Goal: Task Accomplishment & Management: Use online tool/utility

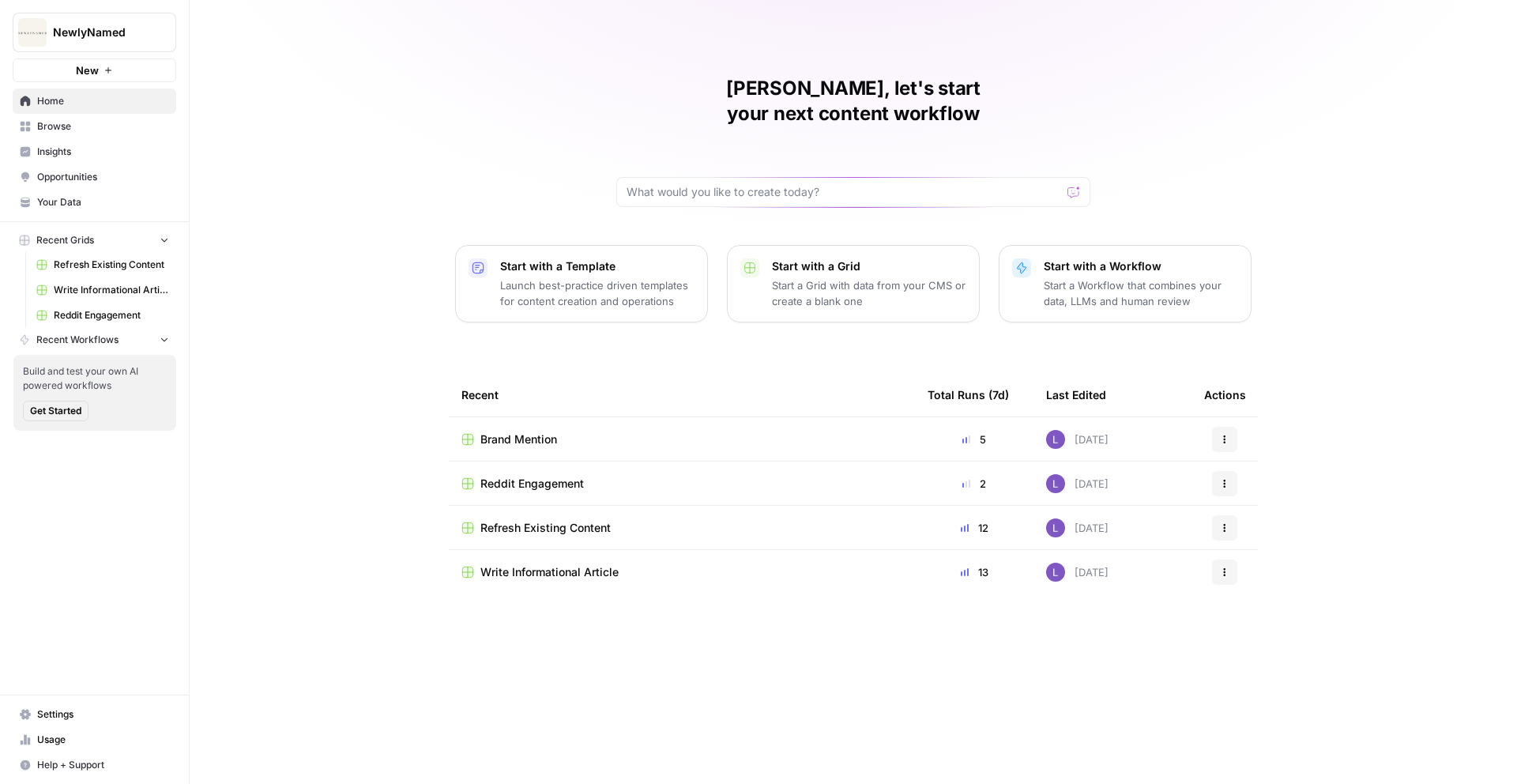
click at [118, 36] on span "NewlyNamed" at bounding box center [100, 33] width 96 height 16
type input "ite"
click button "I Iterate.AI" at bounding box center [143, 119] width 253 height 26
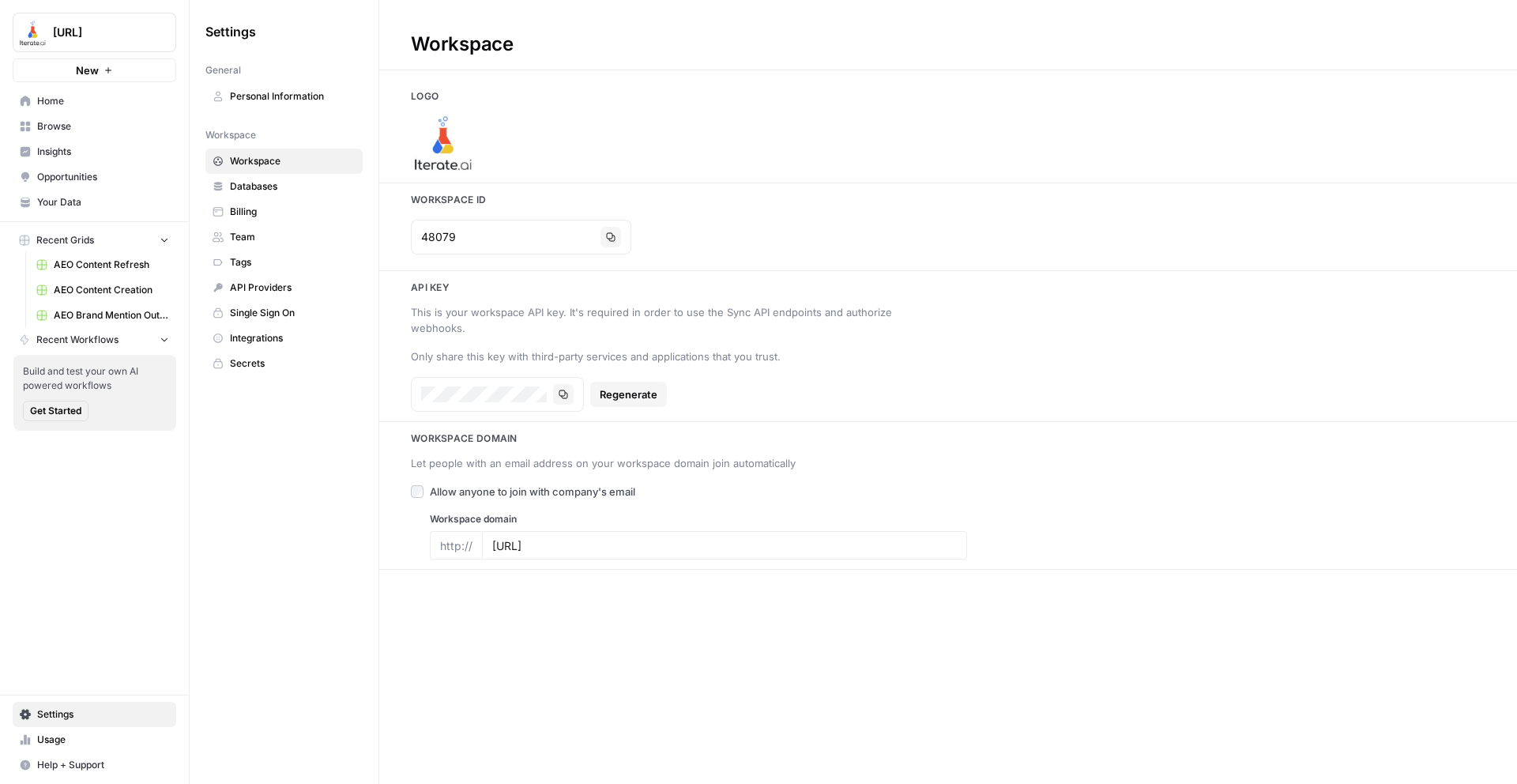
click at [104, 106] on span "Home" at bounding box center [103, 101] width 132 height 14
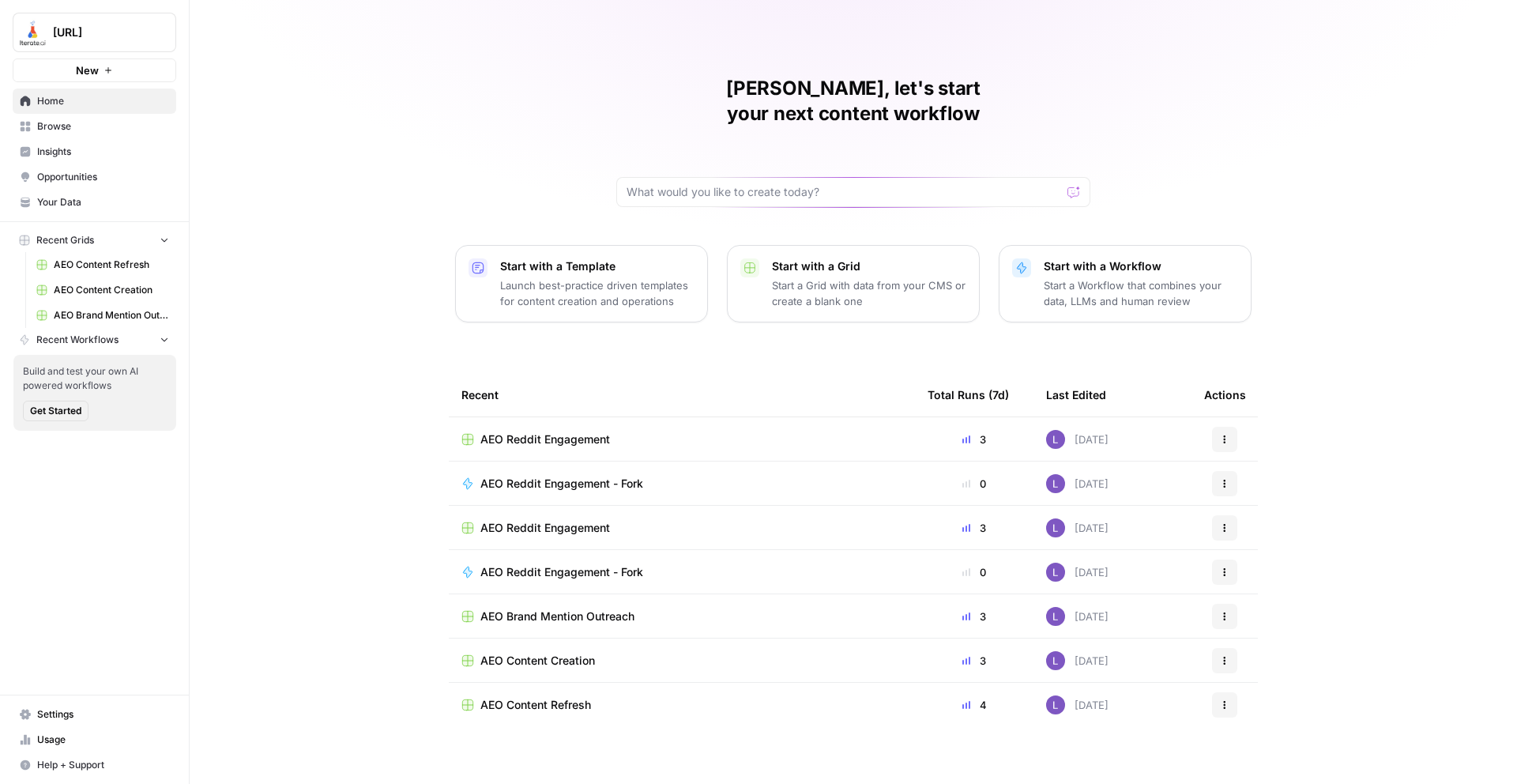
click at [124, 34] on span "[URL]" at bounding box center [100, 33] width 96 height 16
click at [596, 431] on span "AEO Reddit Engagement" at bounding box center [545, 439] width 129 height 16
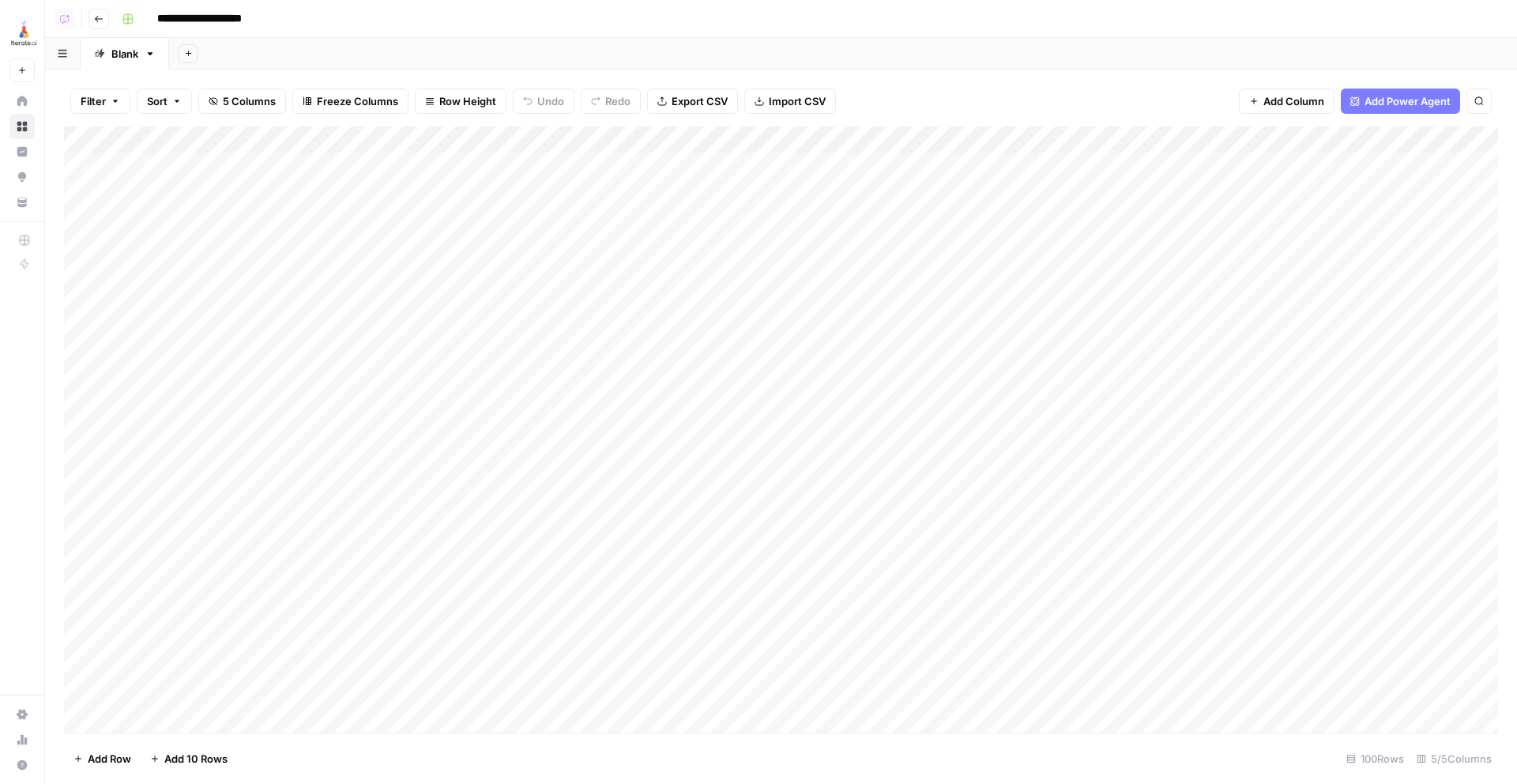
click at [602, 167] on div "Add Column" at bounding box center [781, 430] width 1434 height 606
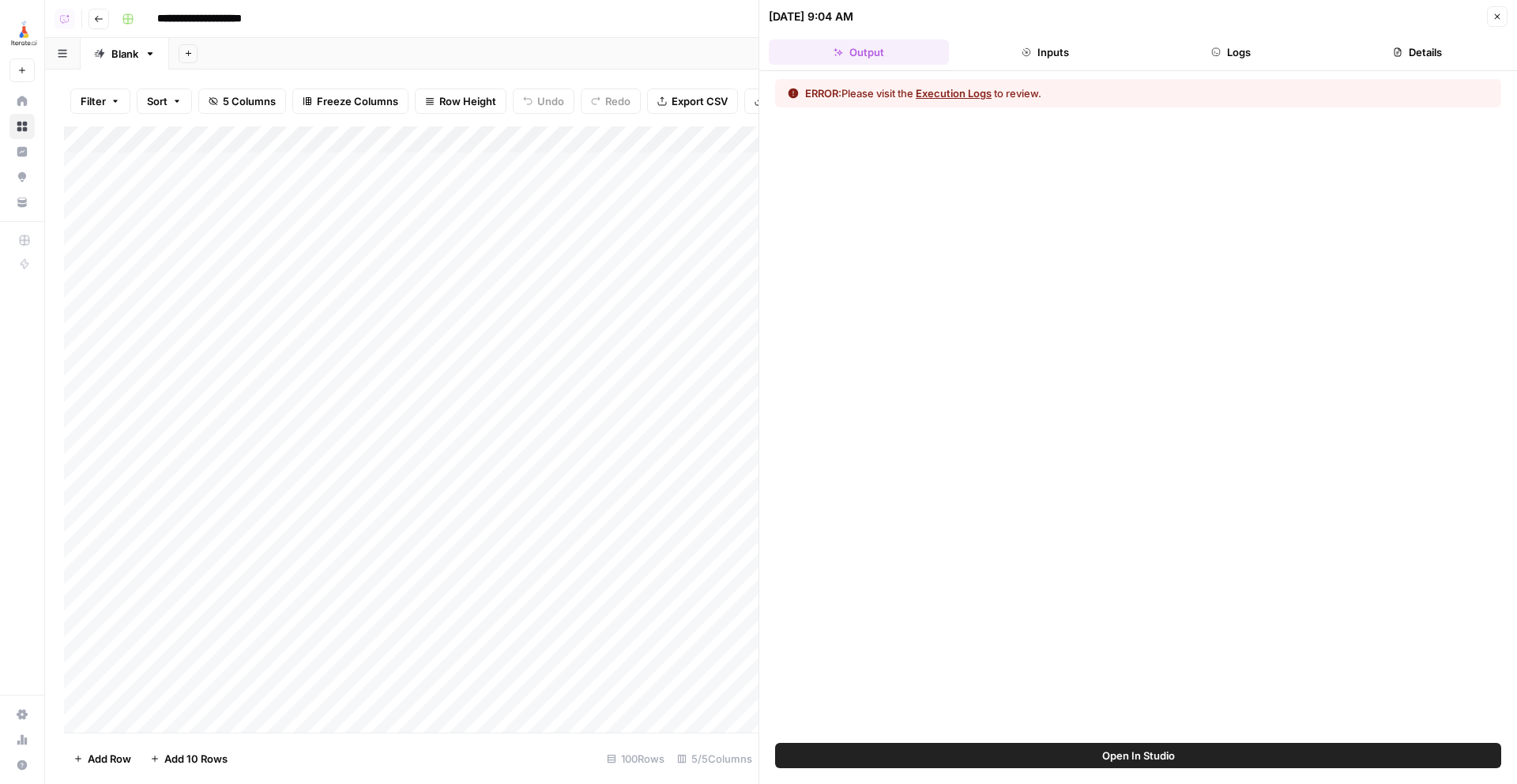
click at [1409, 48] on button "Details" at bounding box center [1417, 53] width 180 height 26
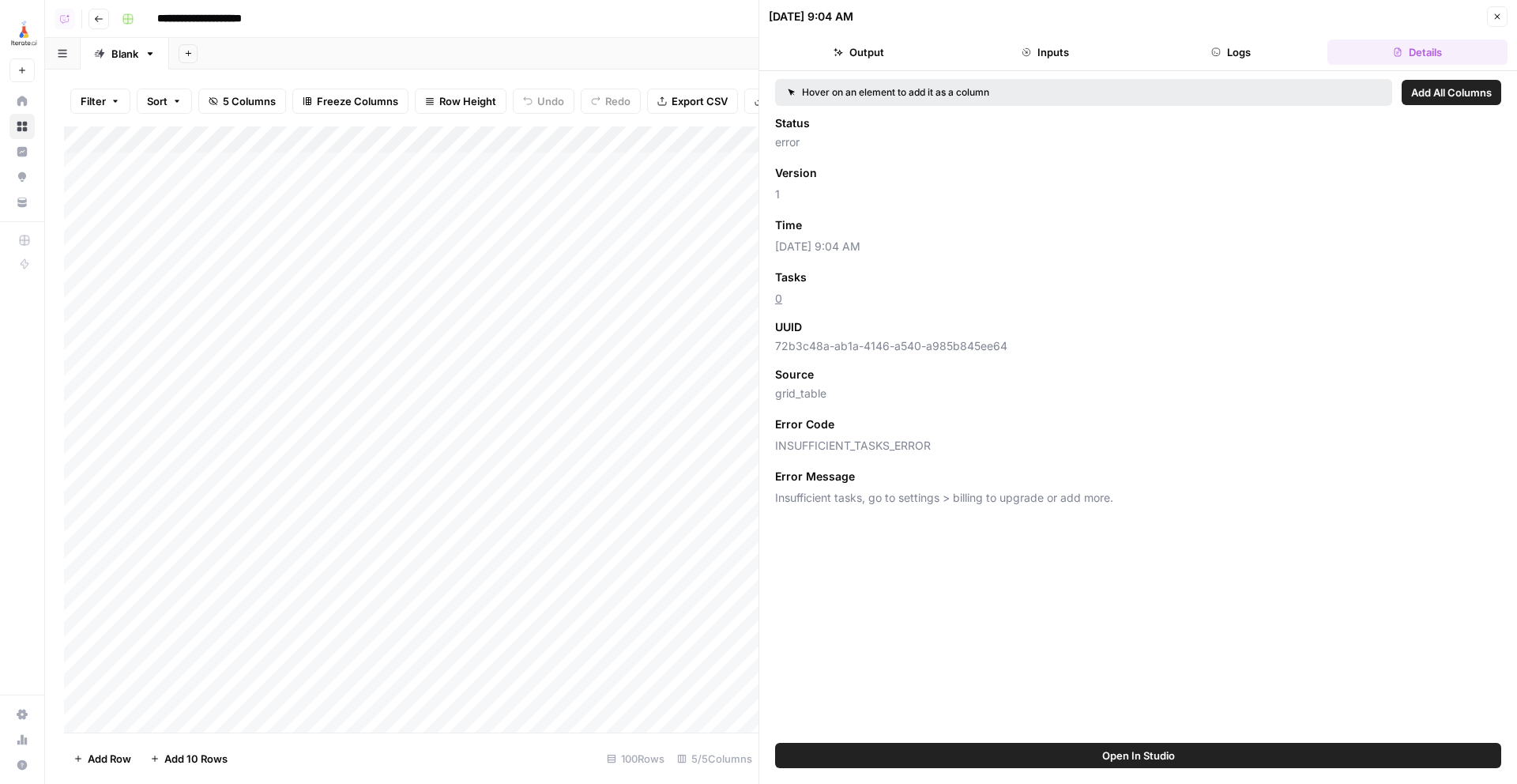
click at [622, 163] on div "Add Column" at bounding box center [411, 430] width 695 height 606
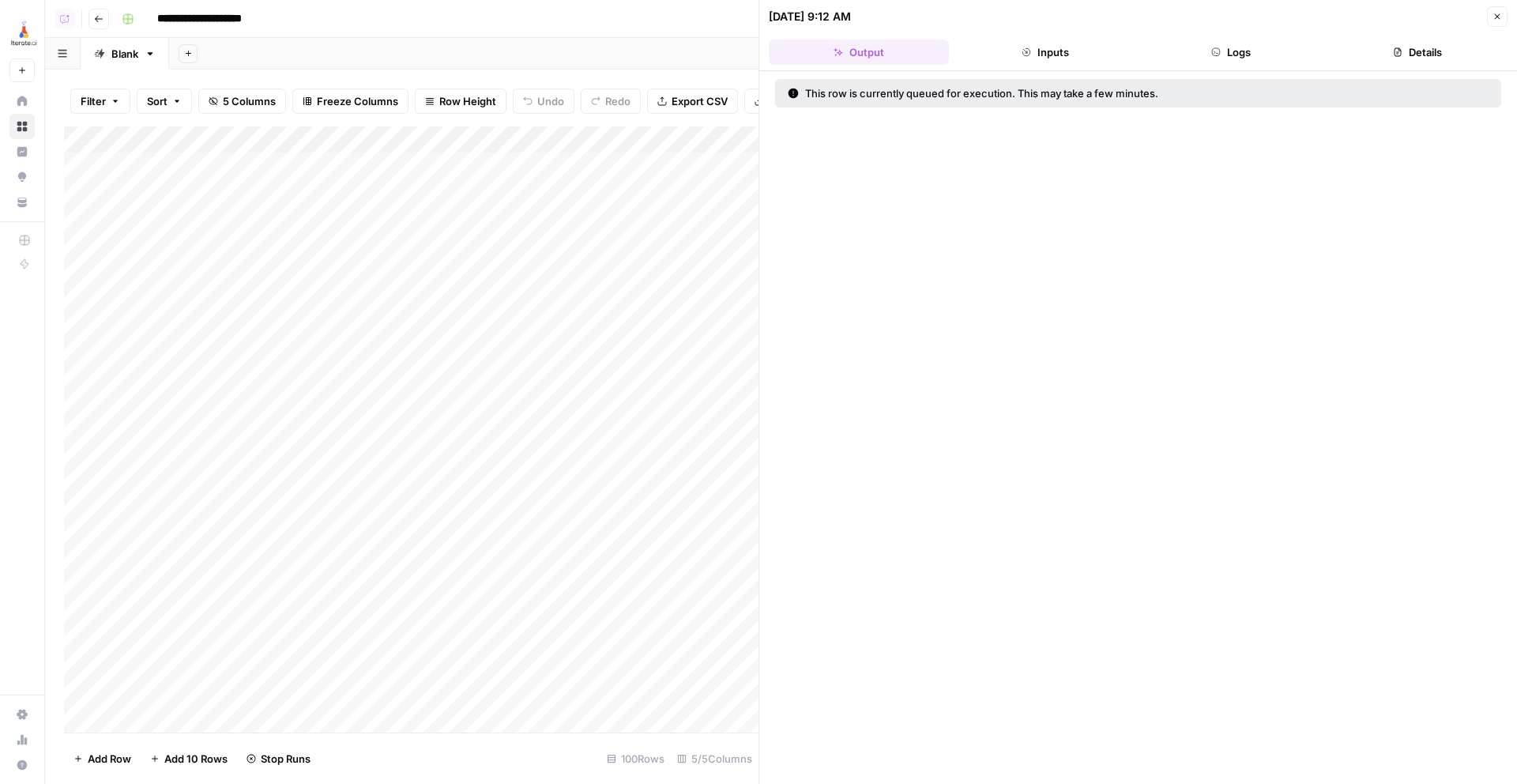
click at [630, 205] on div "Add Column" at bounding box center [411, 430] width 695 height 606
click at [621, 192] on div "Add Column" at bounding box center [411, 430] width 695 height 606
click at [618, 216] on div "Add Column" at bounding box center [411, 430] width 695 height 606
click at [1501, 8] on button "Close" at bounding box center [1498, 17] width 21 height 21
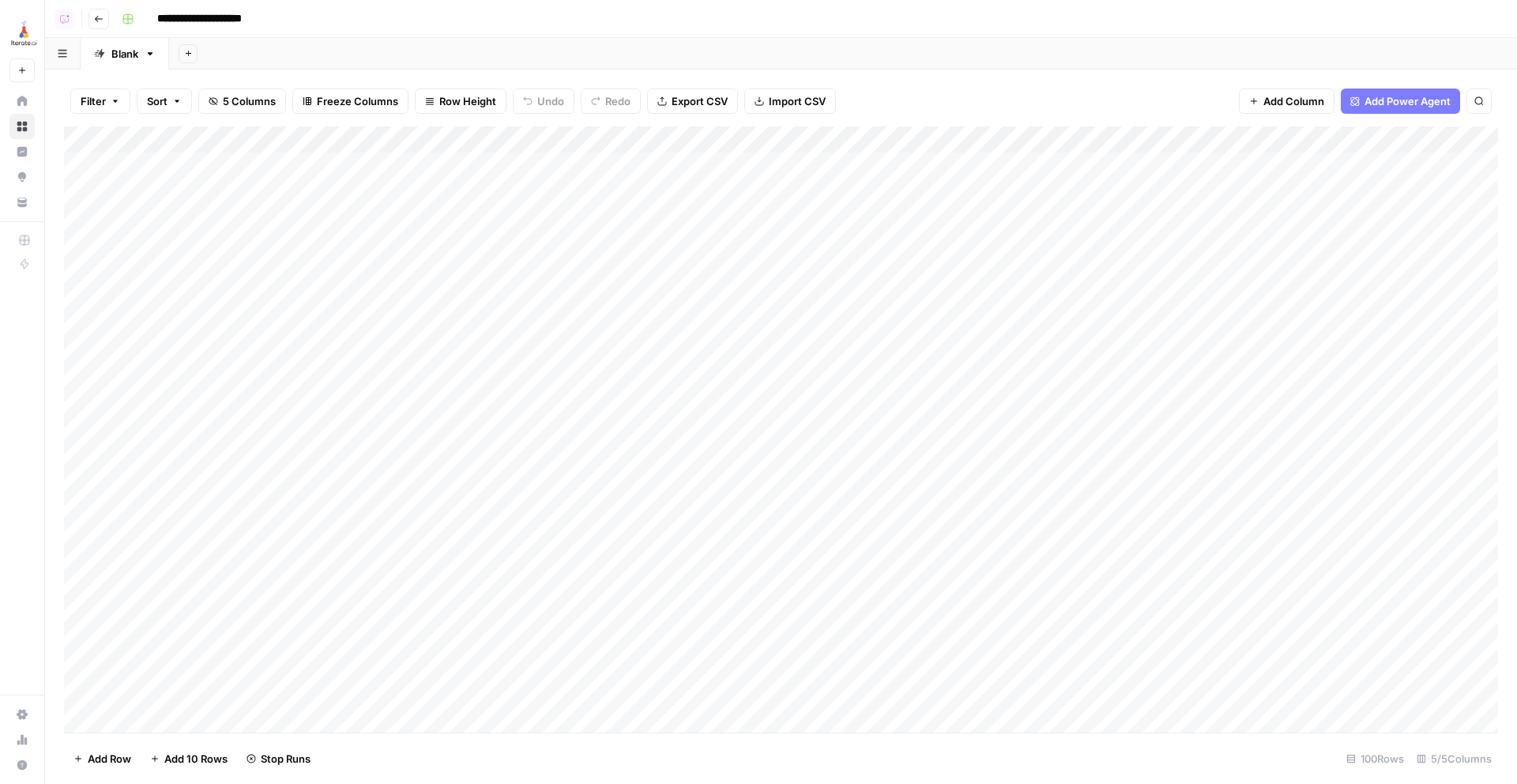
click at [98, 17] on icon "button" at bounding box center [99, 19] width 10 height 10
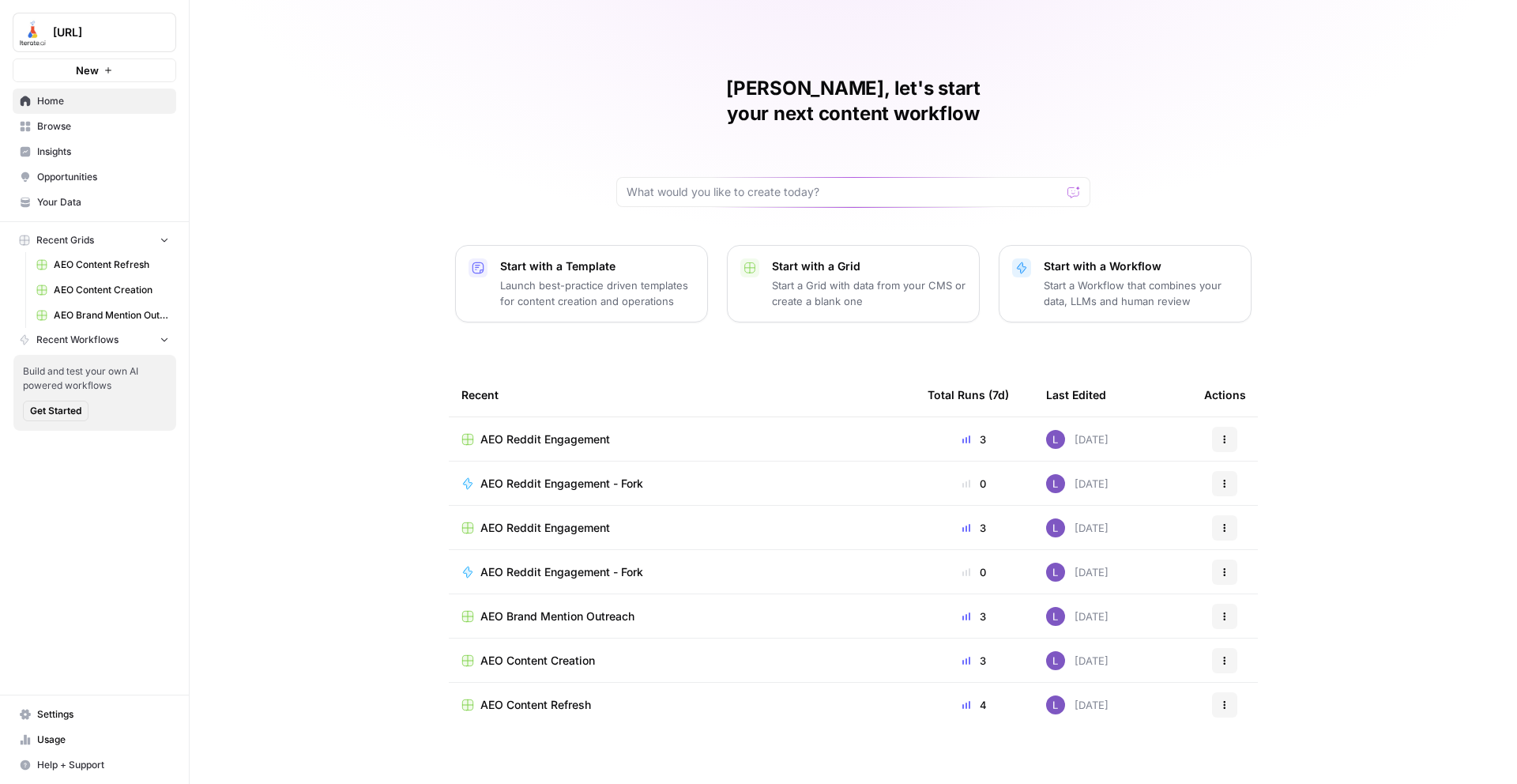
click at [561, 520] on span "AEO Reddit Engagement" at bounding box center [545, 528] width 129 height 16
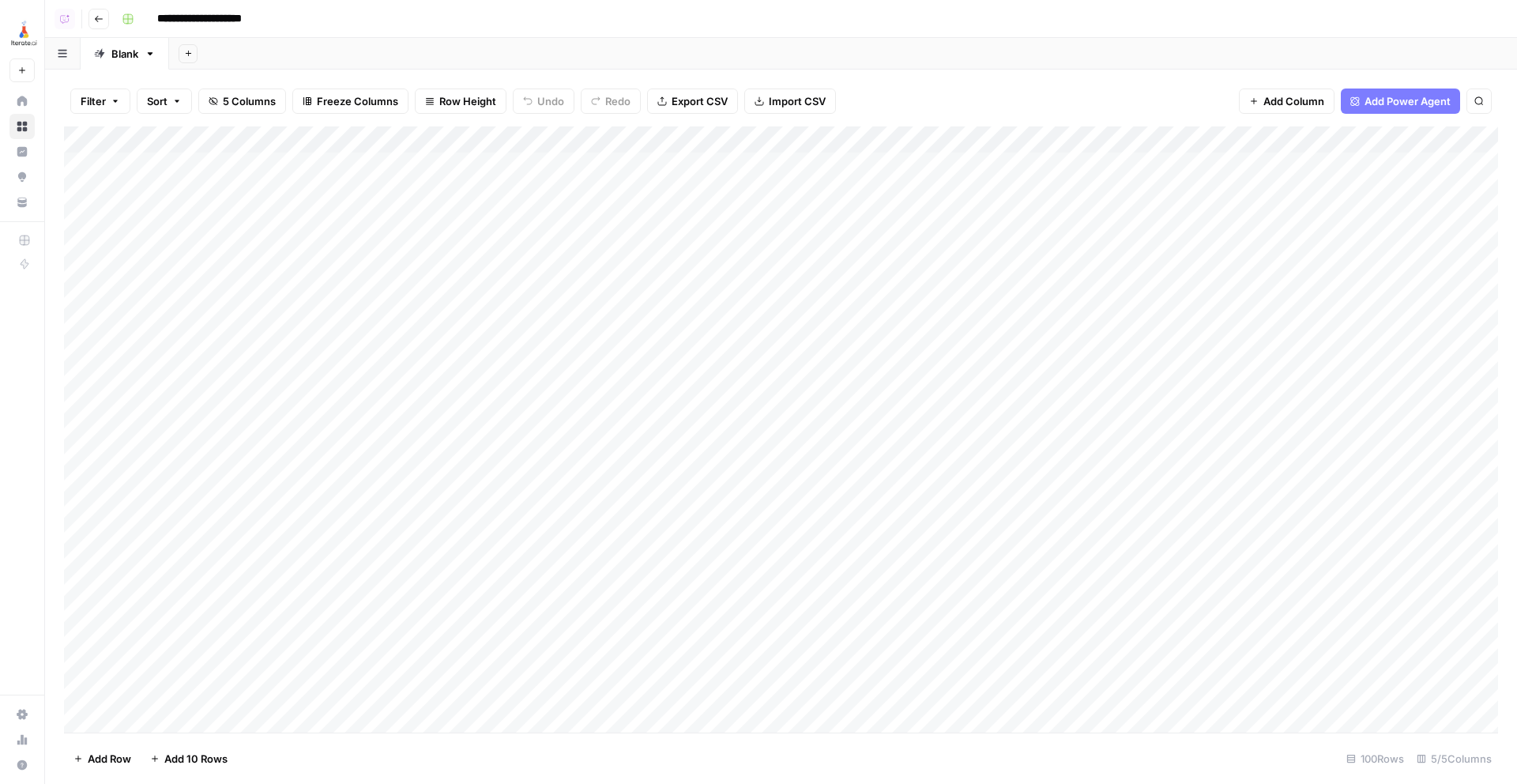
click at [107, 14] on button "Go back" at bounding box center [99, 19] width 21 height 21
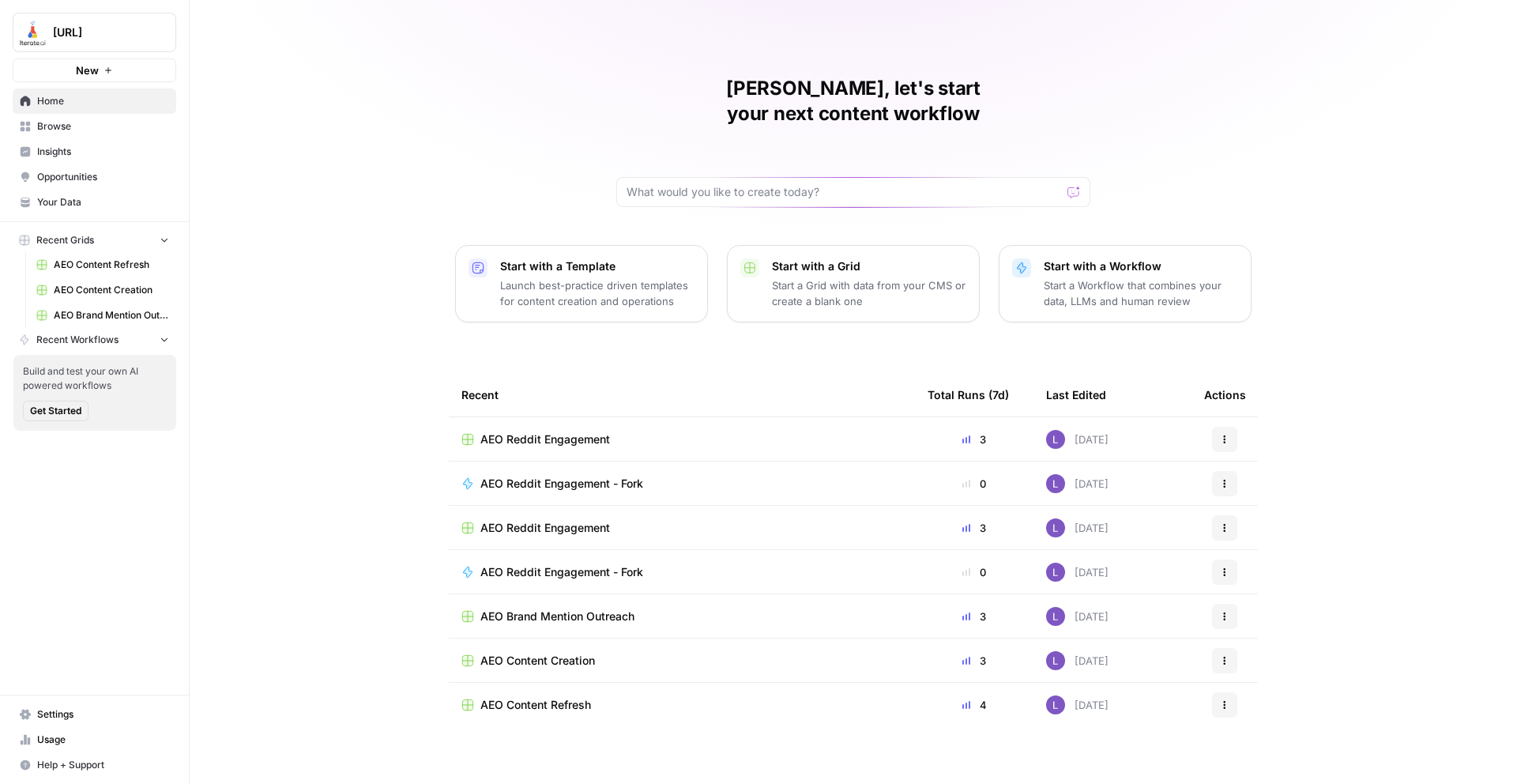
click at [94, 133] on link "Browse" at bounding box center [94, 127] width 164 height 26
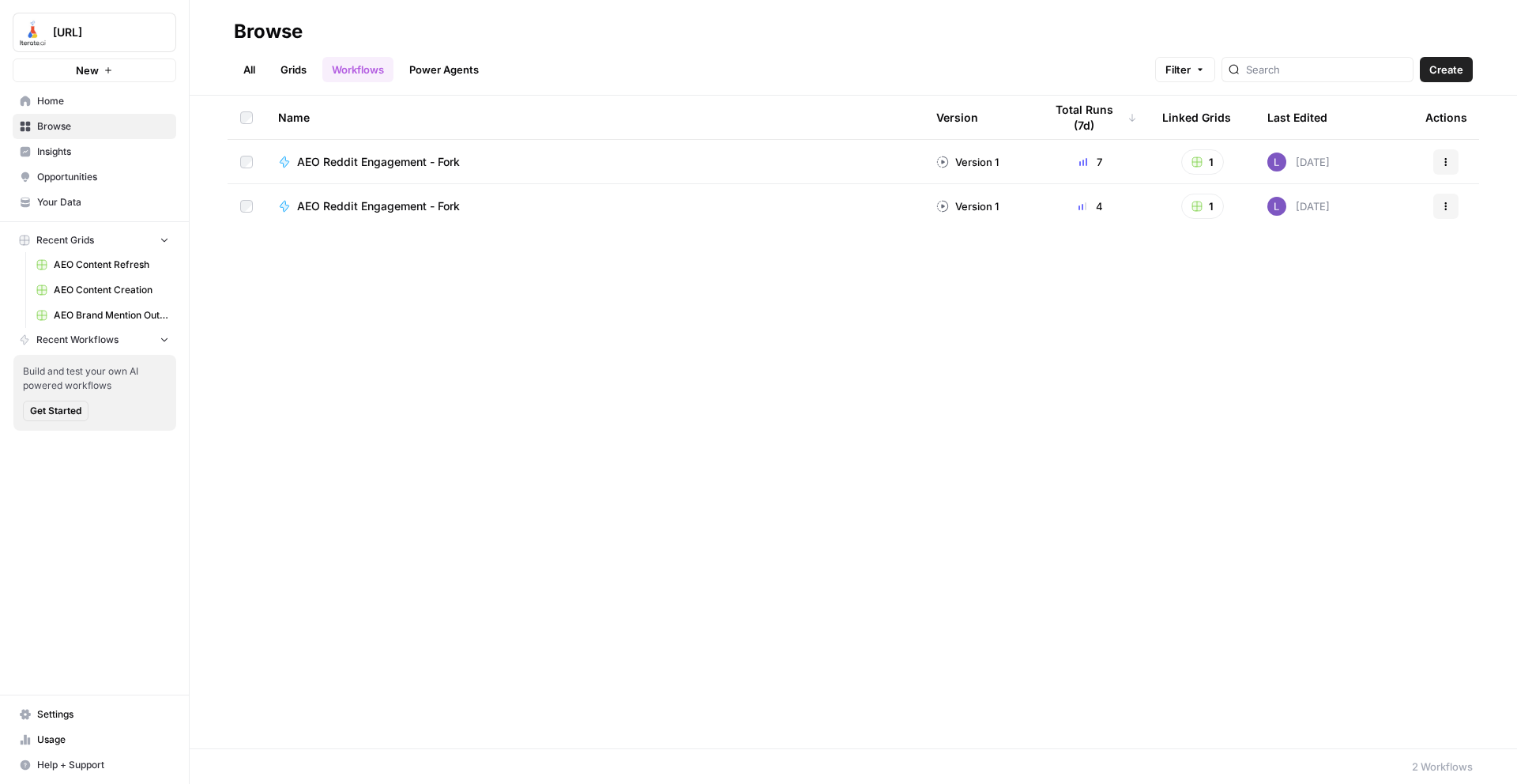
click at [285, 76] on link "Grids" at bounding box center [294, 69] width 45 height 26
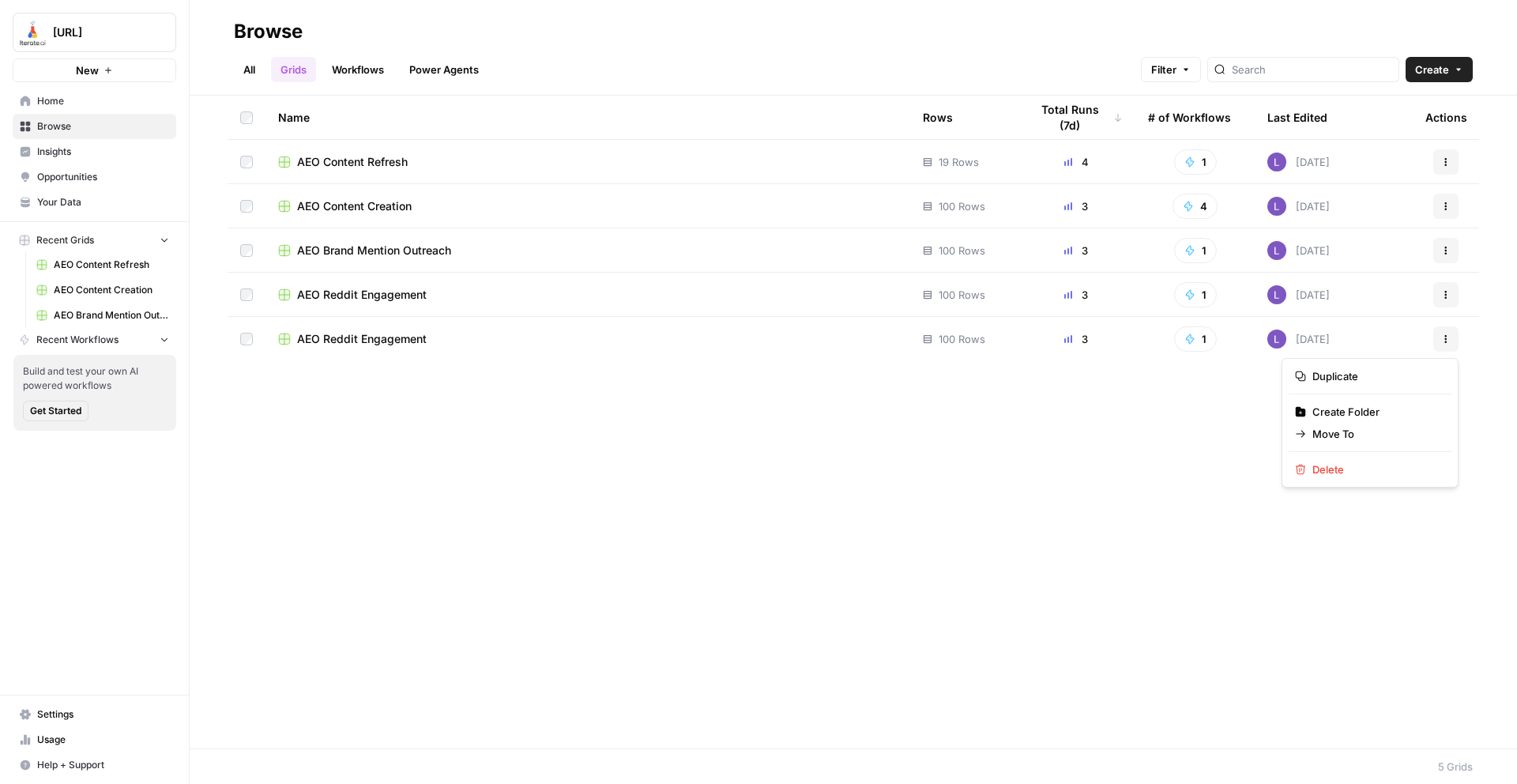
click at [1451, 337] on button "Actions" at bounding box center [1446, 339] width 26 height 26
click at [1348, 489] on div "Name Rows Total Runs (7d) # of Workflows Last Edited Actions AEO Content Refres…" at bounding box center [853, 422] width 1327 height 652
click at [1448, 344] on button "Actions" at bounding box center [1446, 339] width 26 height 26
click at [1352, 463] on span "Delete" at bounding box center [1376, 470] width 127 height 16
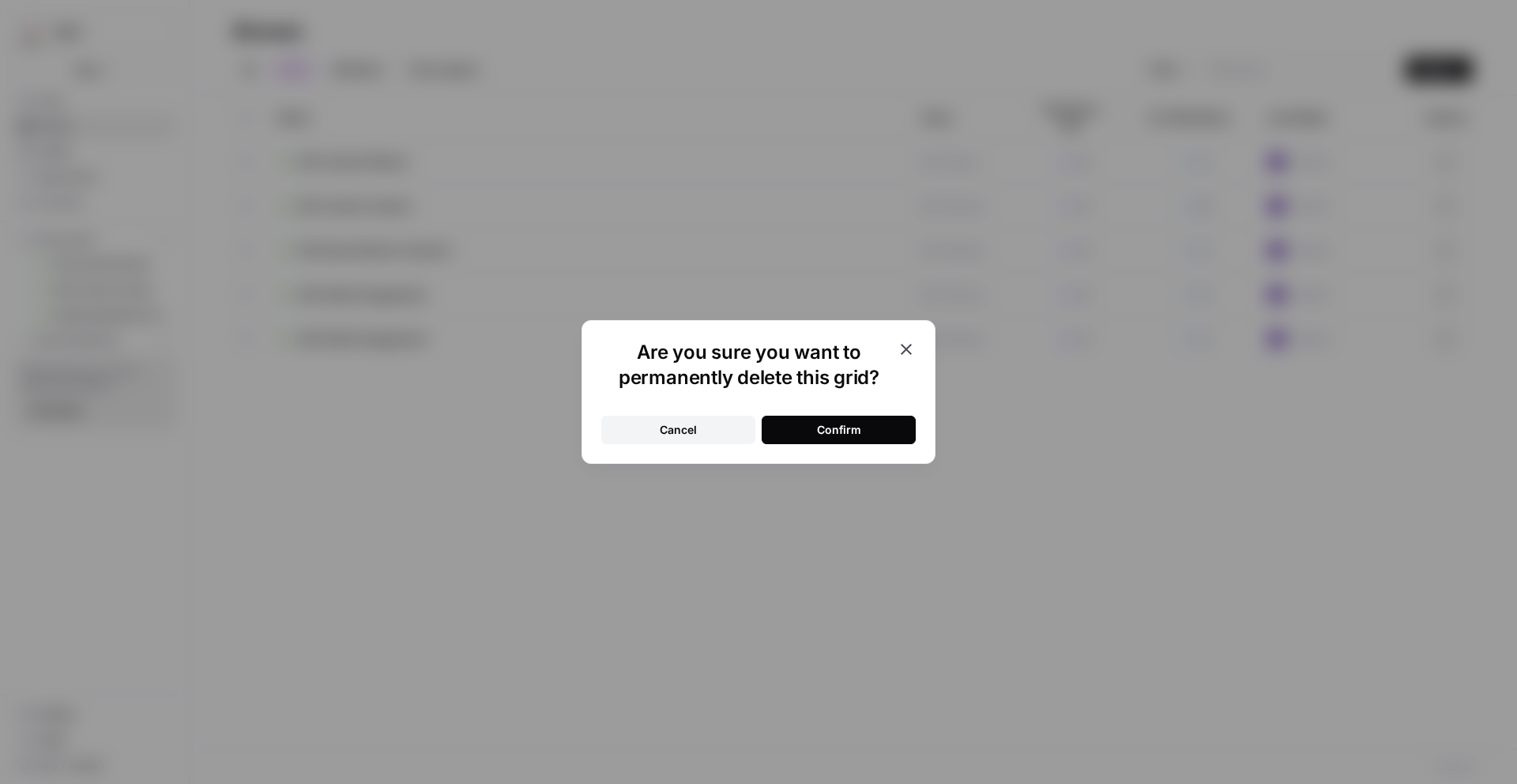
click at [853, 435] on div "Confirm" at bounding box center [838, 430] width 44 height 16
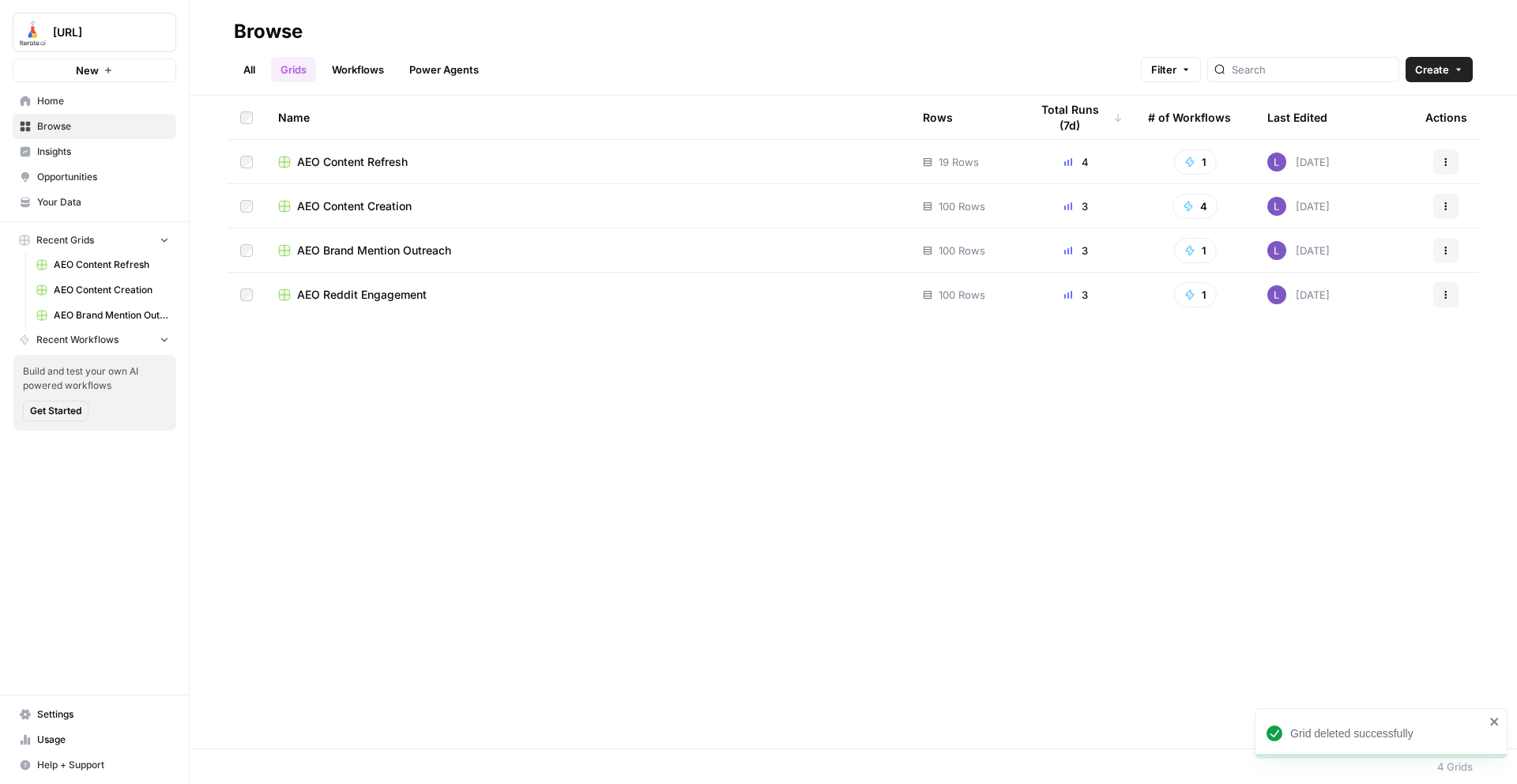
click at [359, 192] on td "AEO Content Creation" at bounding box center [588, 206] width 644 height 43
click at [365, 208] on span "AEO Content Creation" at bounding box center [355, 207] width 115 height 16
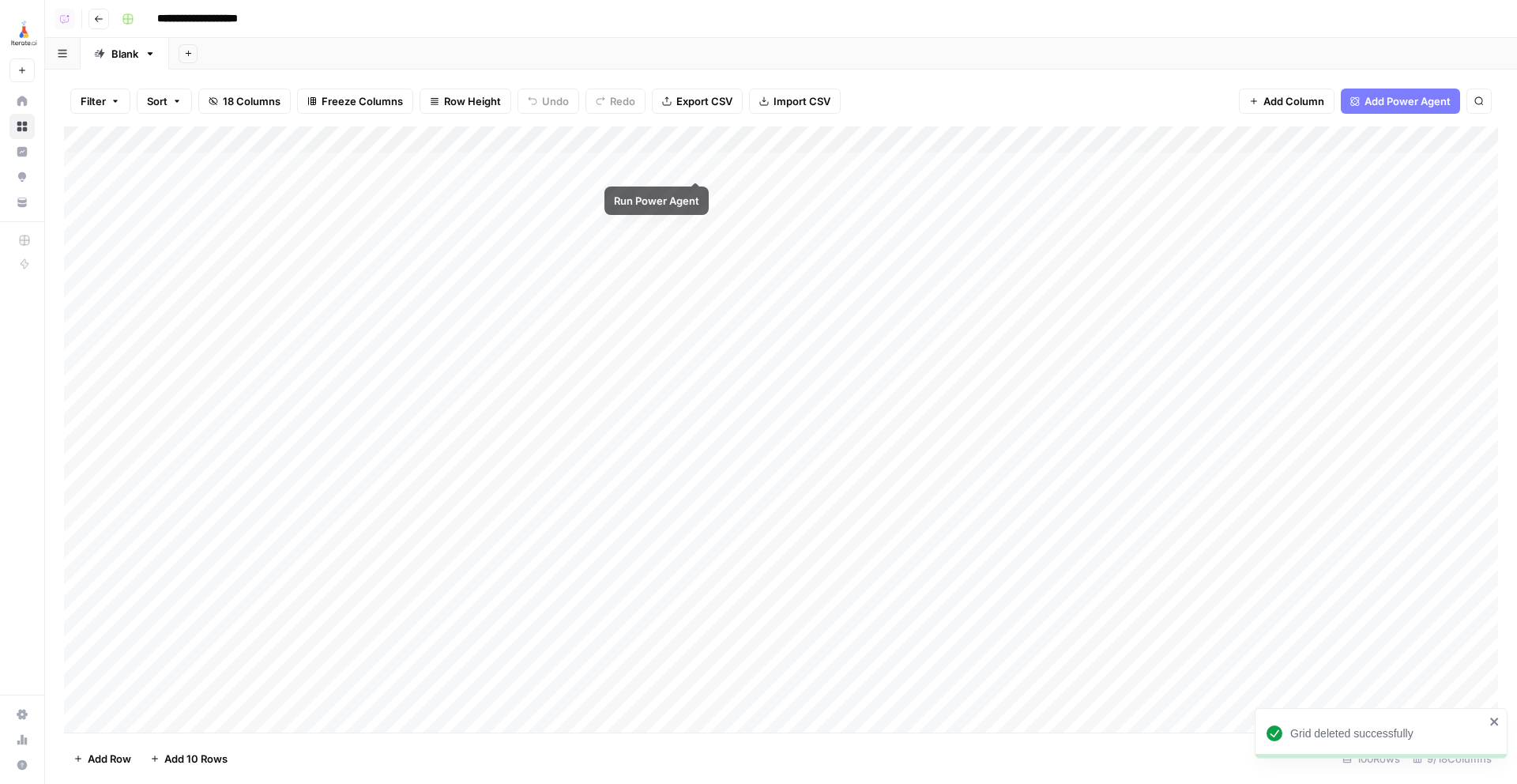
click at [960, 166] on div "Add Column" at bounding box center [781, 430] width 1434 height 606
click at [960, 194] on div "Add Column" at bounding box center [781, 430] width 1434 height 606
click at [960, 216] on div "Add Column" at bounding box center [781, 430] width 1434 height 606
click at [96, 20] on icon "button" at bounding box center [99, 19] width 8 height 6
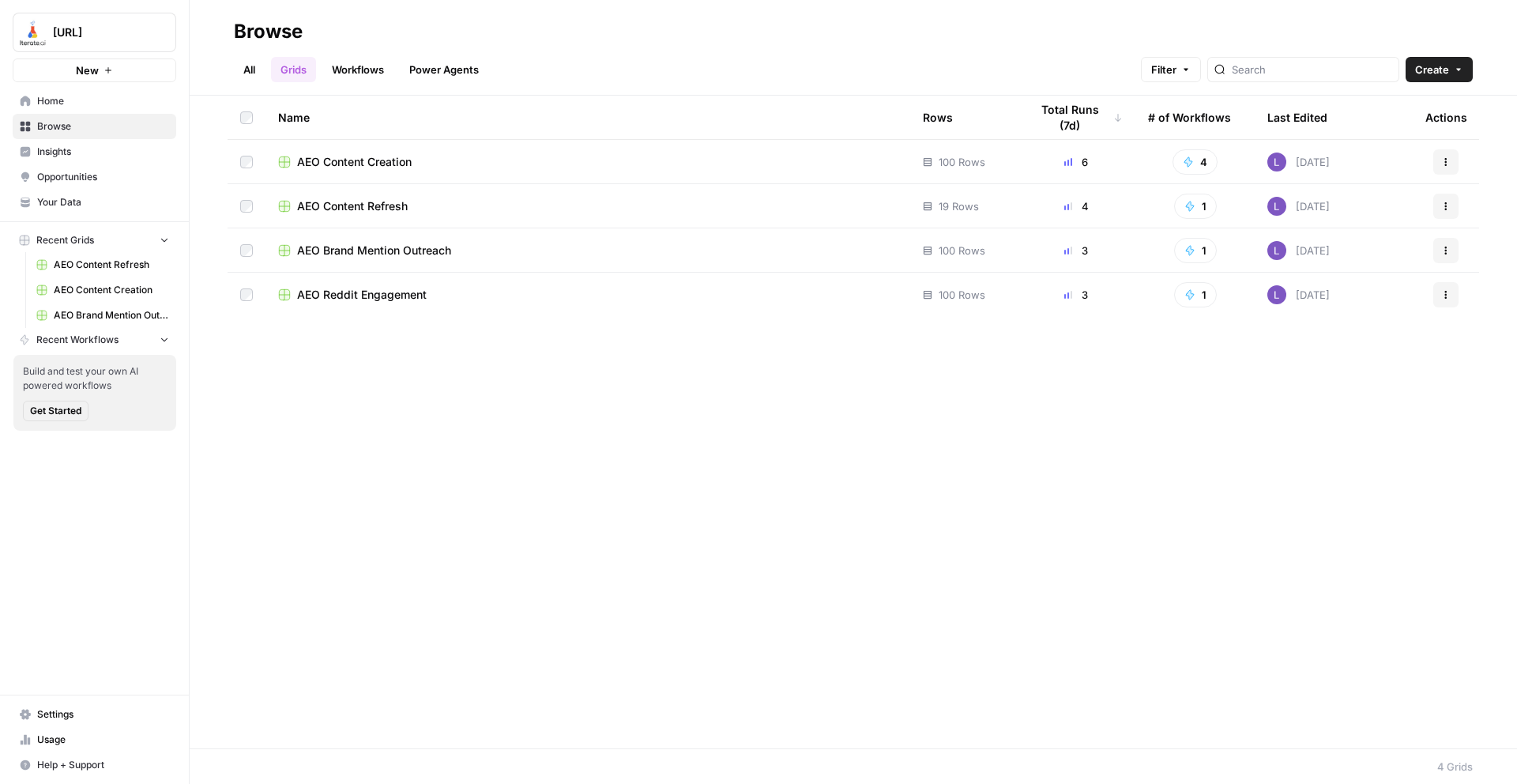
click at [384, 215] on td "AEO Content Refresh" at bounding box center [588, 206] width 644 height 43
click at [385, 204] on span "AEO Content Refresh" at bounding box center [353, 207] width 111 height 16
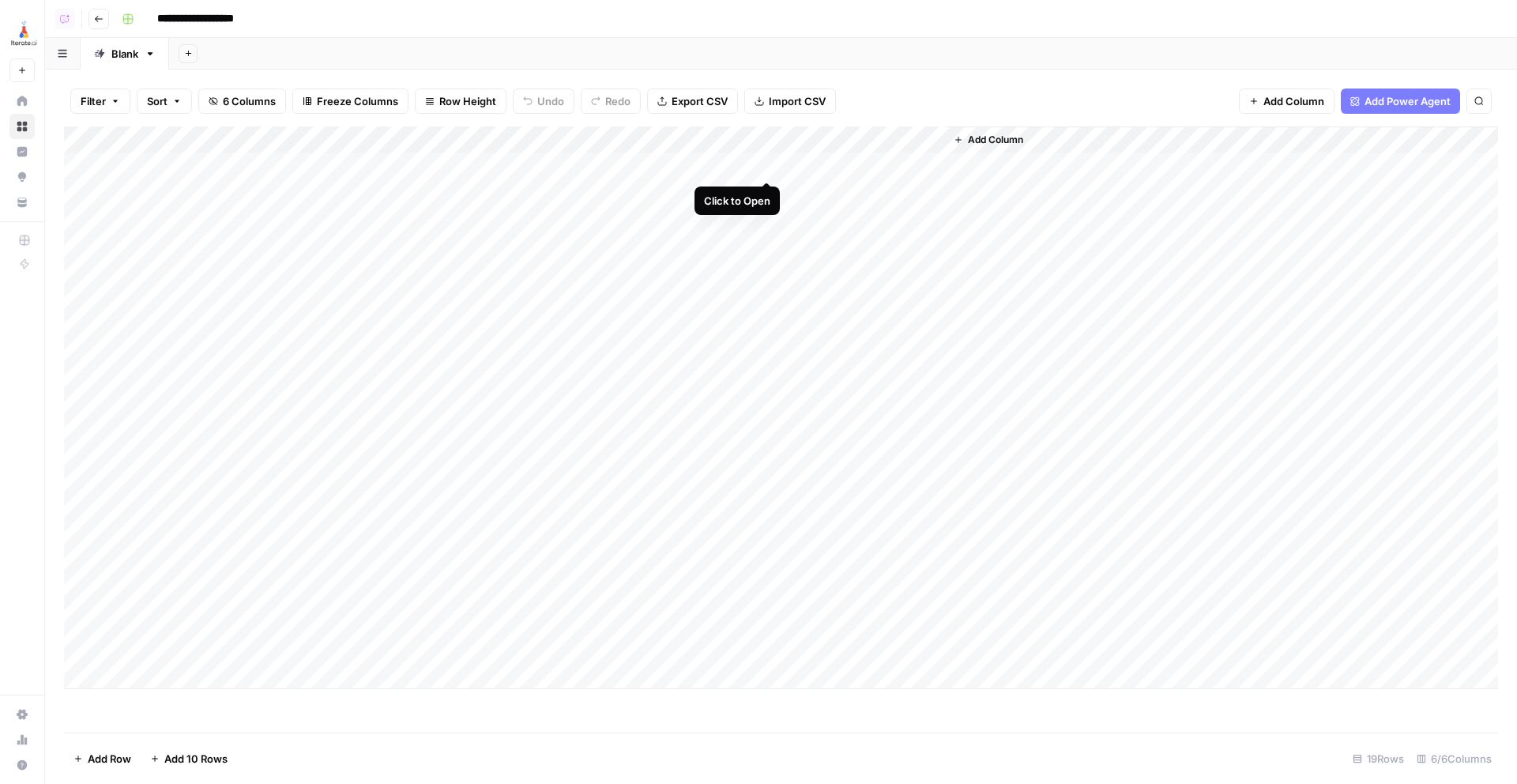
click at [766, 162] on div "Add Column" at bounding box center [781, 408] width 1434 height 562
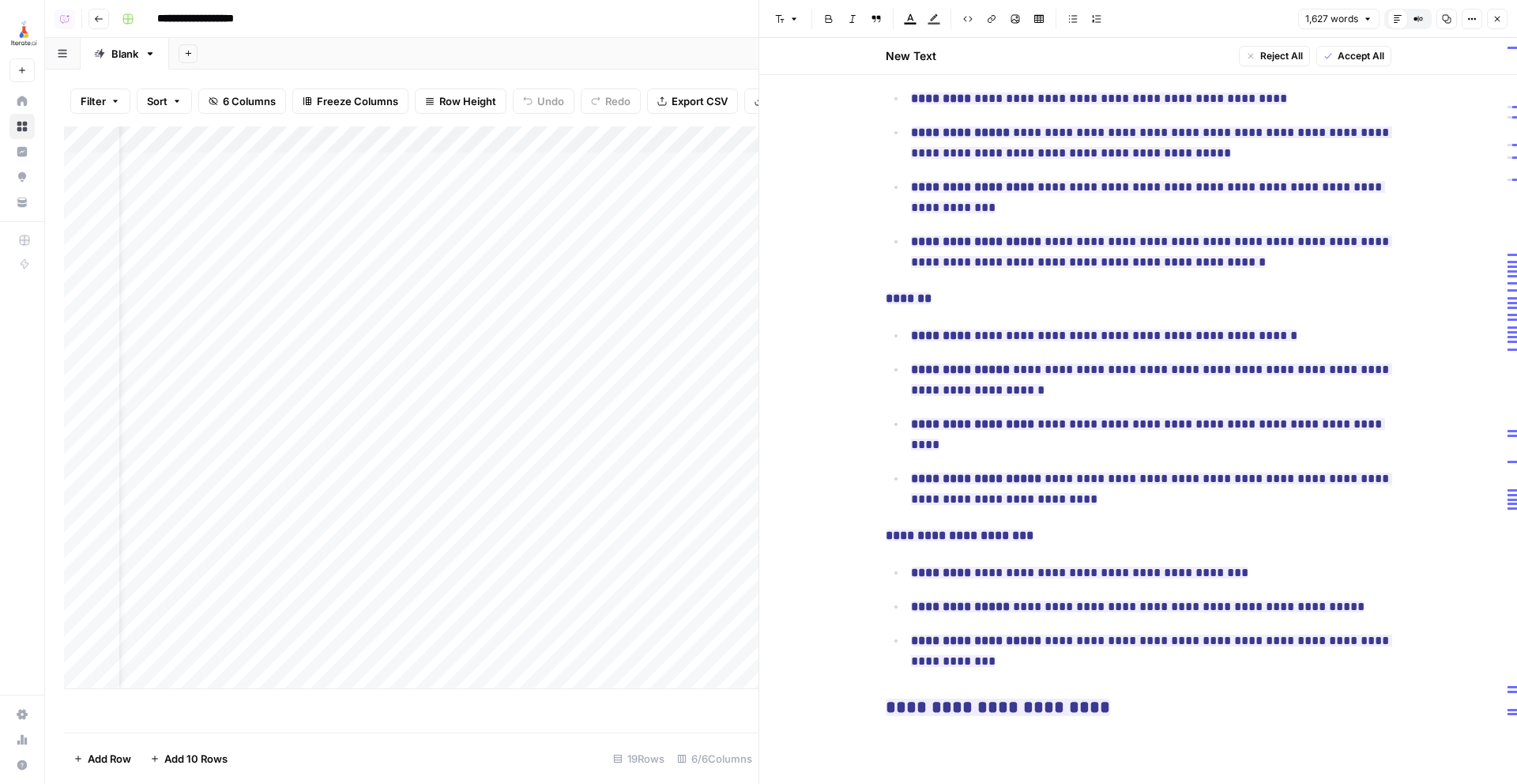
scroll to position [0, 81]
click at [550, 139] on div "Add Column" at bounding box center [411, 408] width 695 height 562
click at [655, 65] on div "Add Sheet" at bounding box center [843, 54] width 1348 height 32
click at [1502, 18] on button "Close" at bounding box center [1498, 19] width 21 height 21
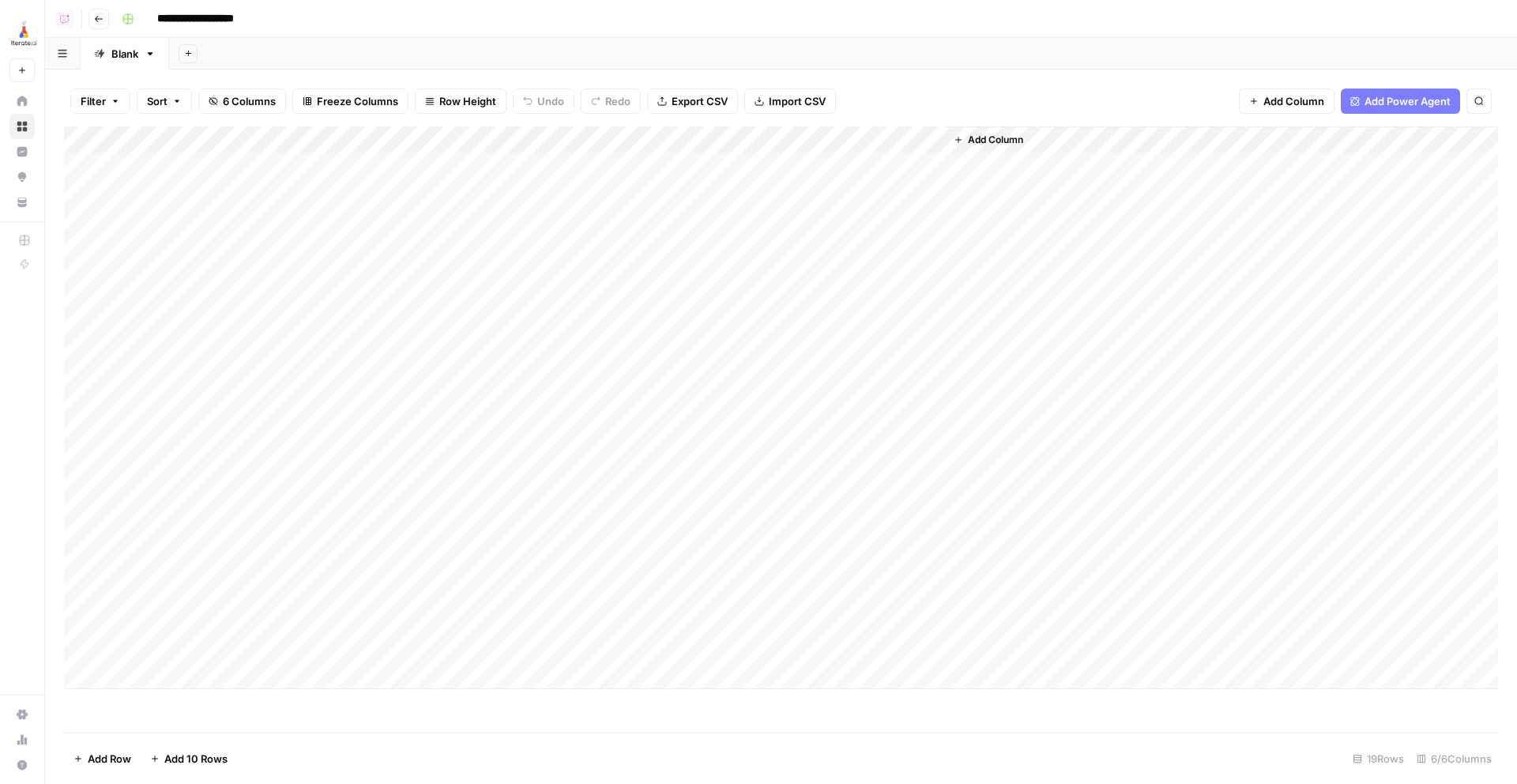
click at [100, 29] on button "Go back" at bounding box center [99, 19] width 21 height 21
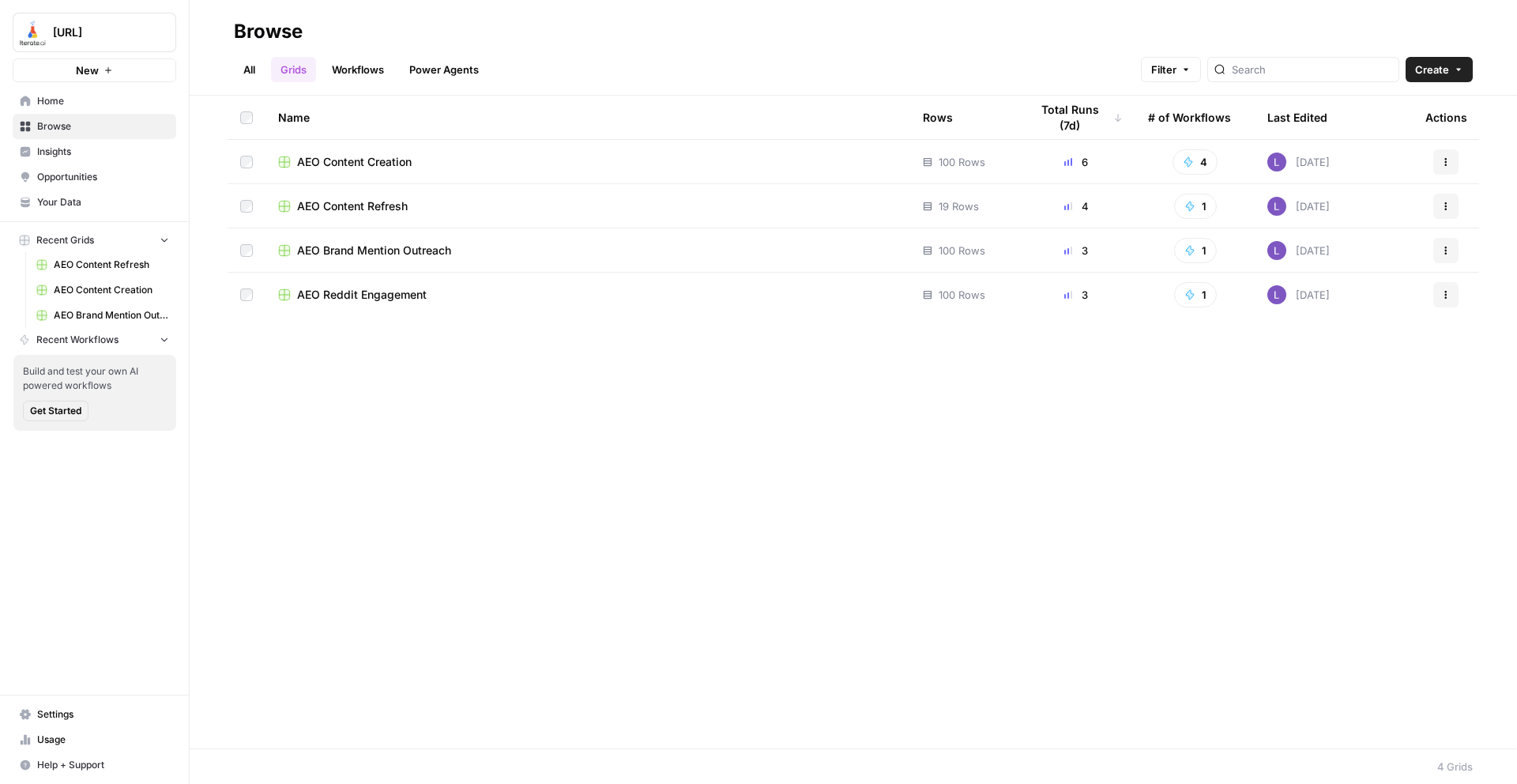
click at [364, 253] on span "AEO Brand Mention Outreach" at bounding box center [374, 250] width 154 height 16
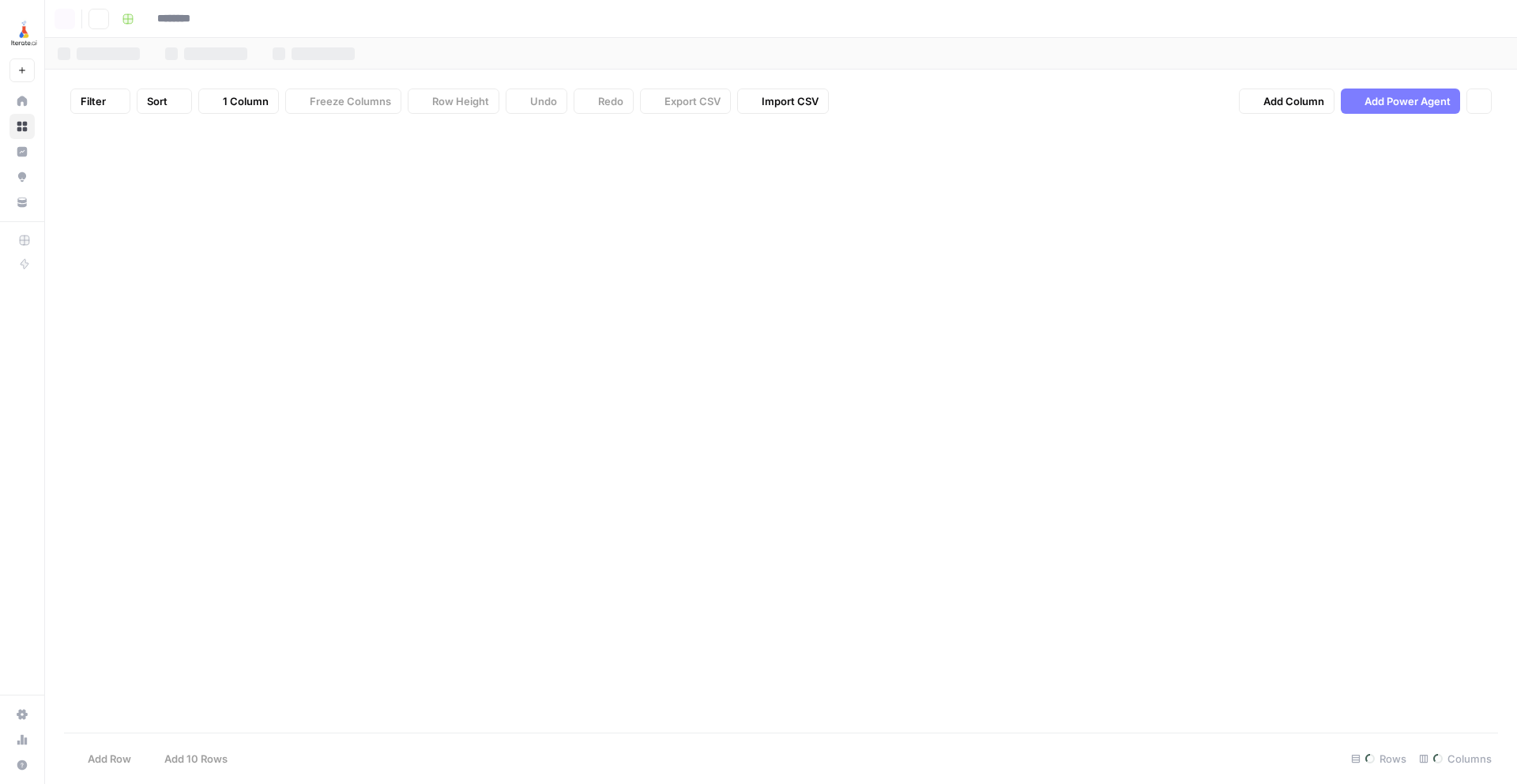
type input "**********"
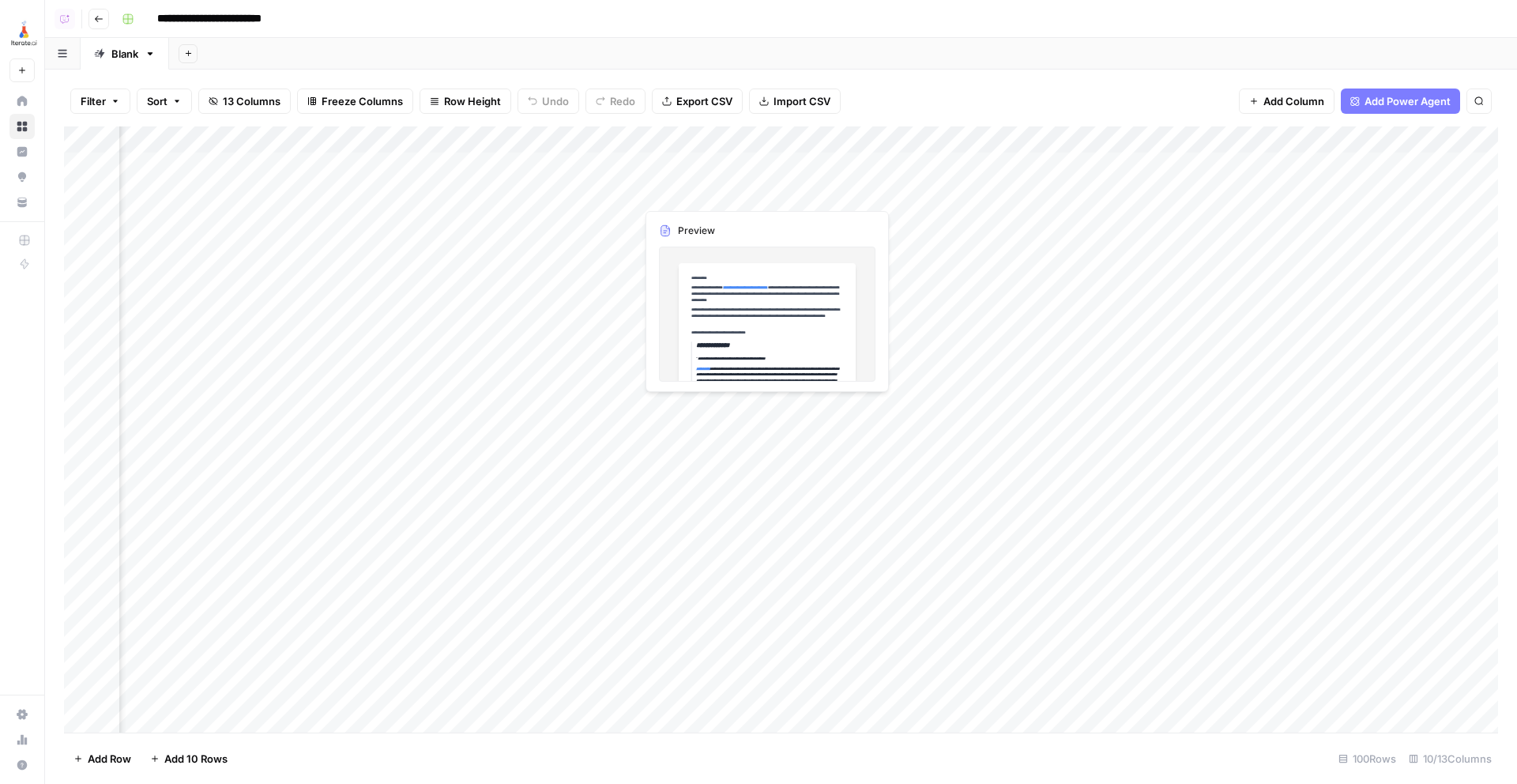
scroll to position [0, 297]
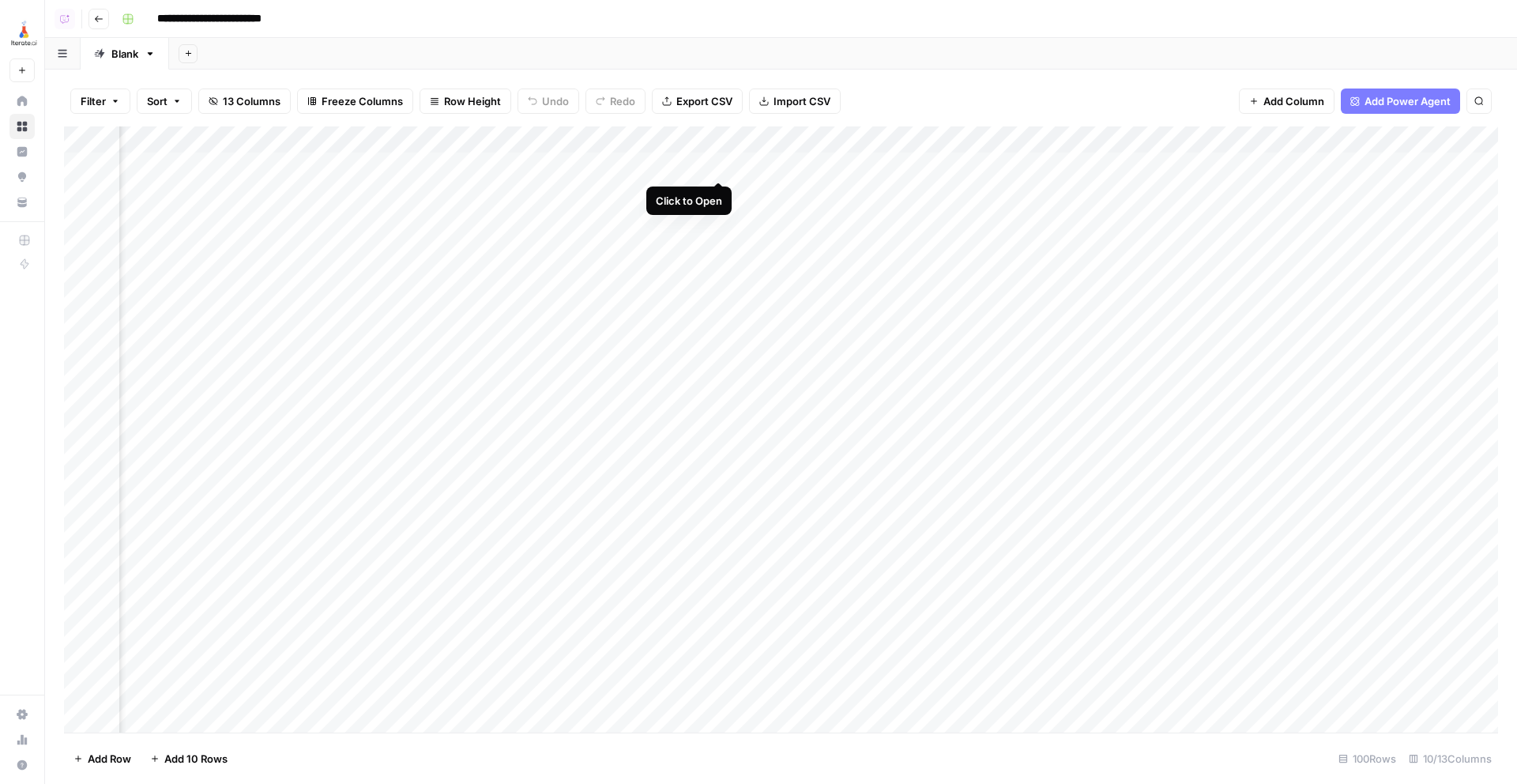
click at [720, 163] on div "Add Column" at bounding box center [781, 430] width 1434 height 606
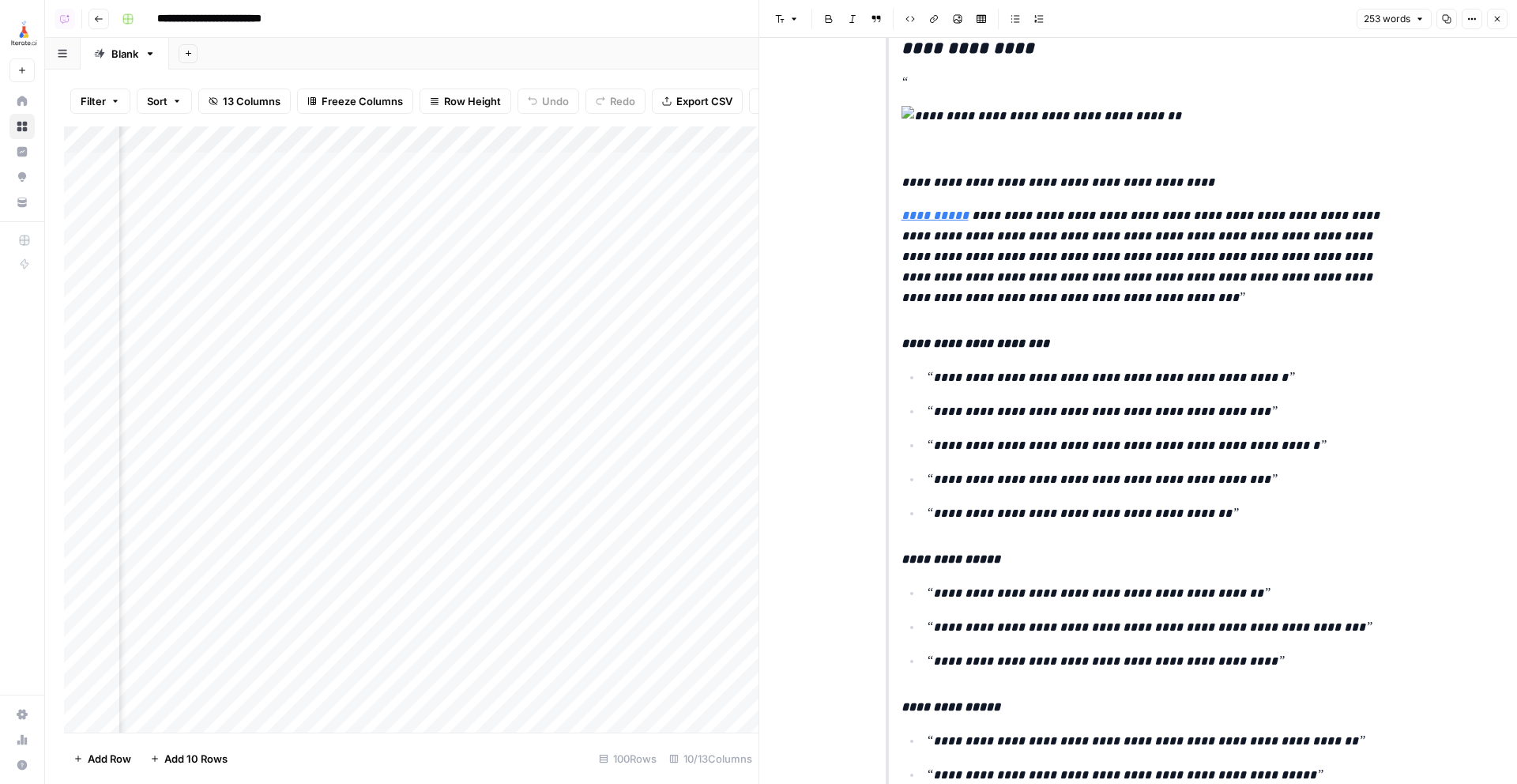
scroll to position [453, 0]
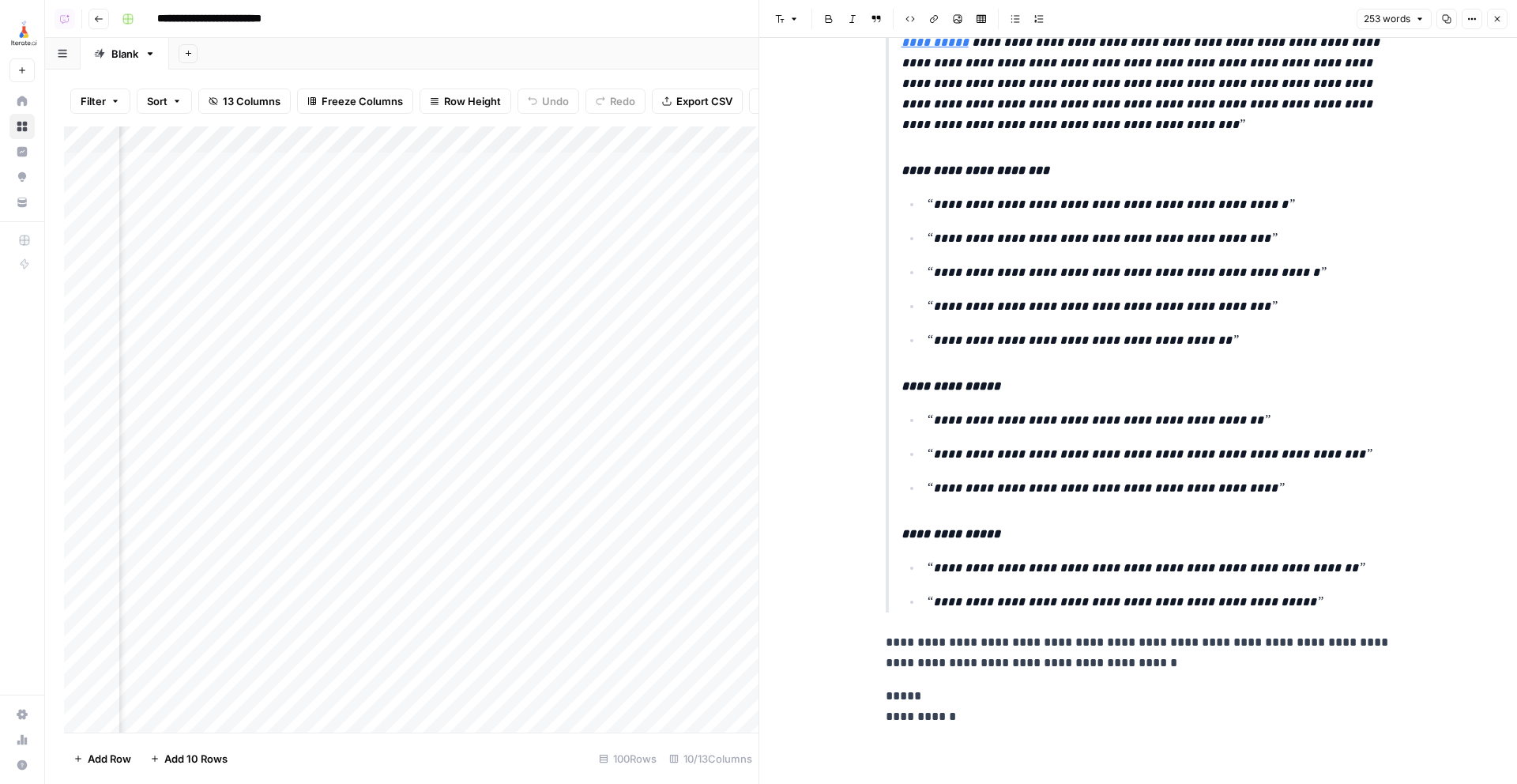
click at [1491, 22] on button "Close" at bounding box center [1498, 19] width 21 height 21
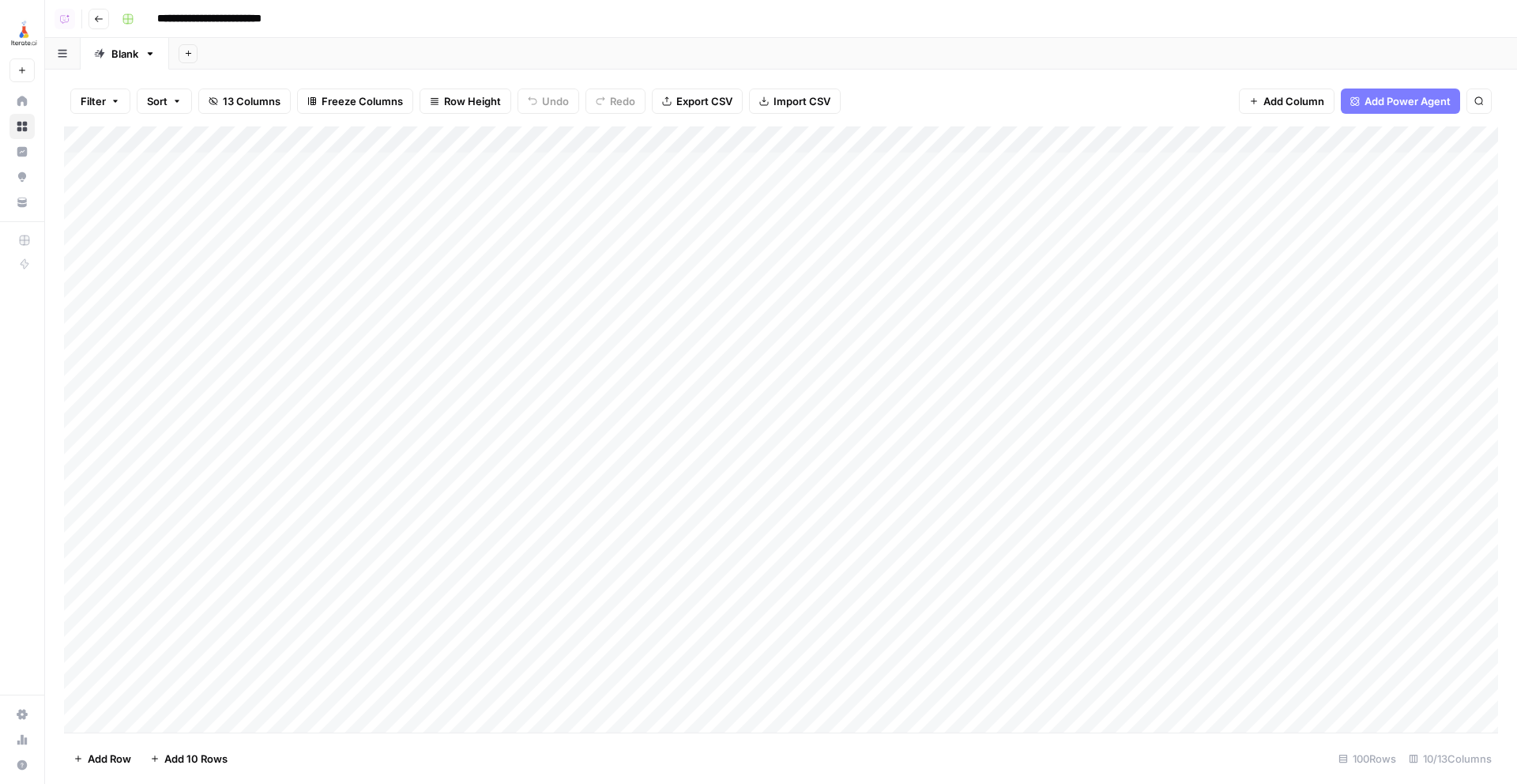
click at [598, 242] on div "Add Column" at bounding box center [781, 430] width 1434 height 606
click at [553, 282] on div "Add Column" at bounding box center [781, 430] width 1434 height 606
click at [108, 25] on button "Go back" at bounding box center [99, 19] width 21 height 21
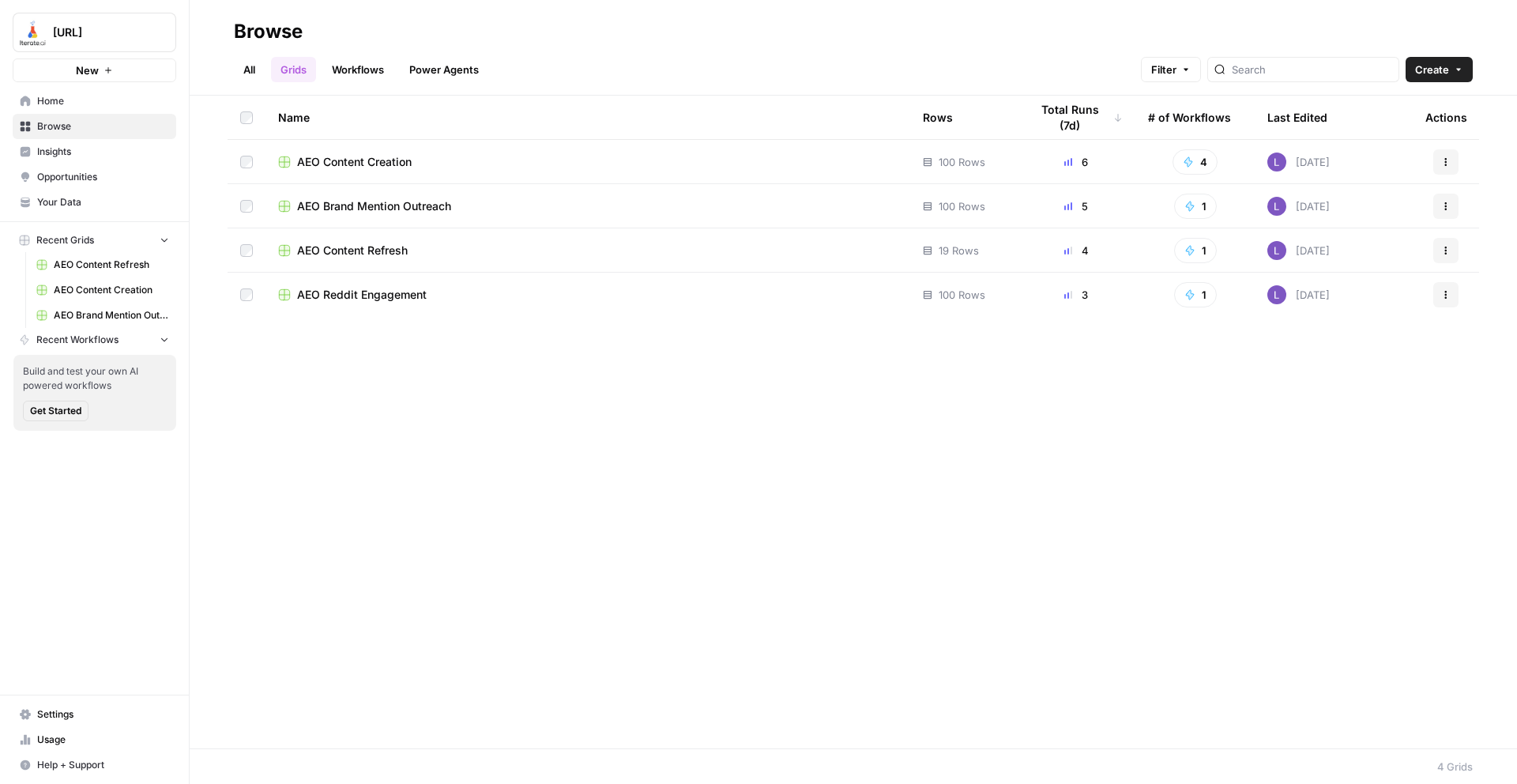
click at [352, 152] on td "AEO Content Creation" at bounding box center [588, 161] width 644 height 43
click at [376, 162] on span "AEO Content Creation" at bounding box center [355, 162] width 115 height 16
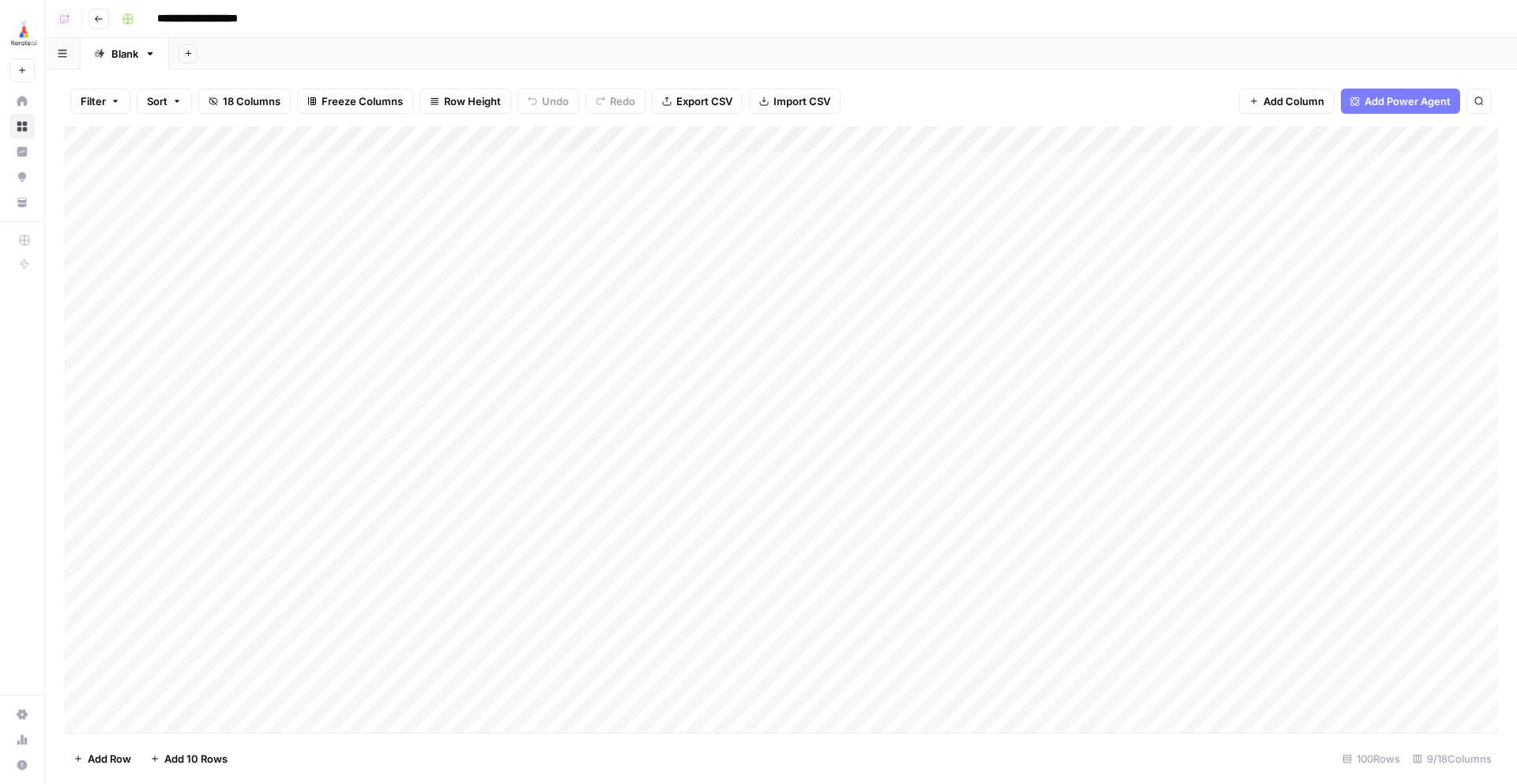
click at [942, 170] on div "Add Column" at bounding box center [781, 430] width 1434 height 606
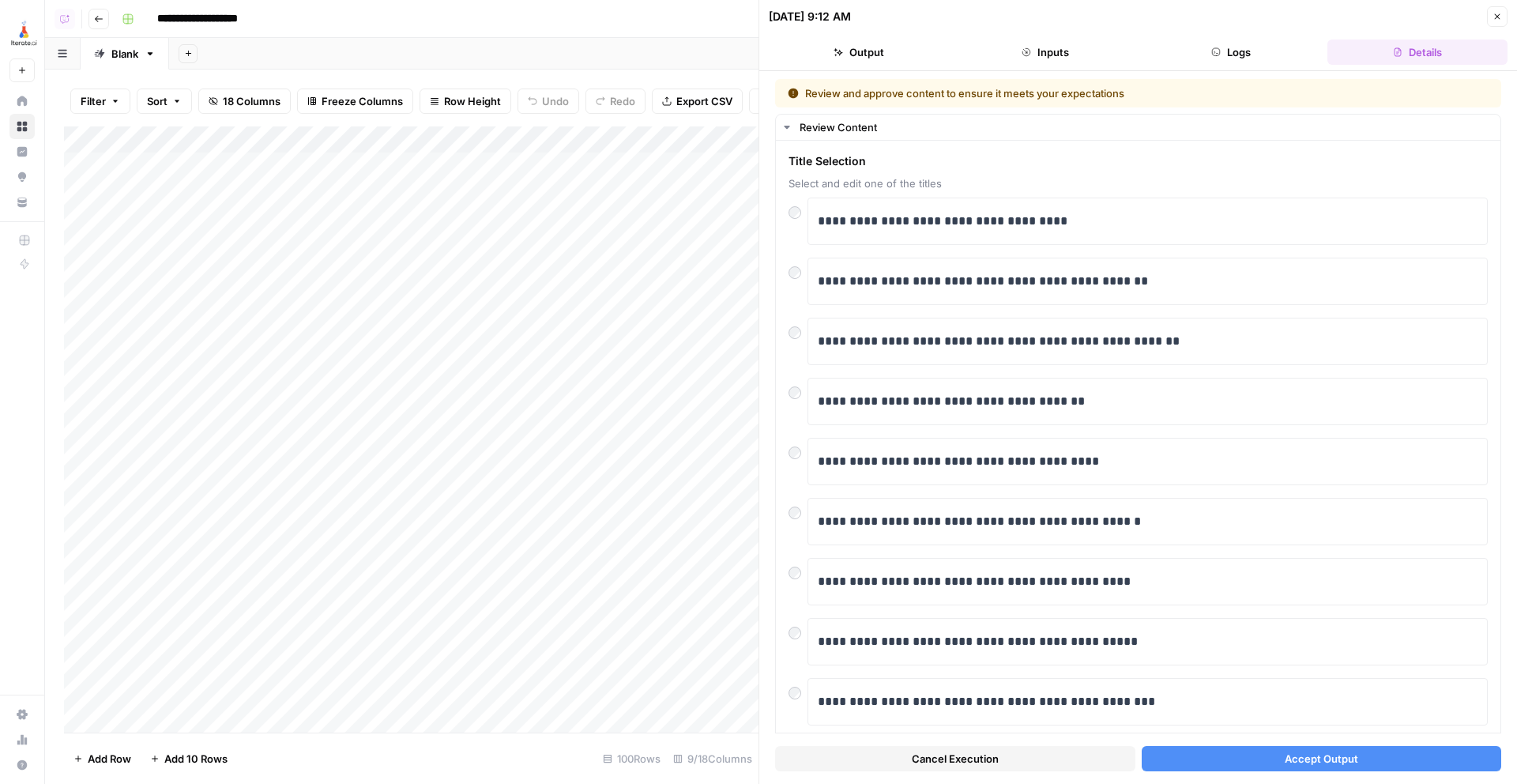
click at [1323, 751] on span "Accept Output" at bounding box center [1322, 758] width 73 height 16
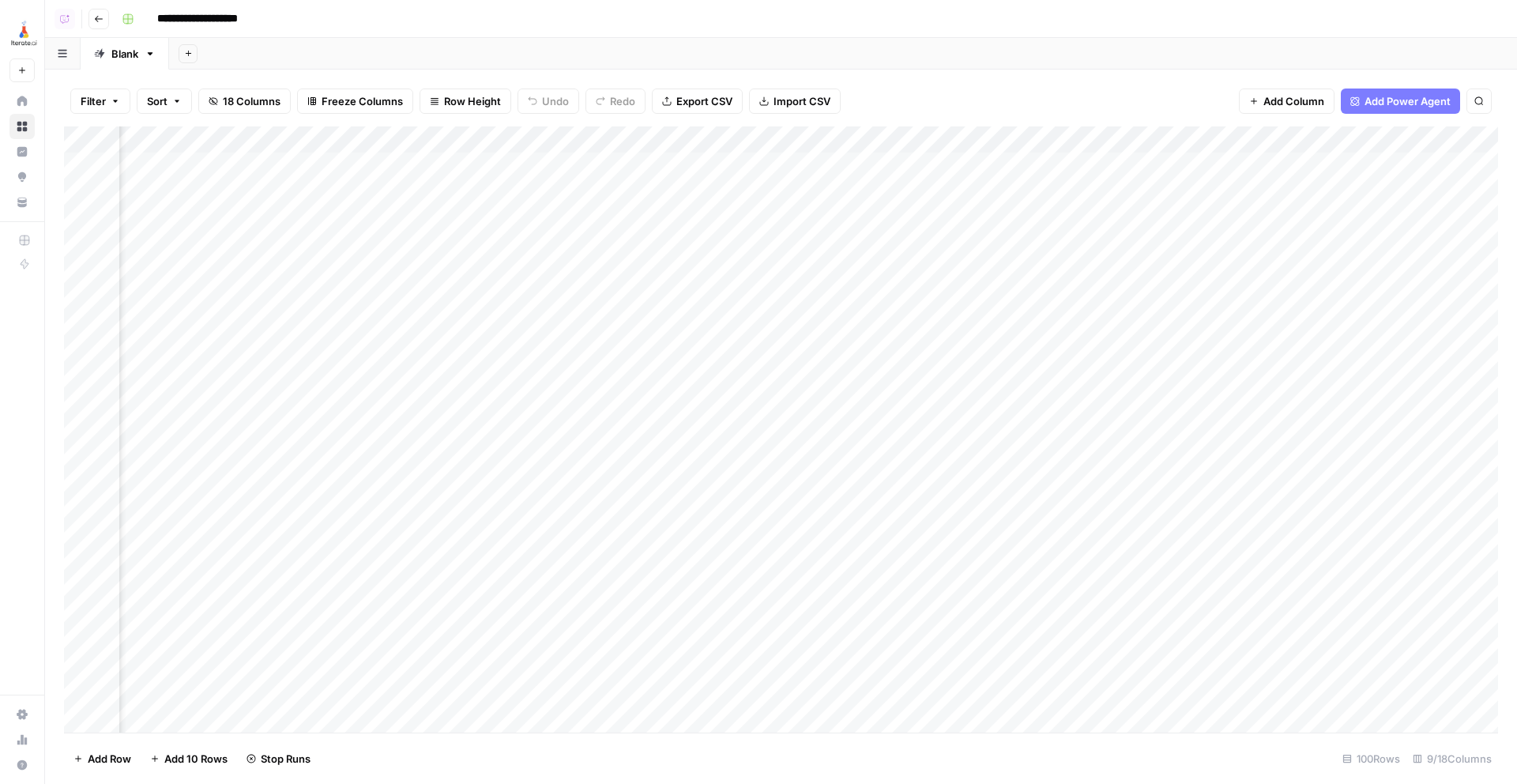
scroll to position [0, 278]
click at [713, 187] on div "Add Column" at bounding box center [781, 430] width 1434 height 606
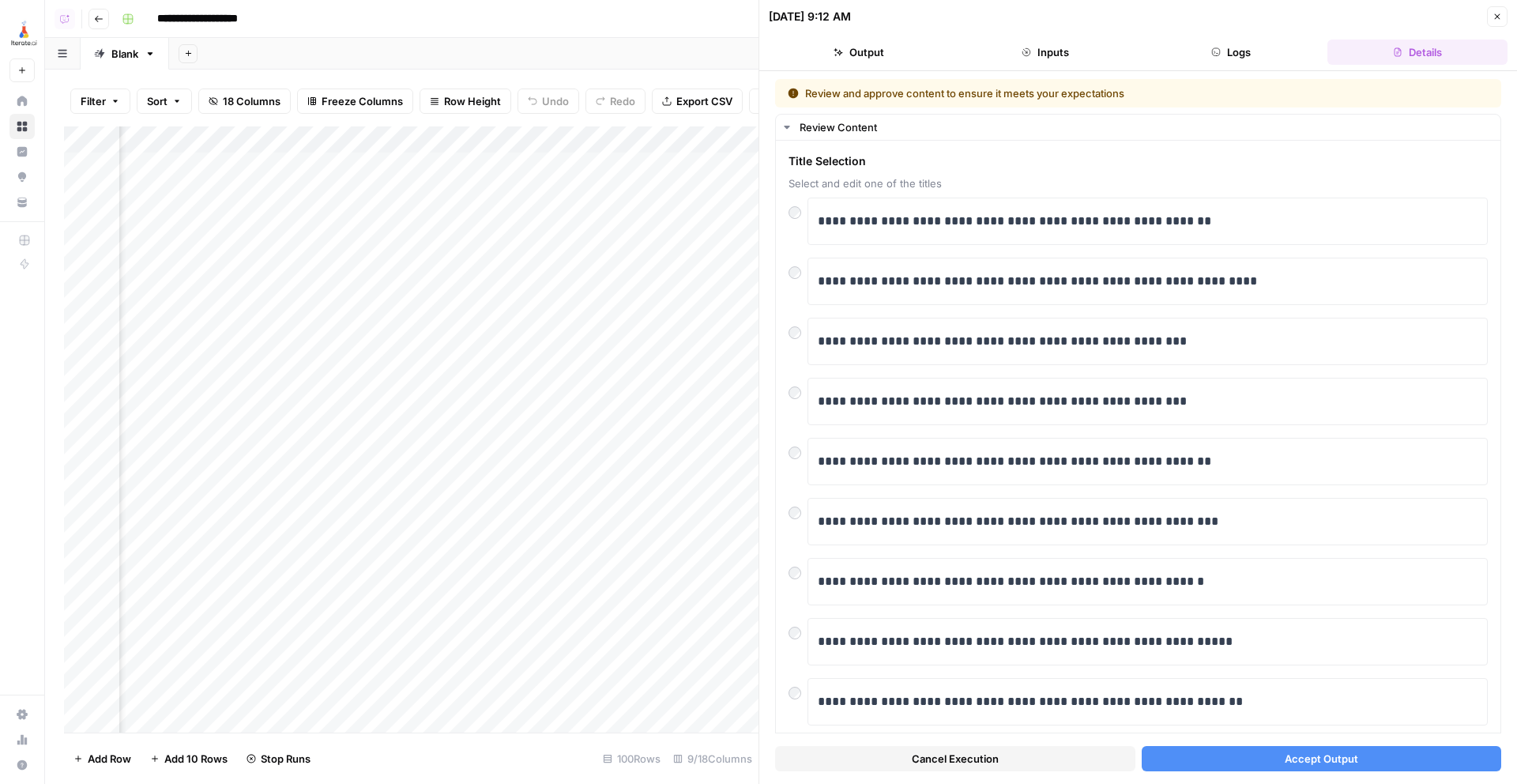
click at [1245, 766] on button "Accept Output" at bounding box center [1322, 758] width 361 height 26
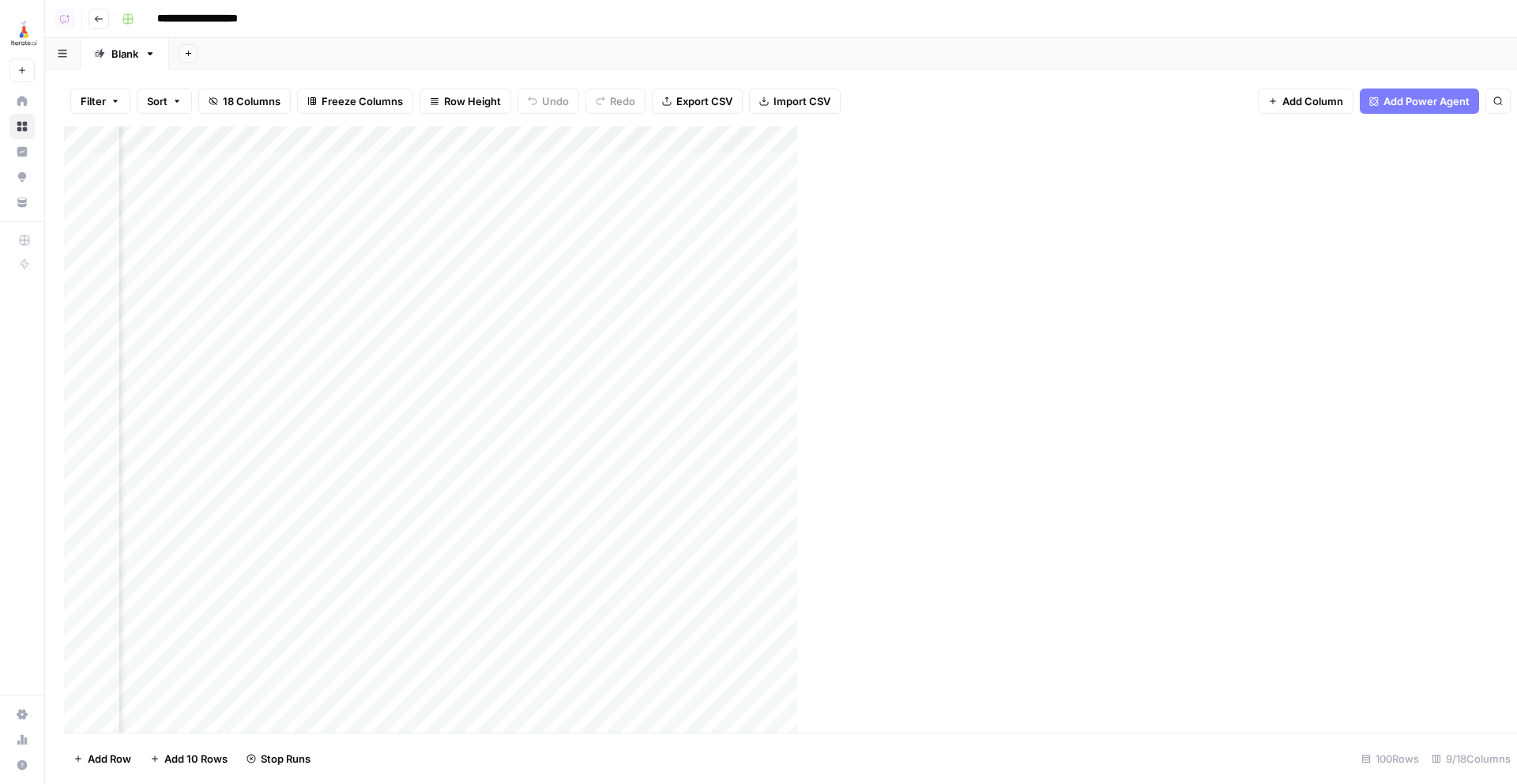
click at [647, 211] on div "Add Column" at bounding box center [773, 430] width 1418 height 606
click at [647, 211] on div "Add Column" at bounding box center [781, 430] width 1434 height 606
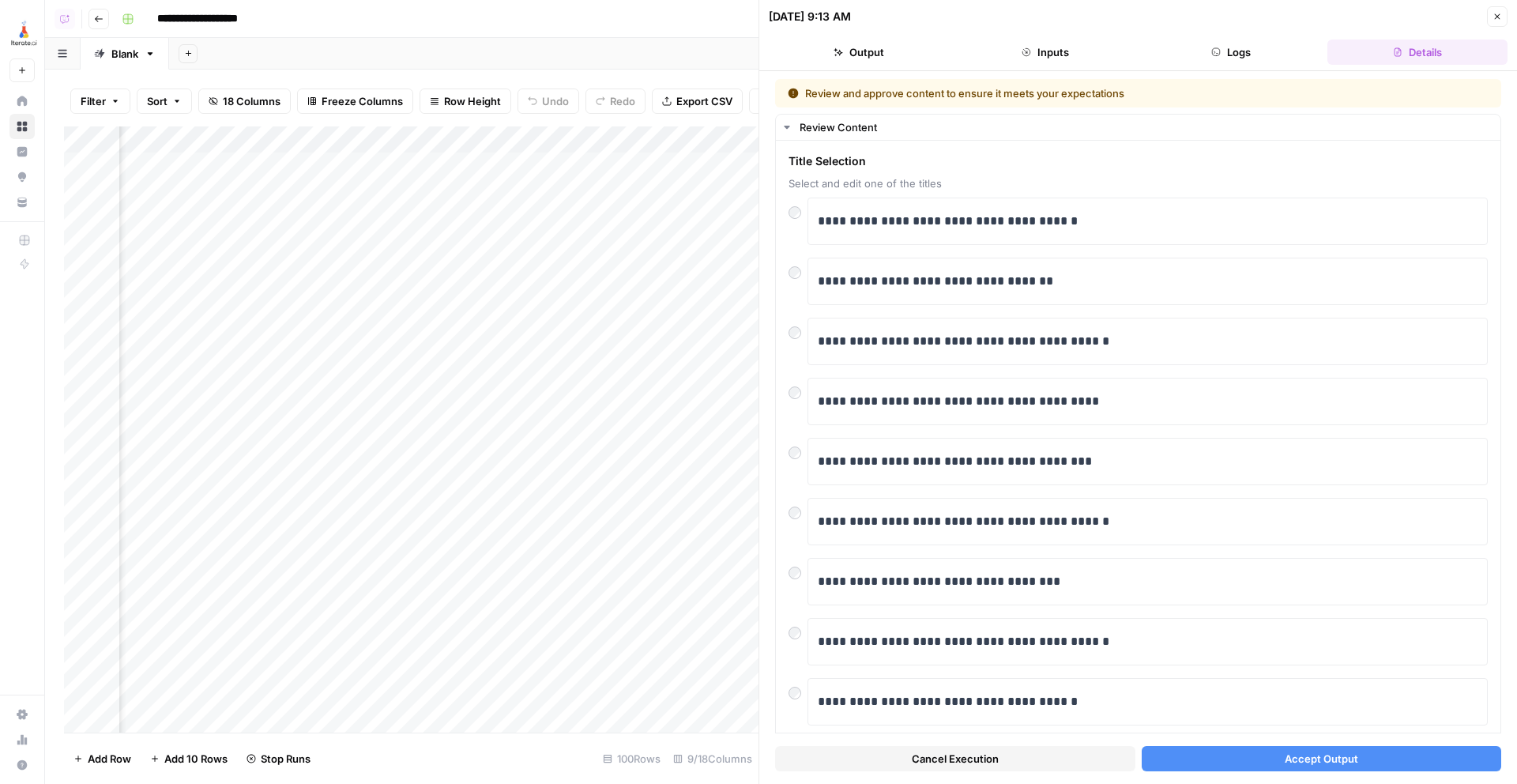
click at [1396, 754] on button "Accept Output" at bounding box center [1322, 758] width 361 height 26
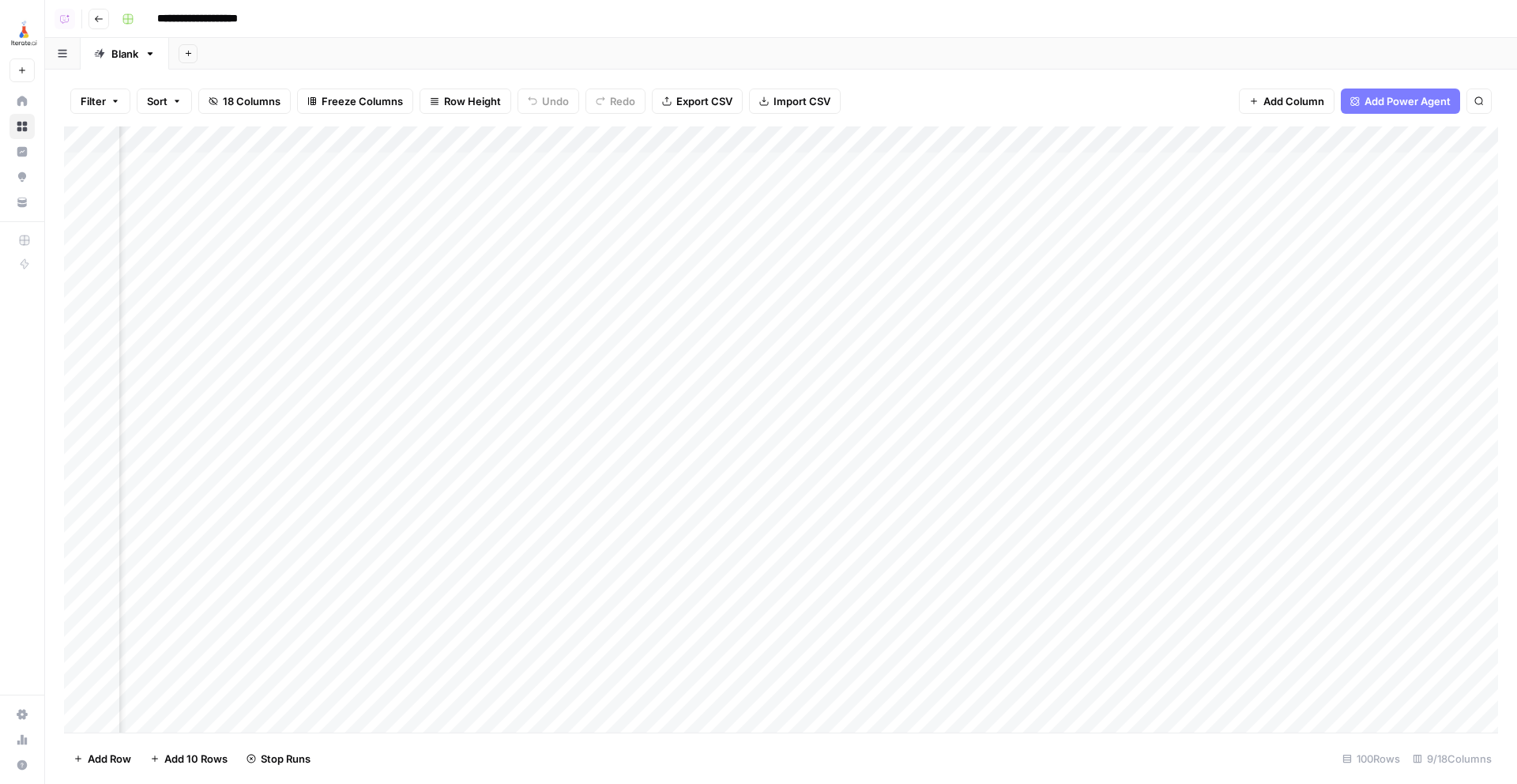
click at [96, 22] on icon "button" at bounding box center [99, 19] width 10 height 10
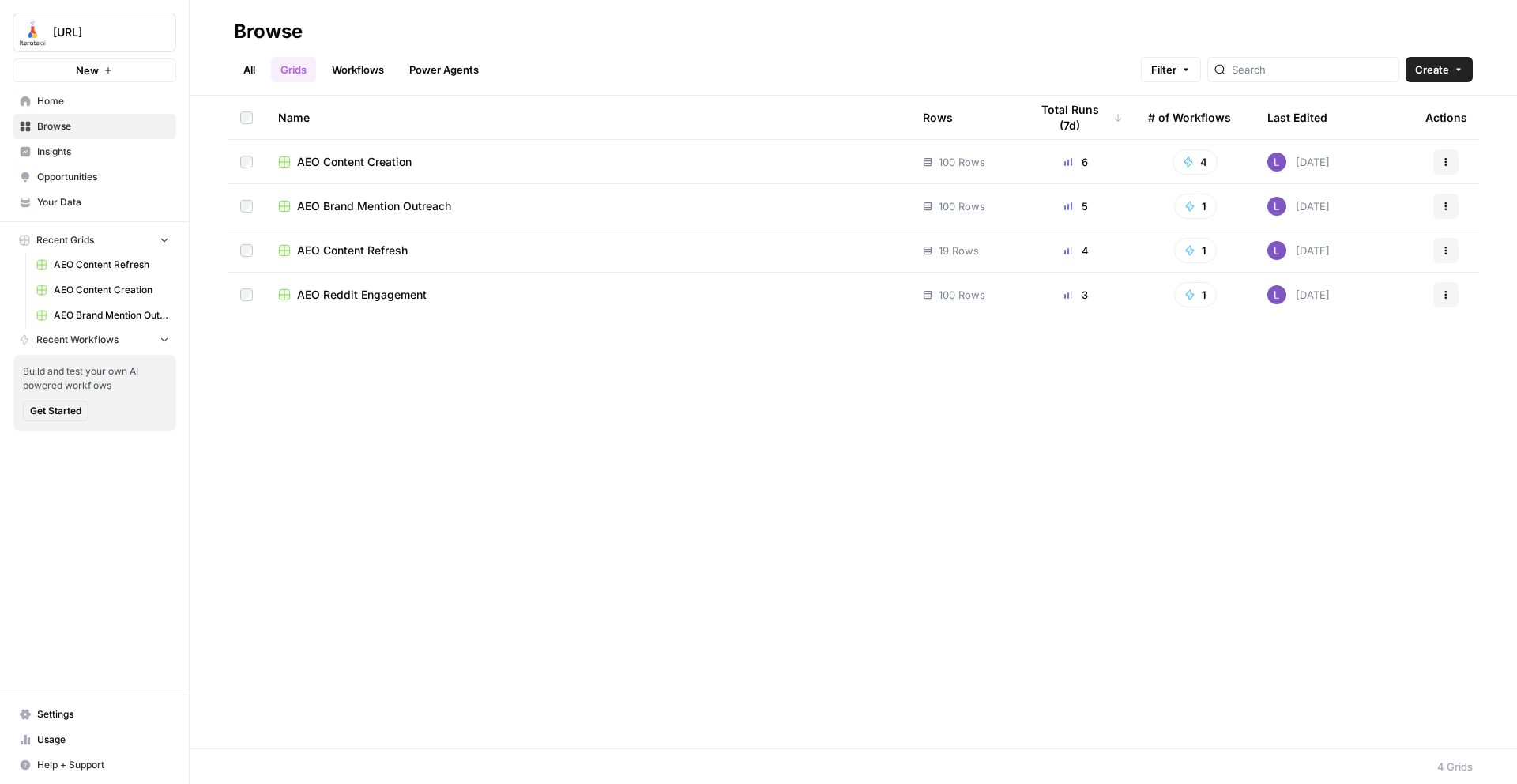
click at [349, 302] on td "AEO Reddit Engagement" at bounding box center [588, 294] width 644 height 44
click at [349, 296] on span "AEO Reddit Engagement" at bounding box center [362, 295] width 129 height 16
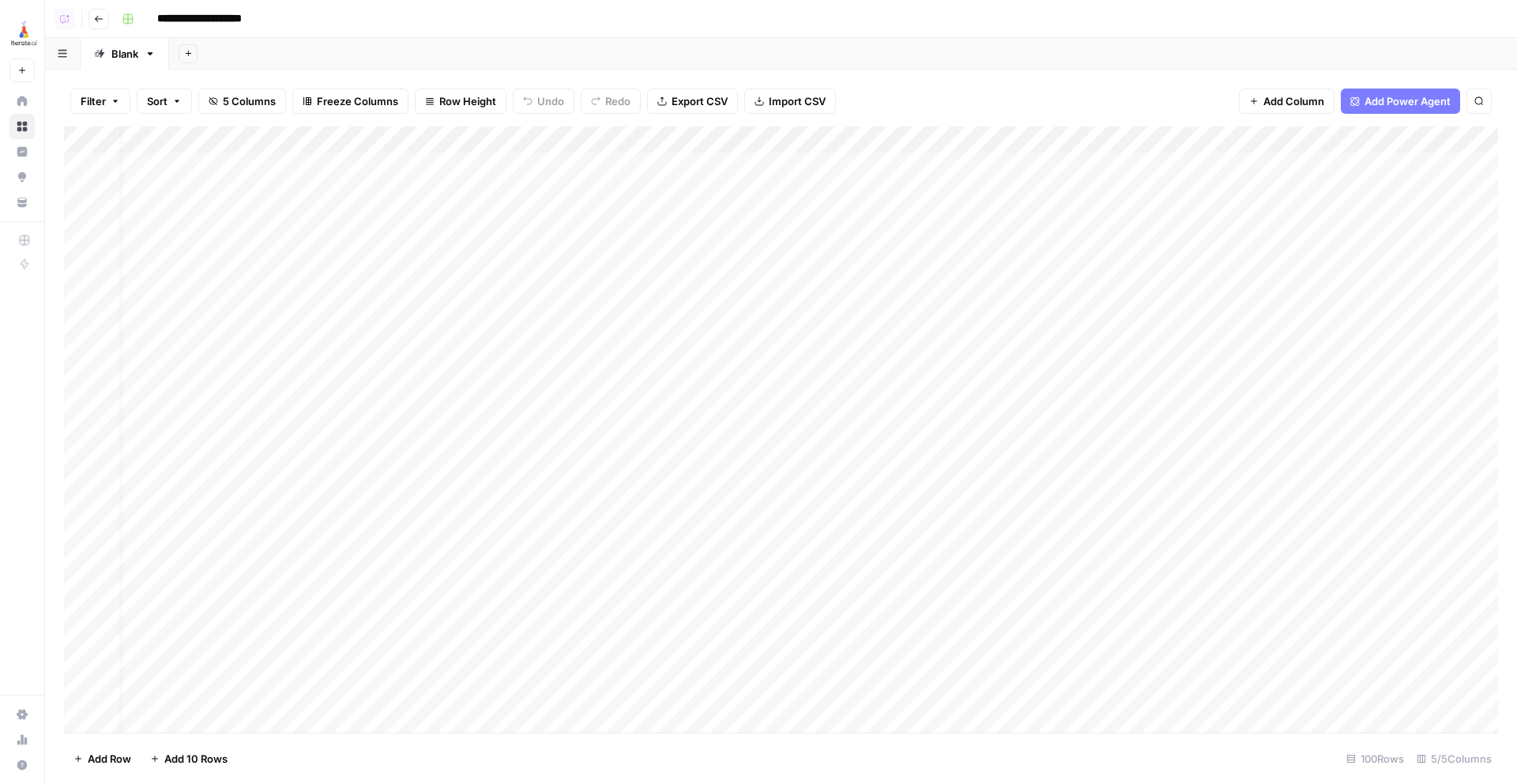
scroll to position [0, 27]
click at [579, 163] on div "Add Column" at bounding box center [781, 430] width 1434 height 606
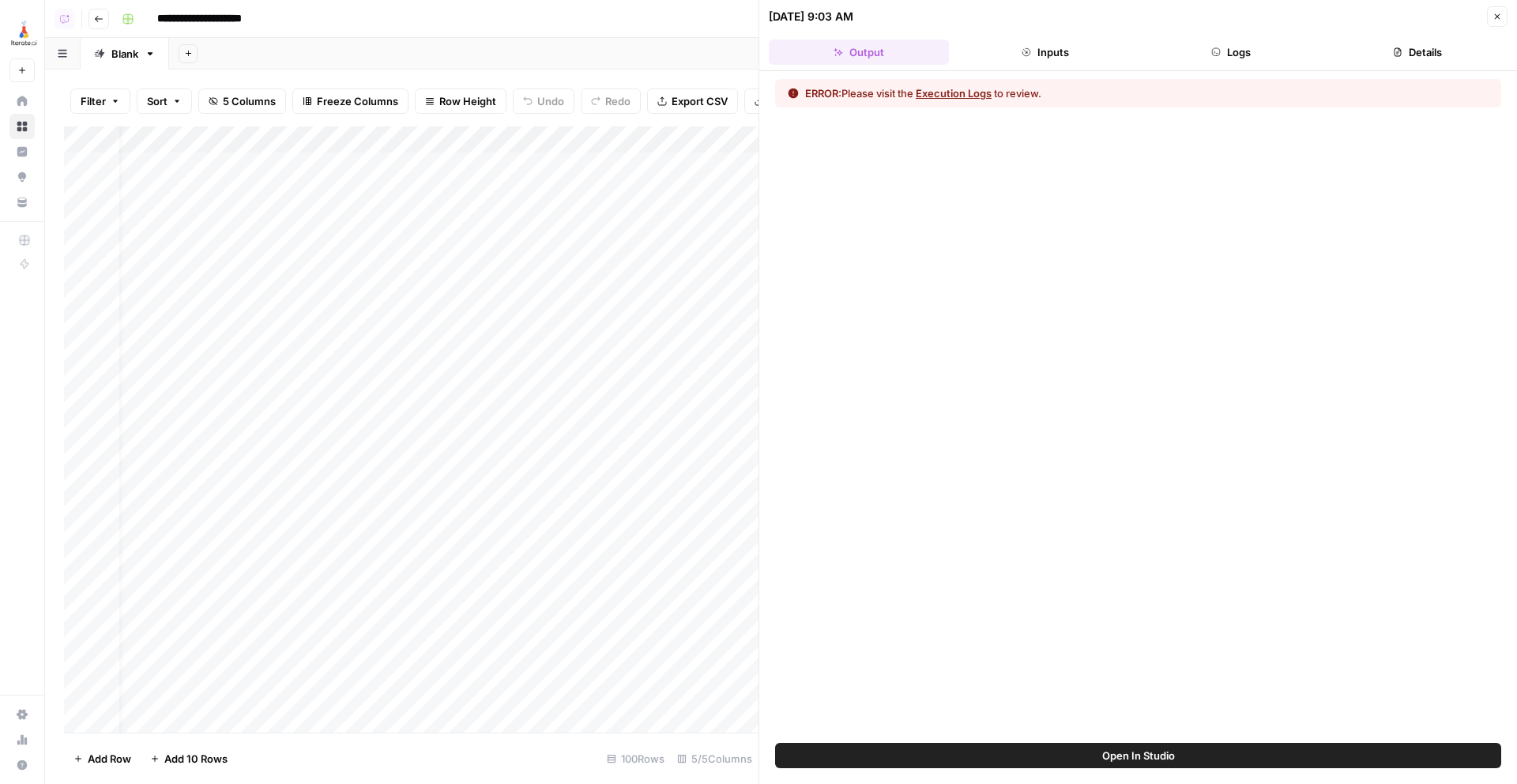
click at [991, 97] on button "Execution Logs" at bounding box center [953, 93] width 76 height 16
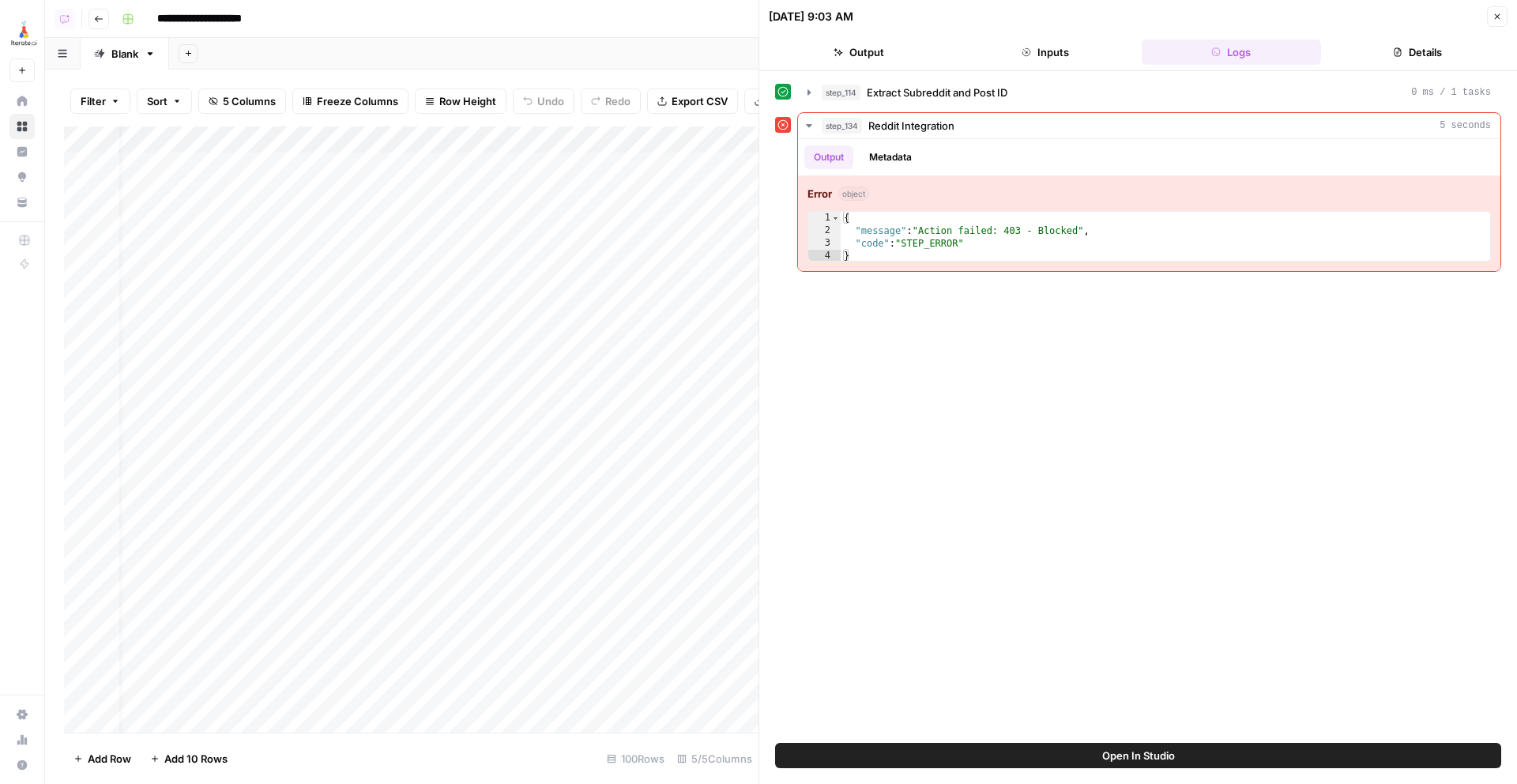
drag, startPoint x: 1385, startPoint y: 55, endPoint x: 1361, endPoint y: 61, distance: 24.7
click at [1385, 55] on button "Details" at bounding box center [1417, 53] width 180 height 26
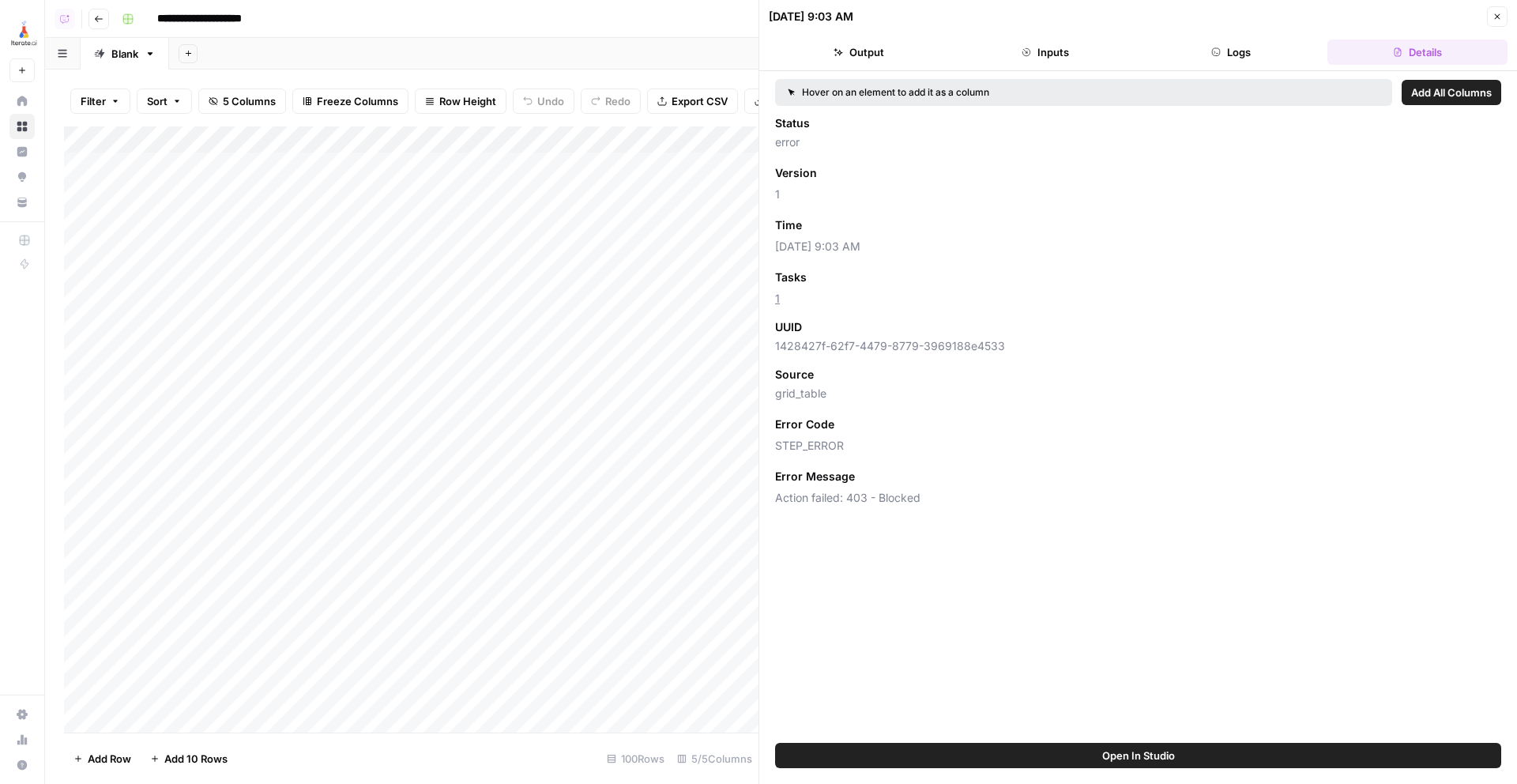
click at [1502, 12] on button "Close" at bounding box center [1498, 17] width 21 height 21
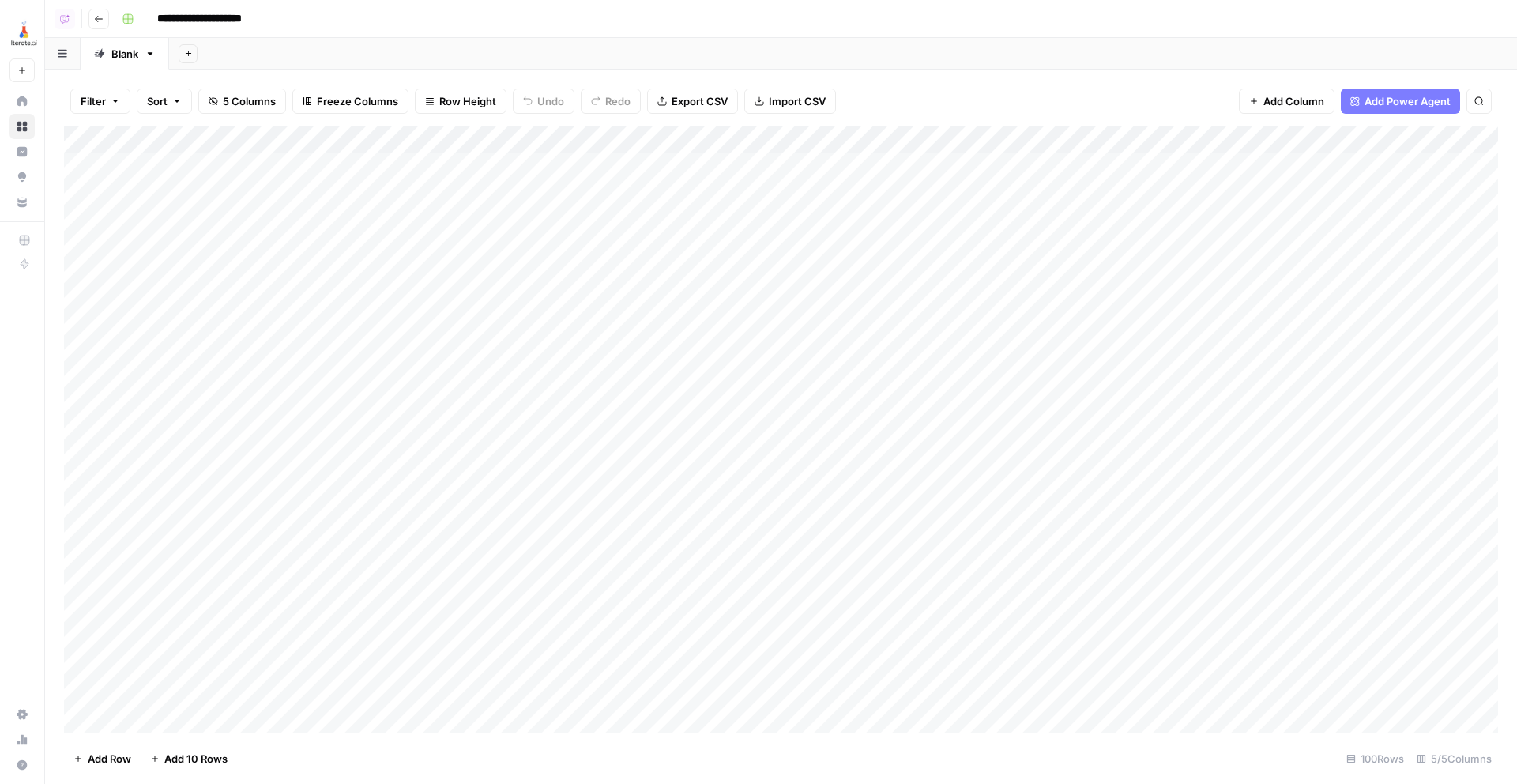
click at [609, 147] on div "Add Column" at bounding box center [781, 430] width 1434 height 606
click at [534, 294] on span "Fork Power Agent" at bounding box center [543, 295] width 138 height 16
click at [613, 139] on div "Add Column" at bounding box center [781, 430] width 1434 height 606
click at [522, 288] on span "Fork Power Agent" at bounding box center [543, 295] width 138 height 16
click at [597, 140] on div "Add Column" at bounding box center [781, 430] width 1434 height 606
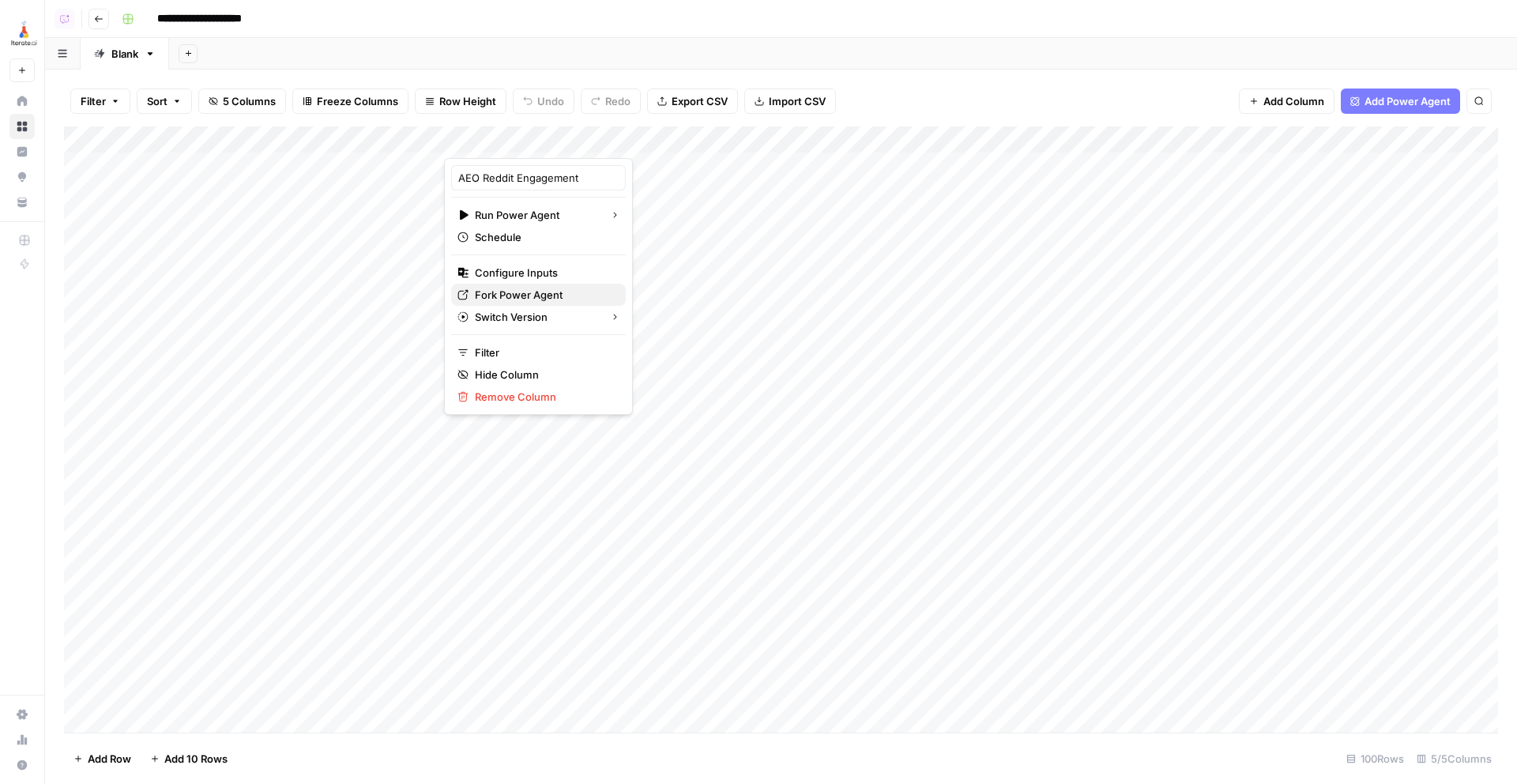
click at [522, 294] on span "Fork Power Agent" at bounding box center [543, 295] width 138 height 16
click at [610, 142] on div "Add Column" at bounding box center [781, 430] width 1434 height 606
click at [519, 300] on span "Fork Power Agent" at bounding box center [543, 295] width 138 height 16
click at [601, 161] on div "Add Column" at bounding box center [781, 430] width 1434 height 606
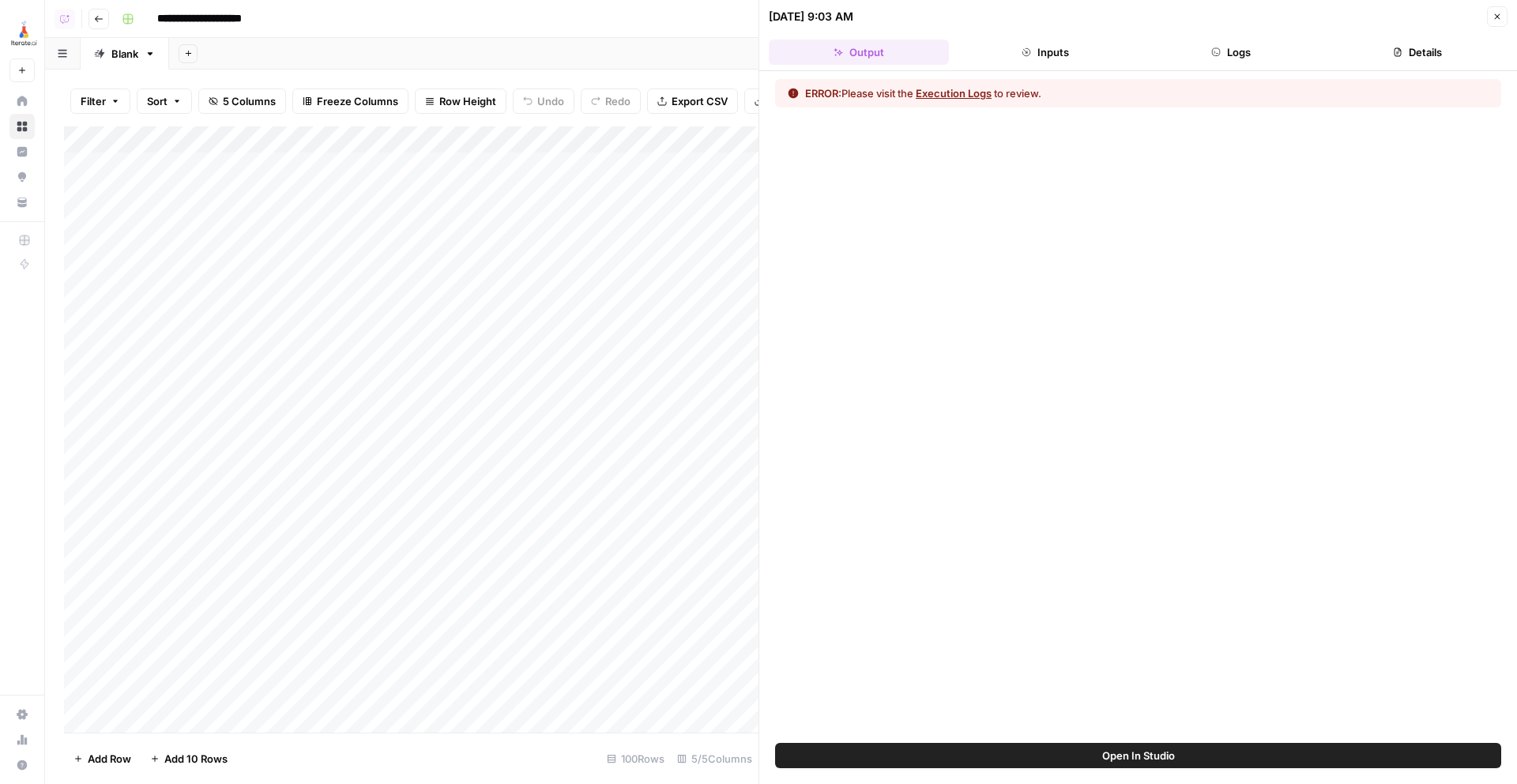
click at [954, 91] on button "Execution Logs" at bounding box center [953, 93] width 76 height 16
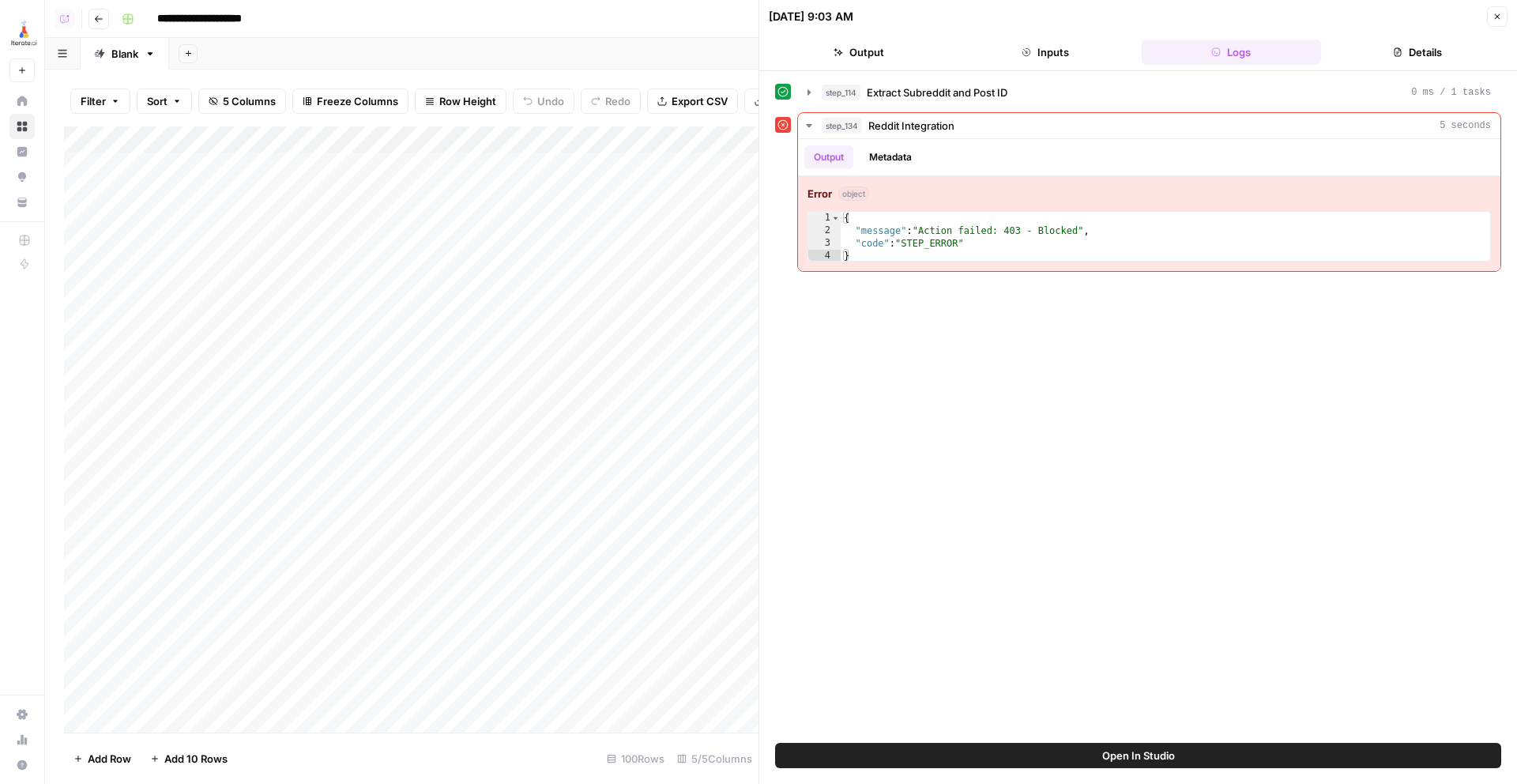
click at [1173, 761] on span "Open In Studio" at bounding box center [1138, 755] width 73 height 16
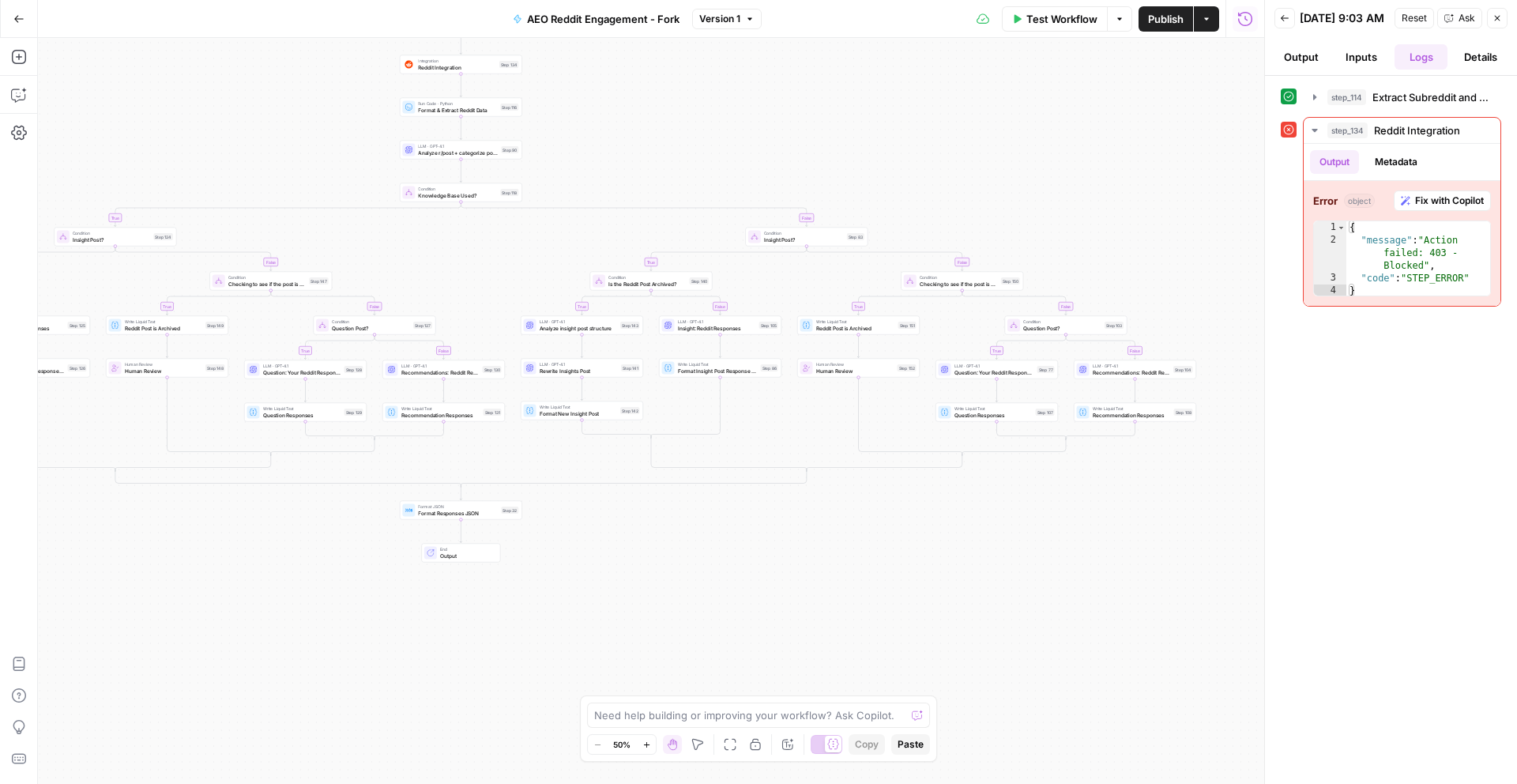
click at [0, 100] on div "Add Steps Copilot Settings AirOps Academy Help Give Feedback Shortcuts" at bounding box center [19, 411] width 38 height 746
click at [5, 100] on div "Add Steps Copilot Settings AirOps Academy Help Give Feedback Shortcuts" at bounding box center [19, 411] width 38 height 746
click at [15, 97] on icon "button" at bounding box center [19, 95] width 16 height 16
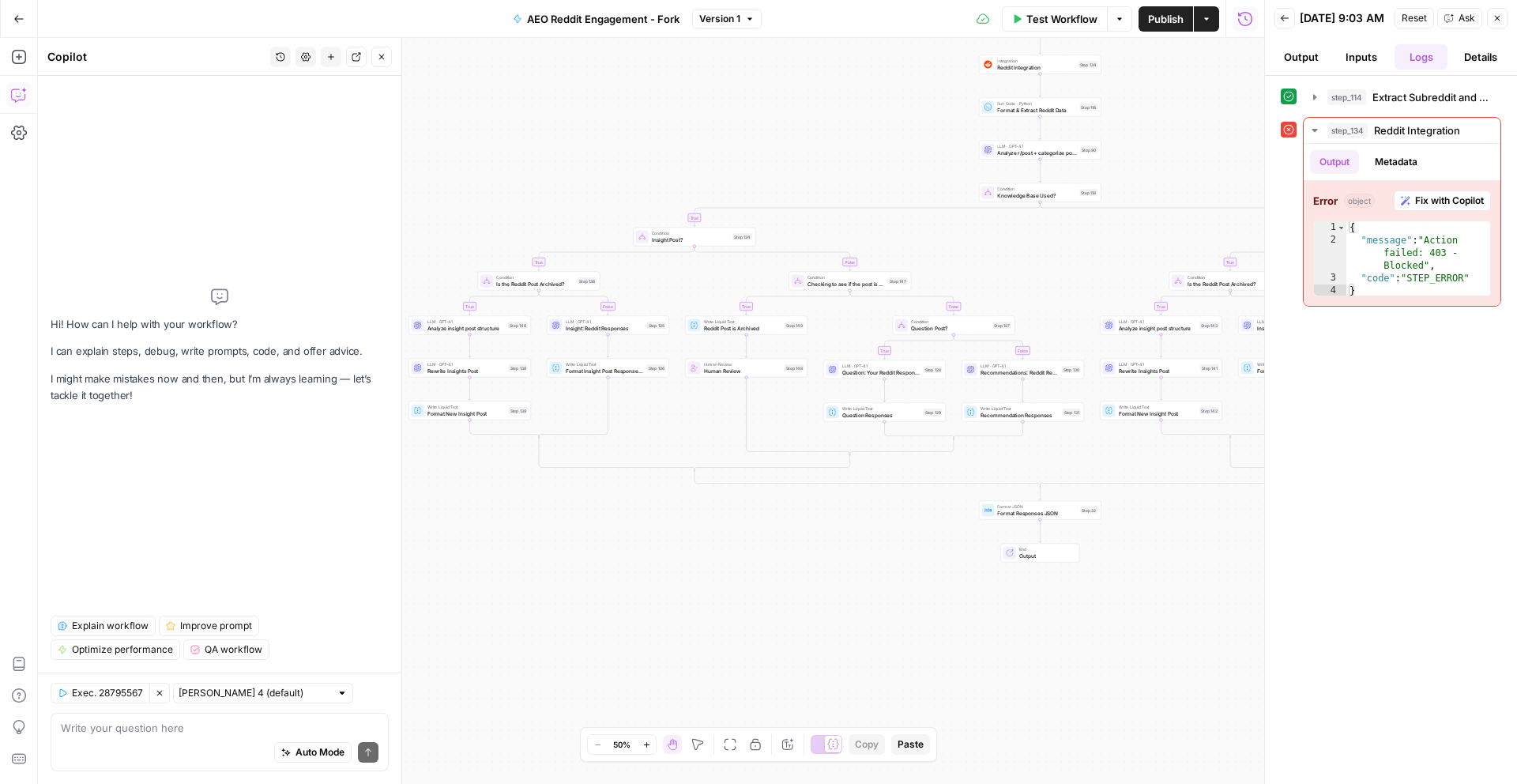
click at [128, 622] on span "Explain workflow" at bounding box center [110, 626] width 77 height 14
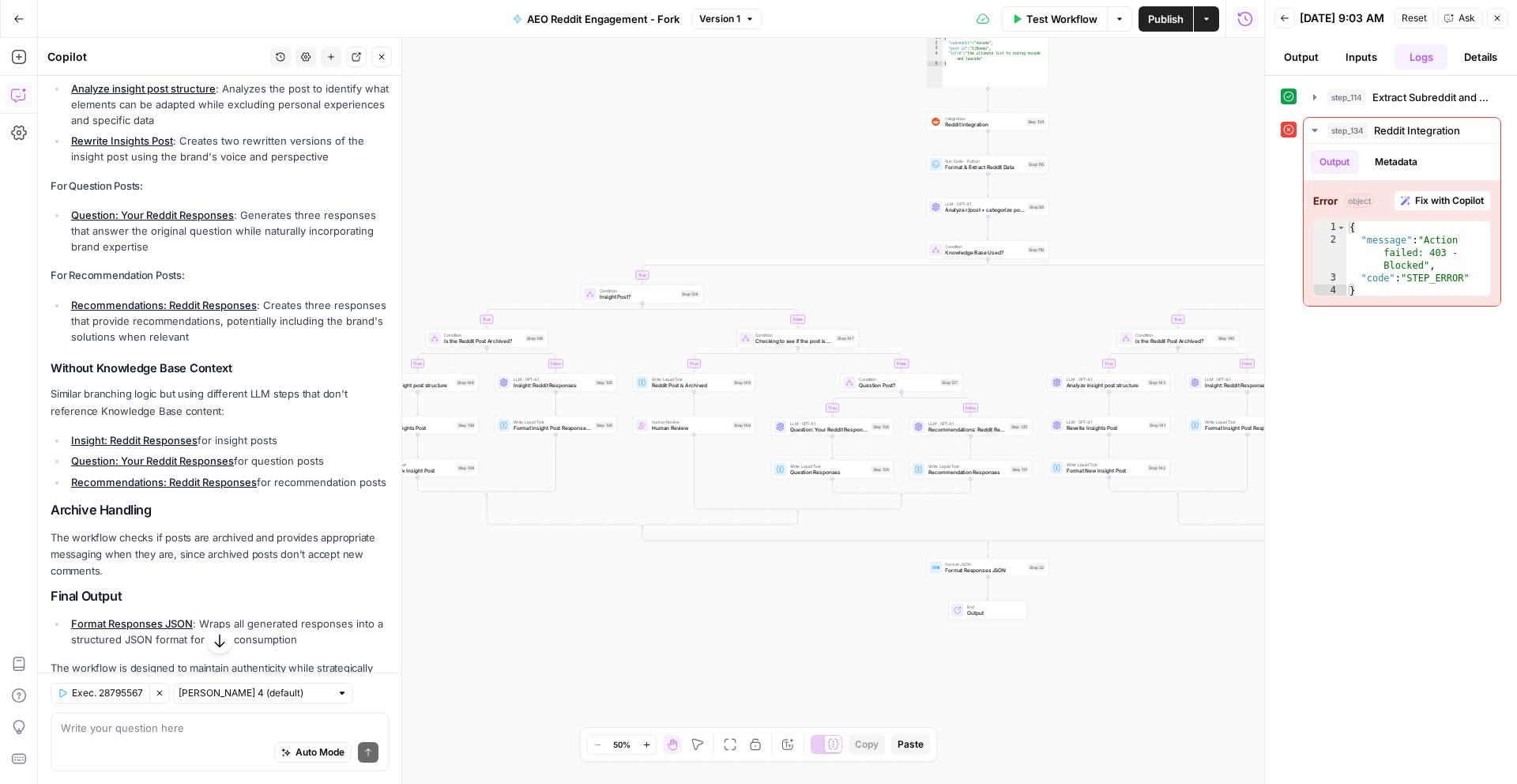
scroll to position [706, 0]
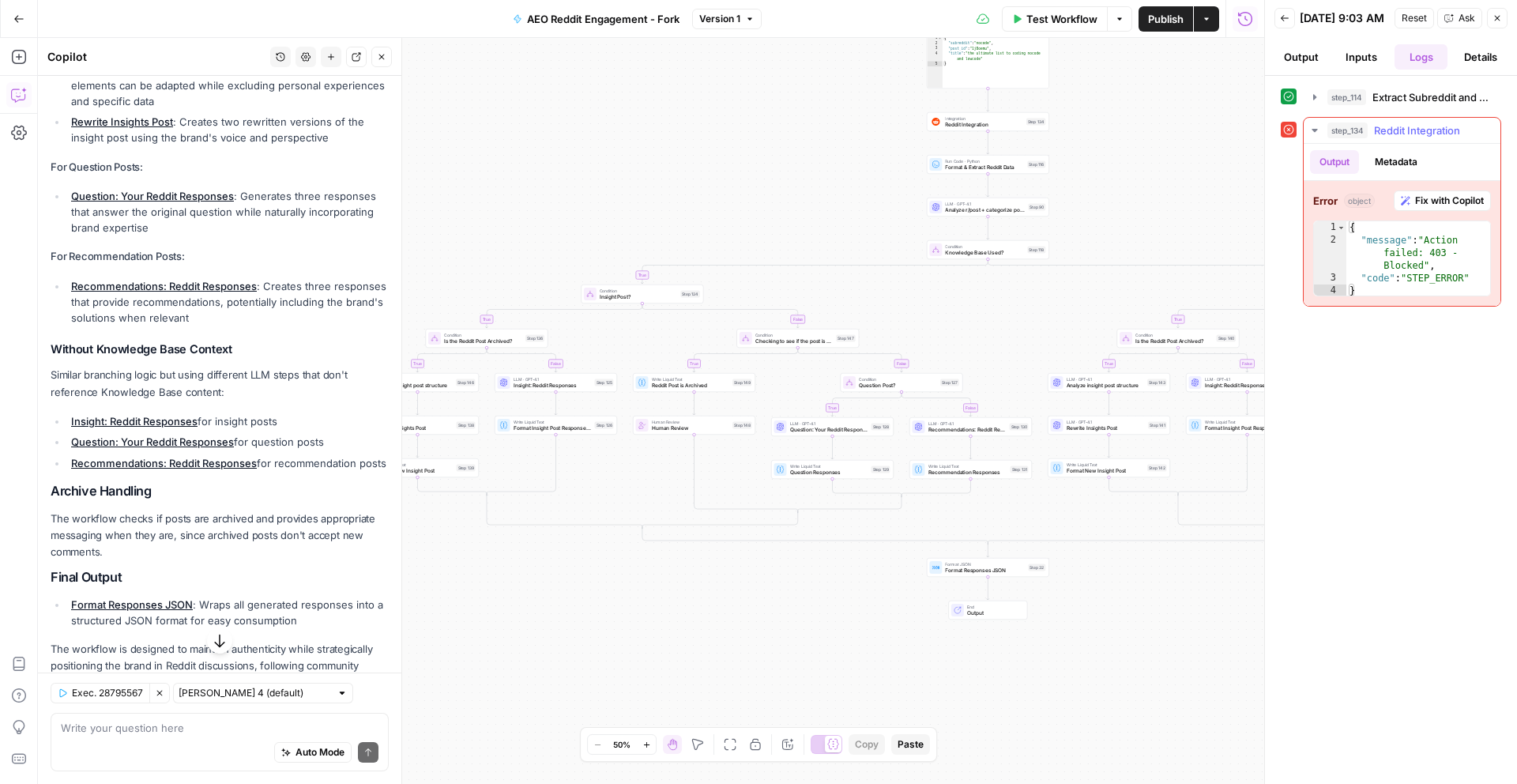
type textarea "**********"
click at [1370, 255] on div "{ "message" : "Action failed: 403 - Blocked" , "code" : "STEP_ERROR" }" at bounding box center [1418, 271] width 144 height 101
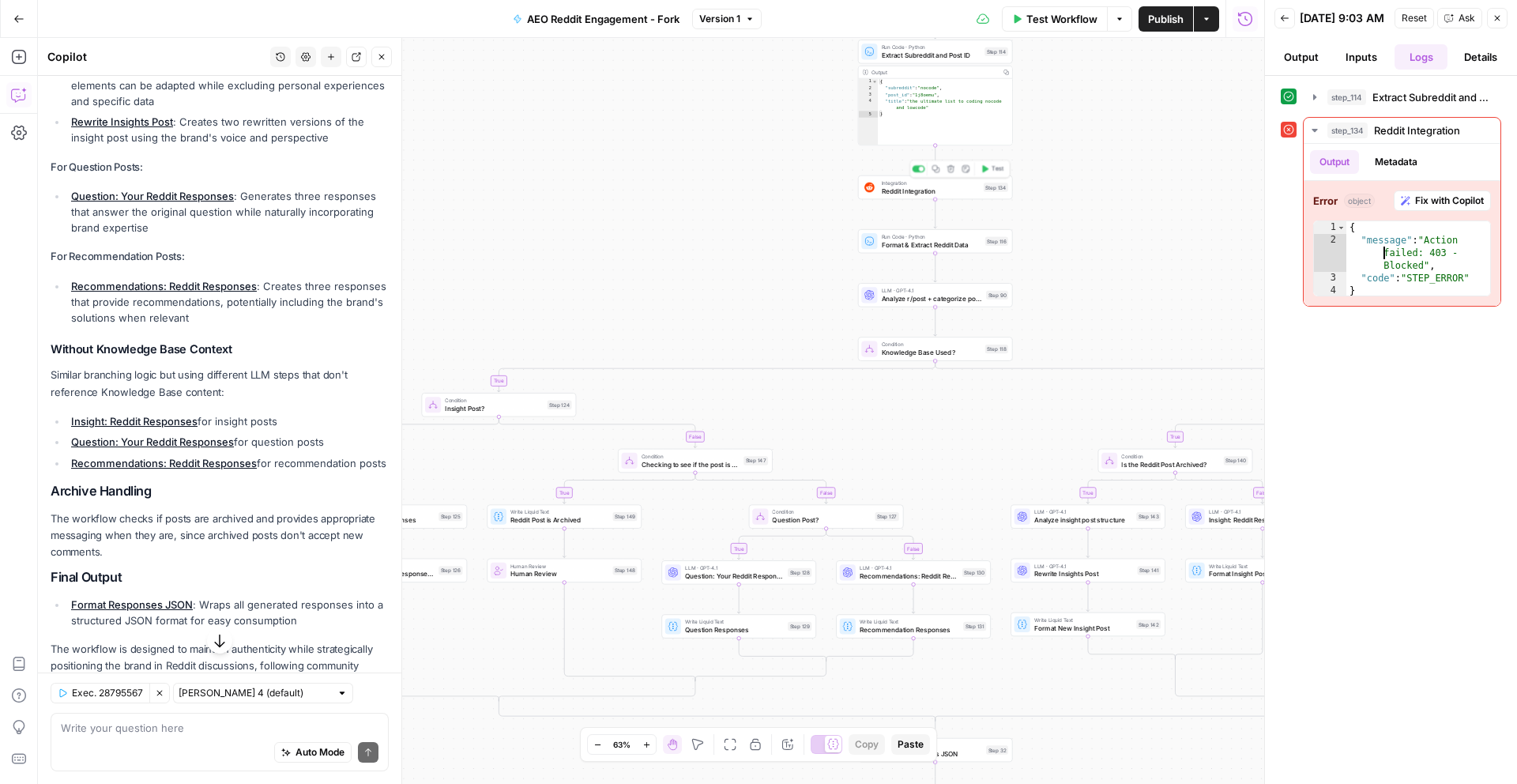
click at [911, 194] on span "Reddit Integration" at bounding box center [931, 191] width 98 height 10
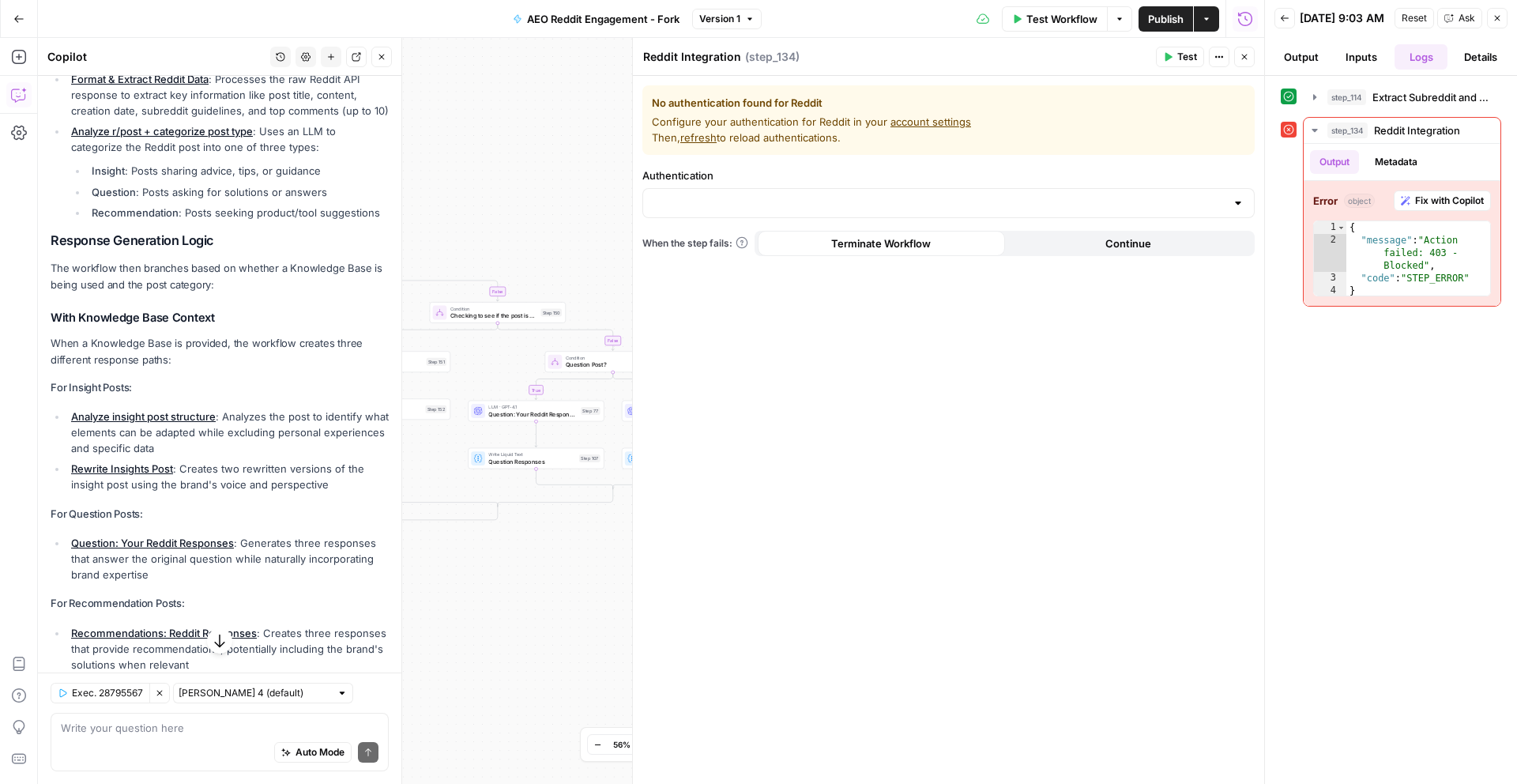
scroll to position [360, 0]
click at [1254, 50] on button "Close" at bounding box center [1245, 57] width 21 height 21
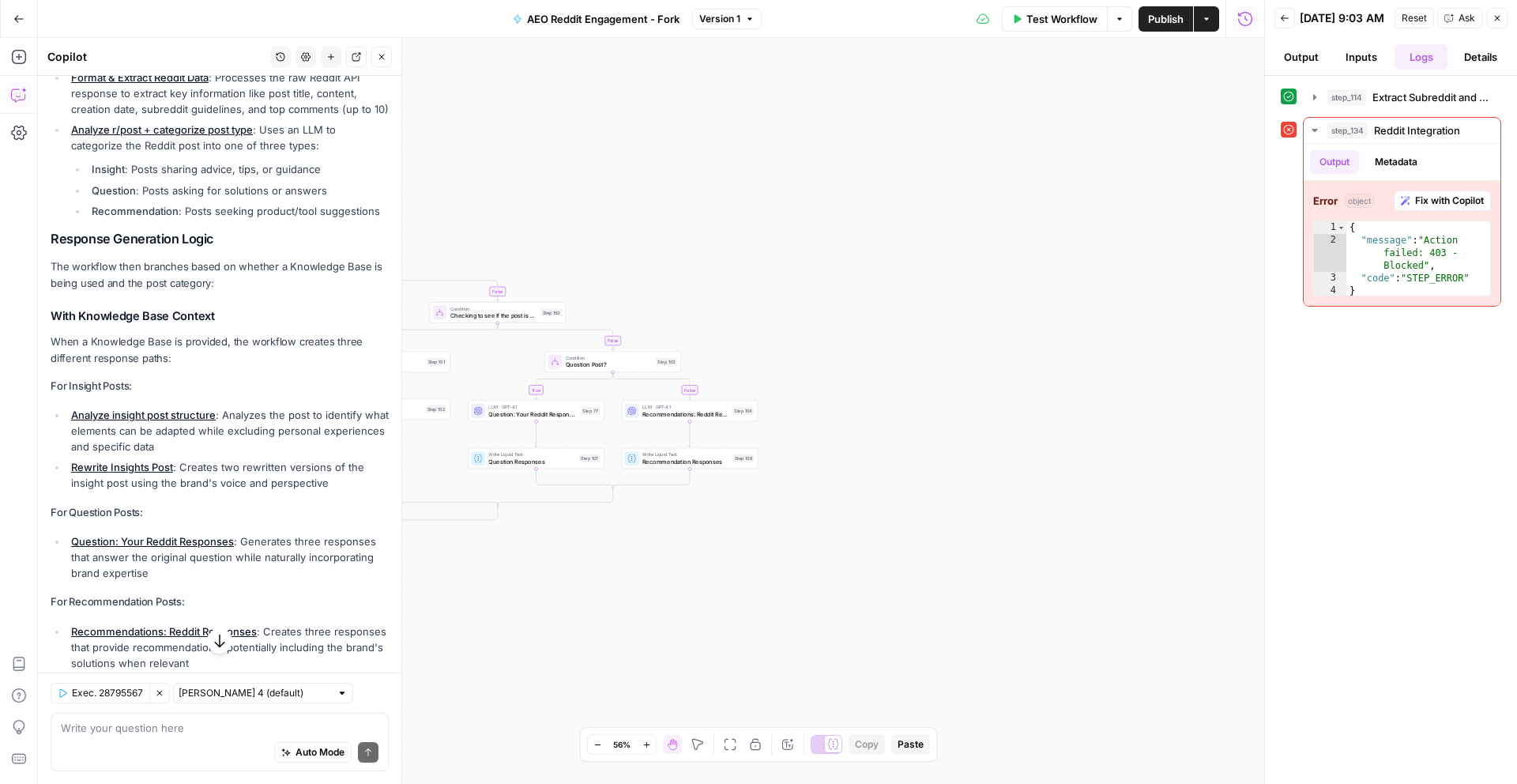
click at [1205, 13] on button "Actions" at bounding box center [1207, 19] width 26 height 26
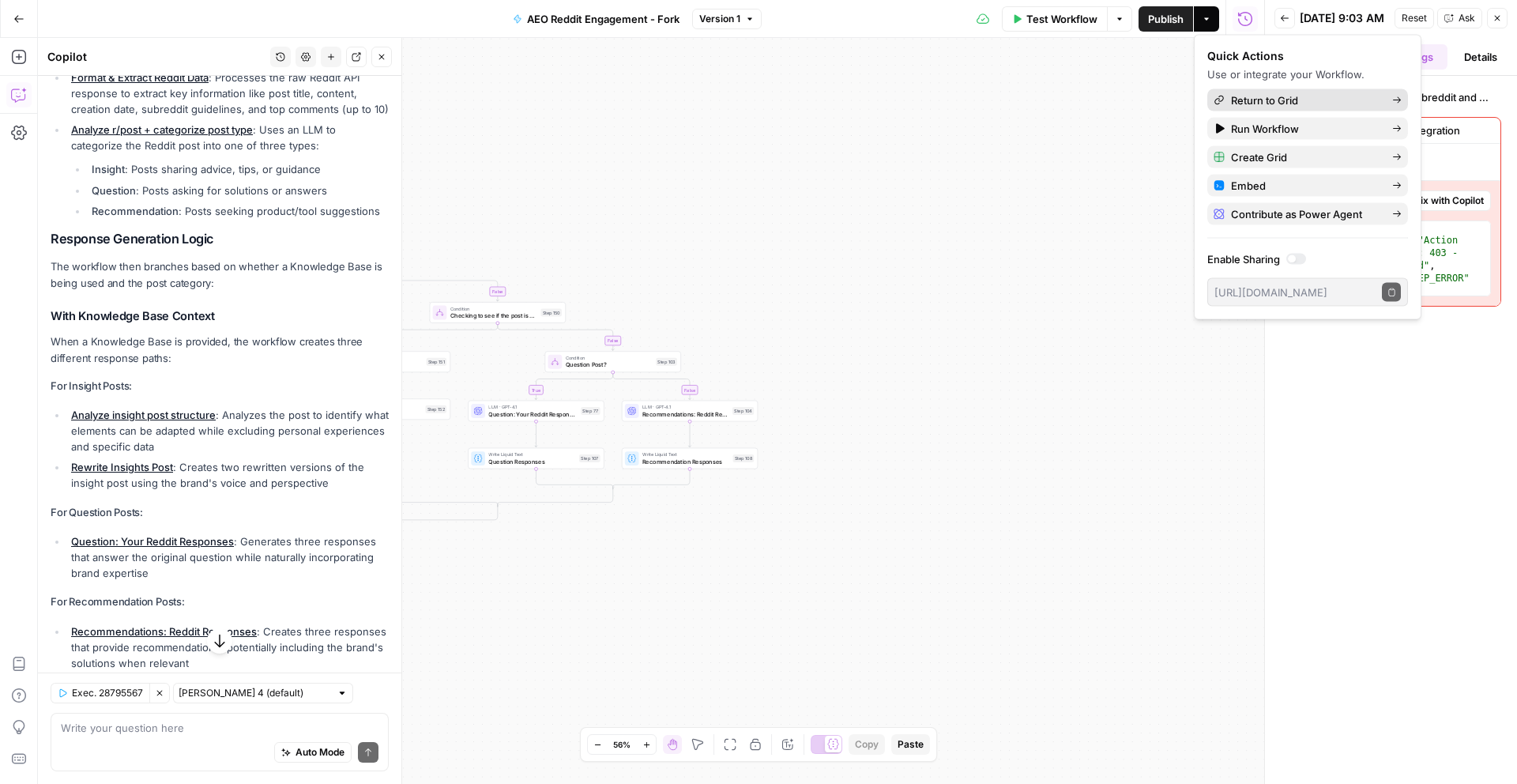
click at [1271, 99] on span "Return to Grid" at bounding box center [1306, 100] width 148 height 16
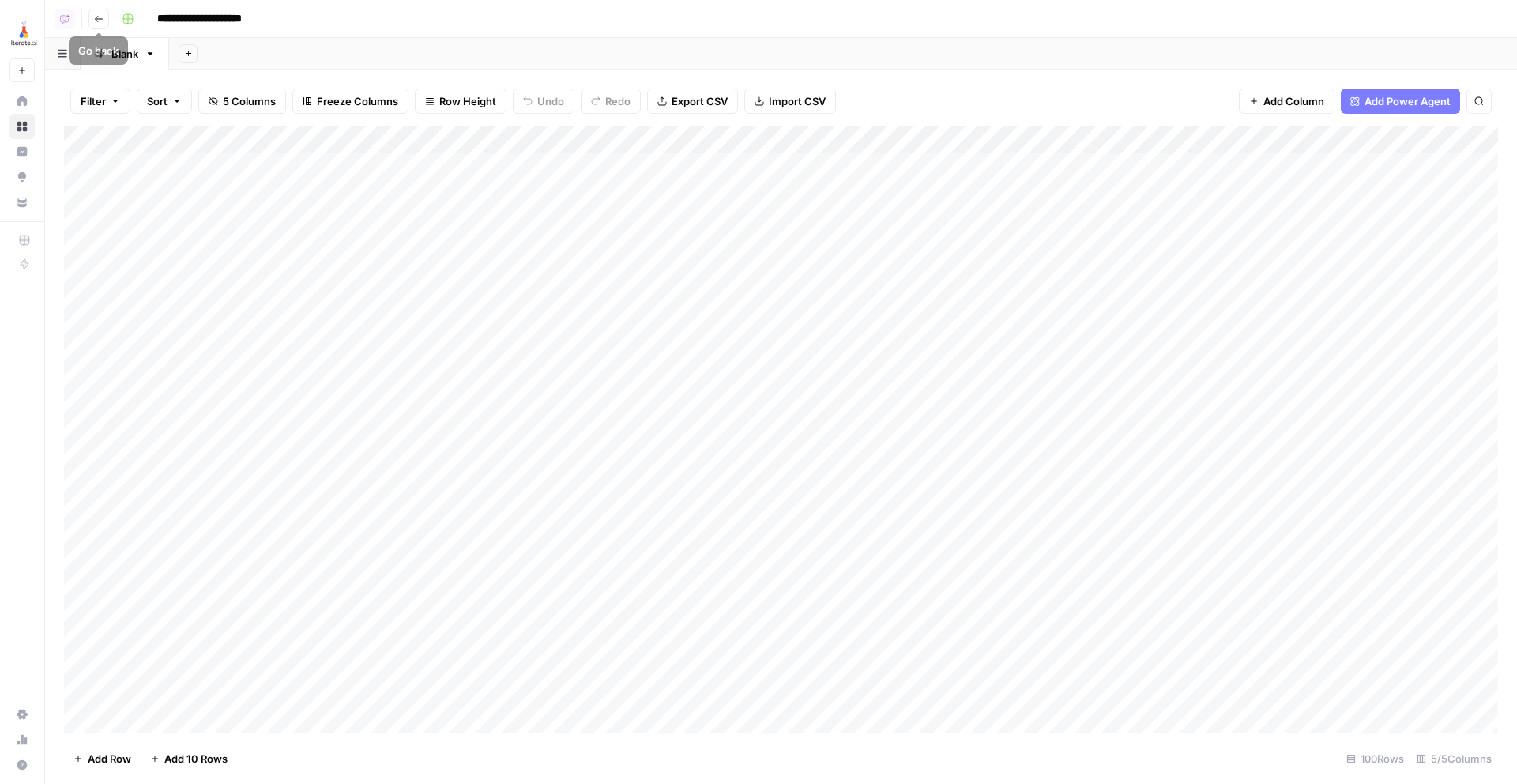
click at [264, 18] on input "**********" at bounding box center [223, 19] width 145 height 26
click at [288, 20] on input "**********" at bounding box center [223, 19] width 145 height 26
click at [301, 17] on input "**********" at bounding box center [242, 19] width 184 height 26
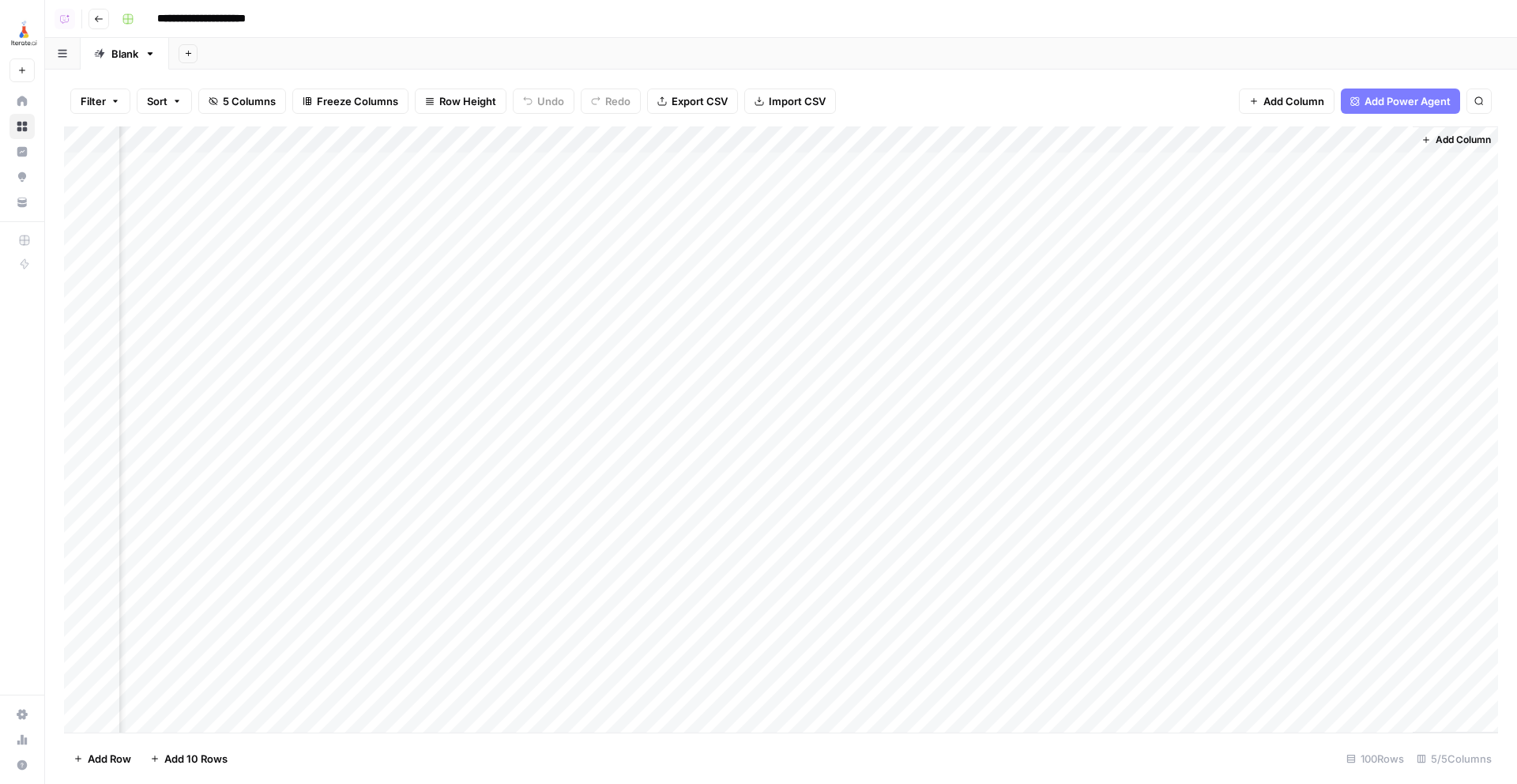
type input "**********"
click at [100, 25] on button "Go back" at bounding box center [99, 19] width 21 height 21
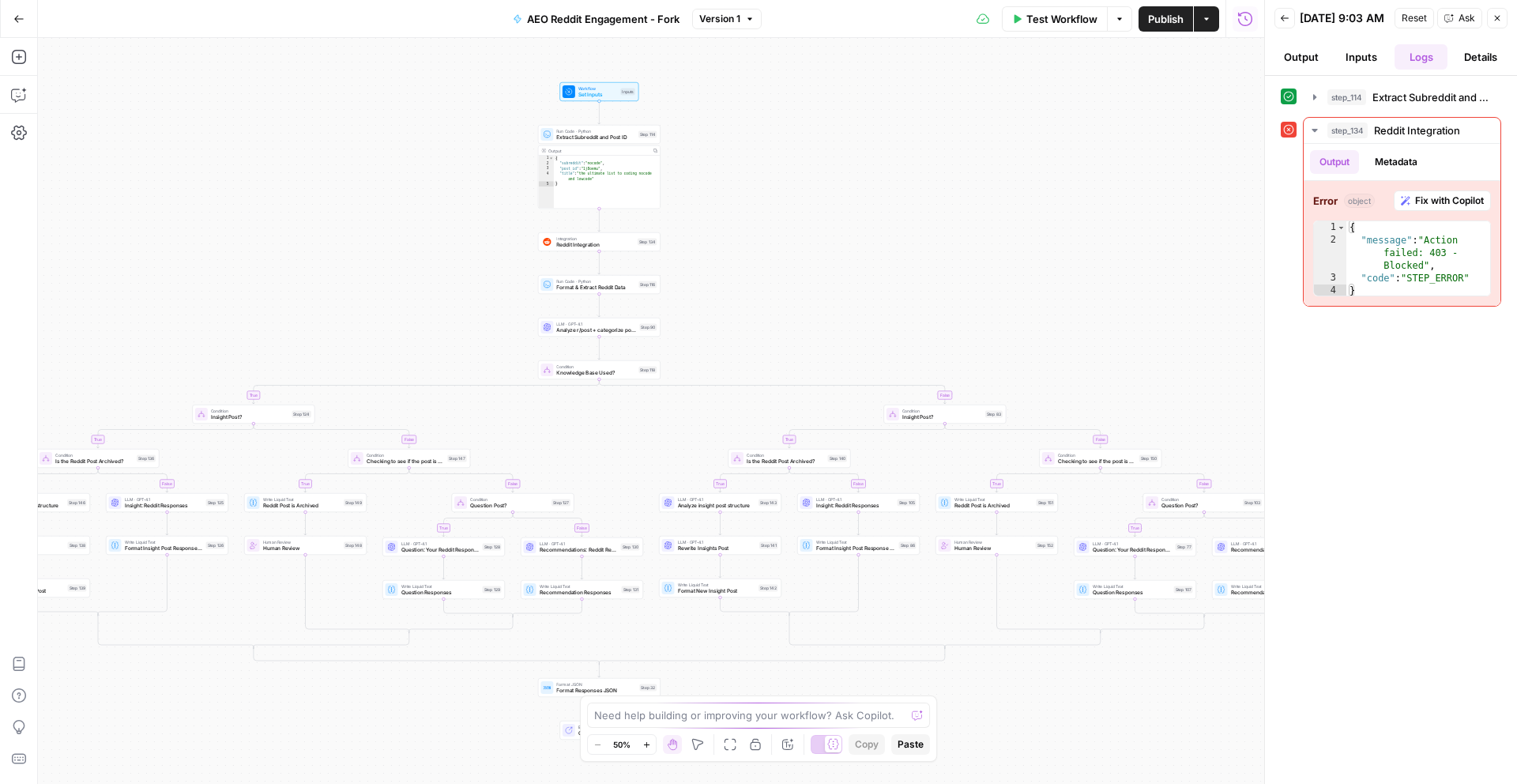
click at [14, 22] on icon "button" at bounding box center [19, 19] width 11 height 11
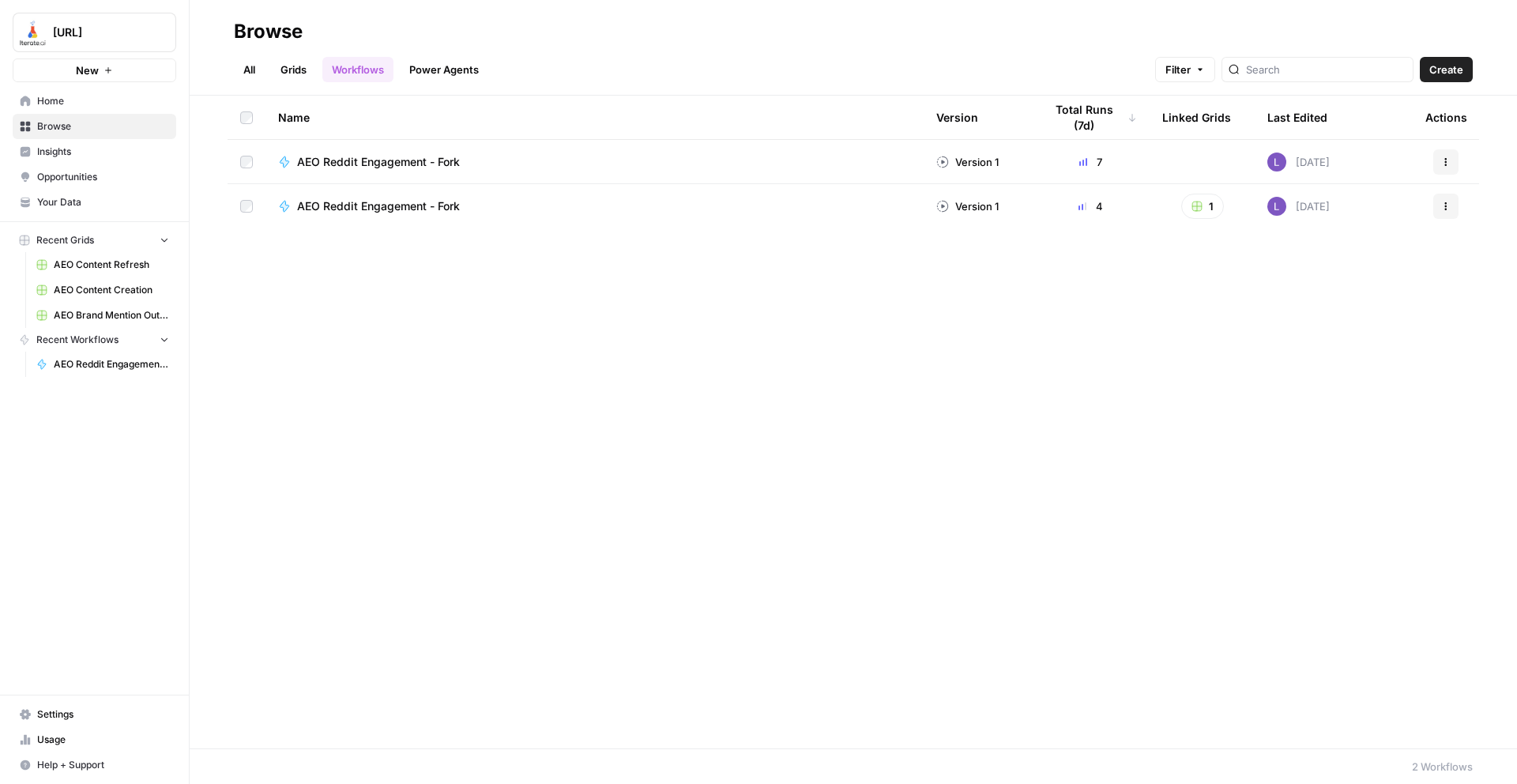
click at [287, 62] on link "Grids" at bounding box center [294, 69] width 45 height 26
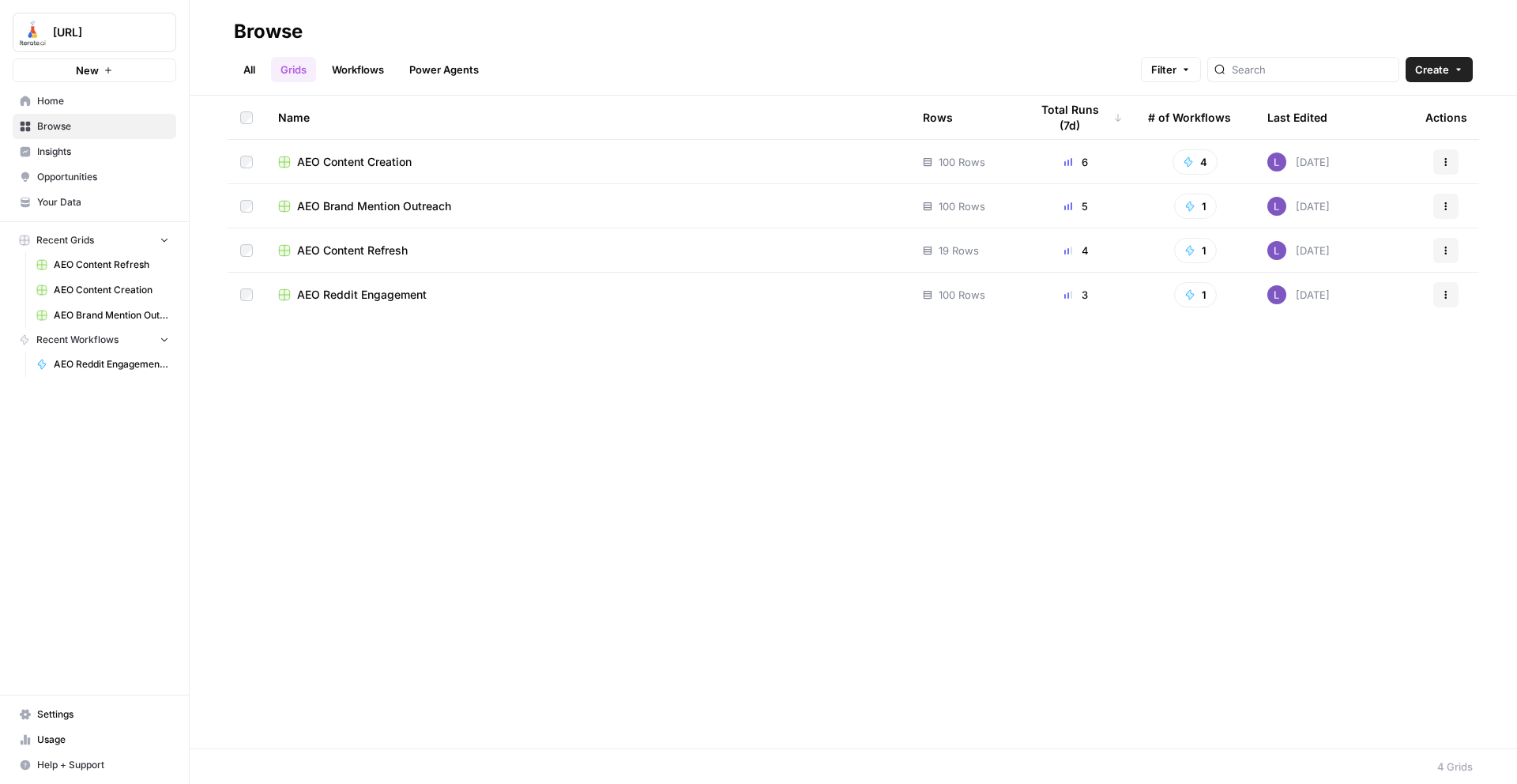
click at [361, 168] on span "AEO Content Creation" at bounding box center [355, 162] width 115 height 16
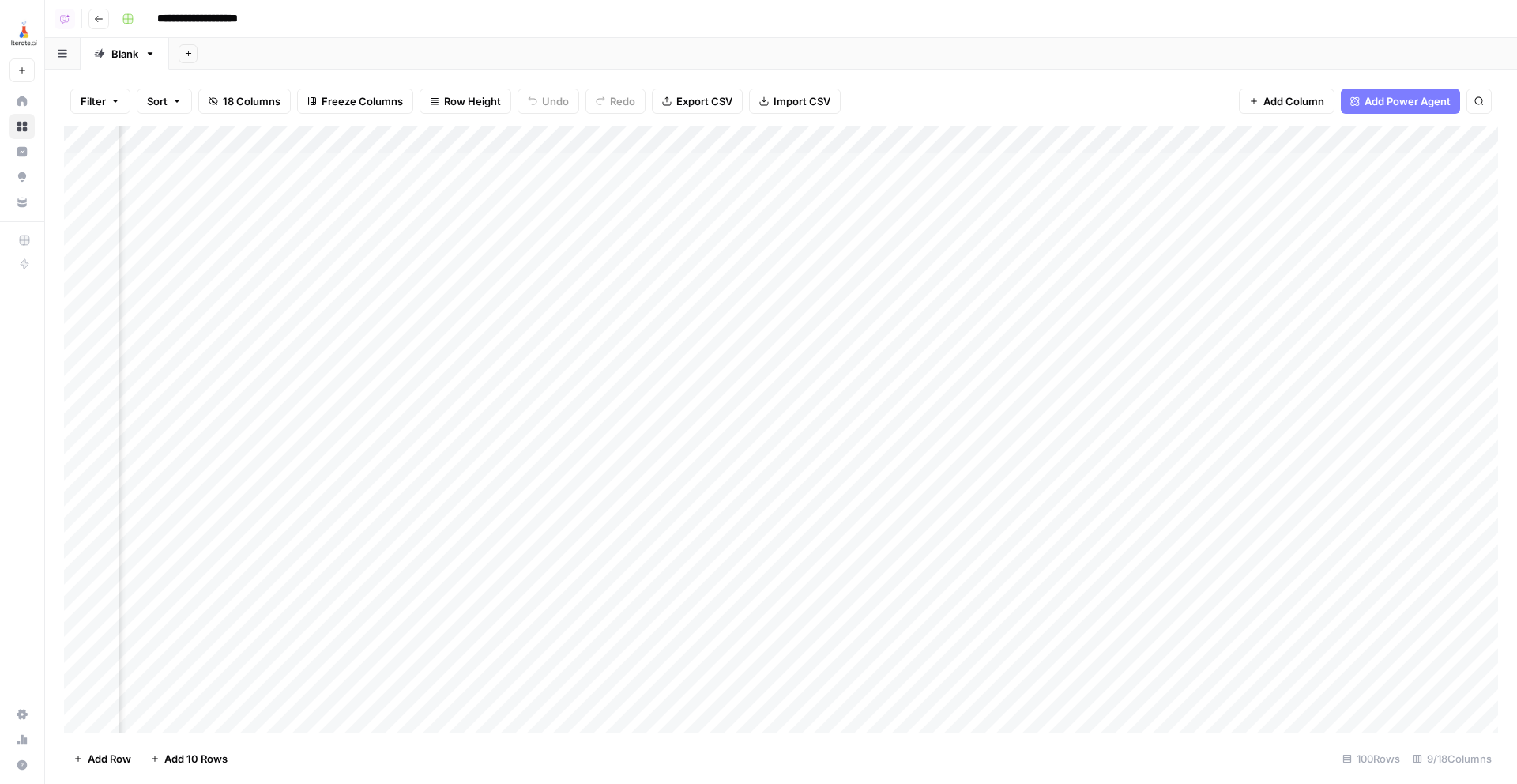
scroll to position [0, 408]
click at [869, 162] on div "Add Column" at bounding box center [781, 430] width 1434 height 606
click at [877, 198] on div "Add Column" at bounding box center [781, 430] width 1434 height 606
click at [881, 219] on div "Add Column" at bounding box center [781, 430] width 1434 height 606
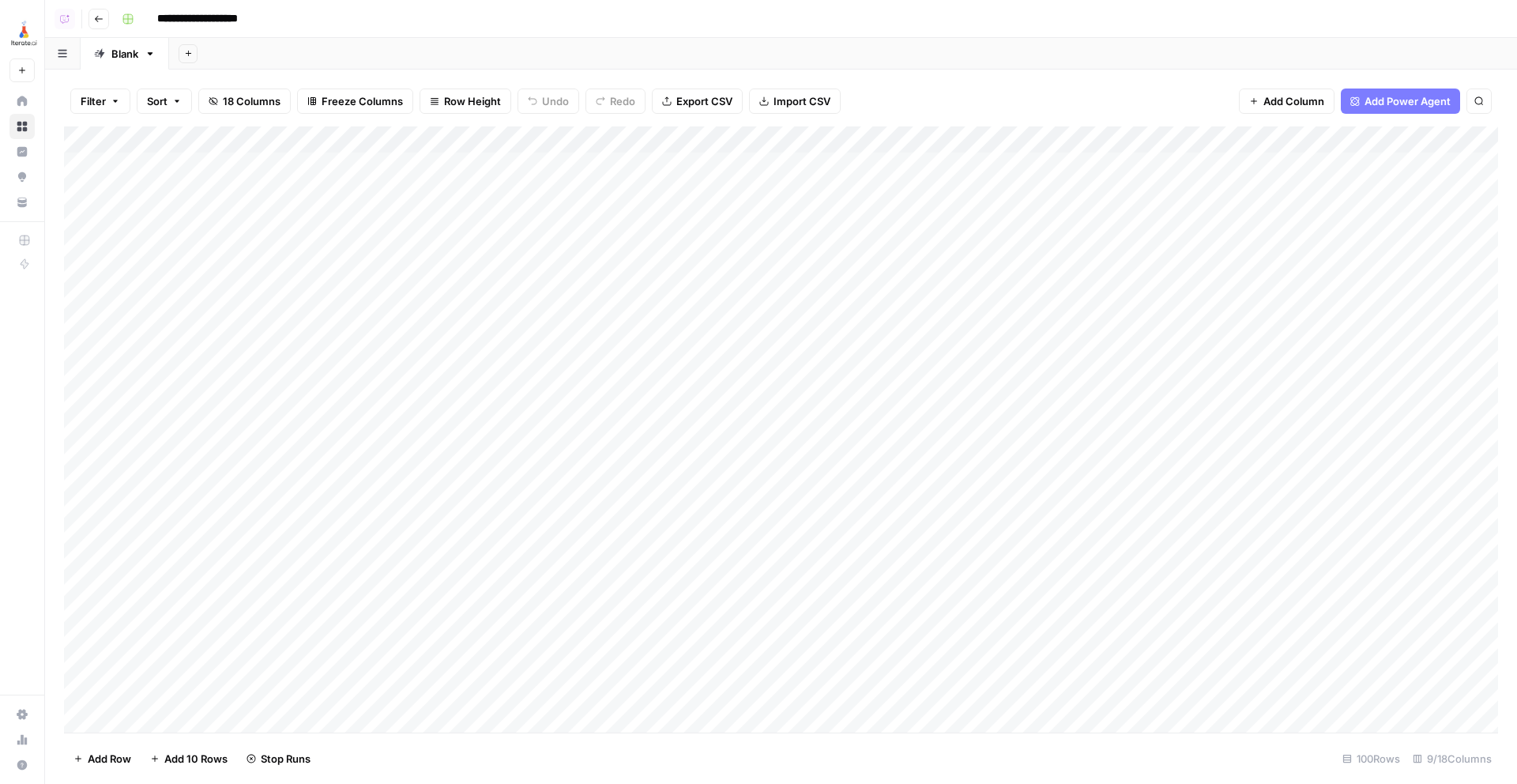
click at [101, 18] on icon "button" at bounding box center [99, 19] width 8 height 6
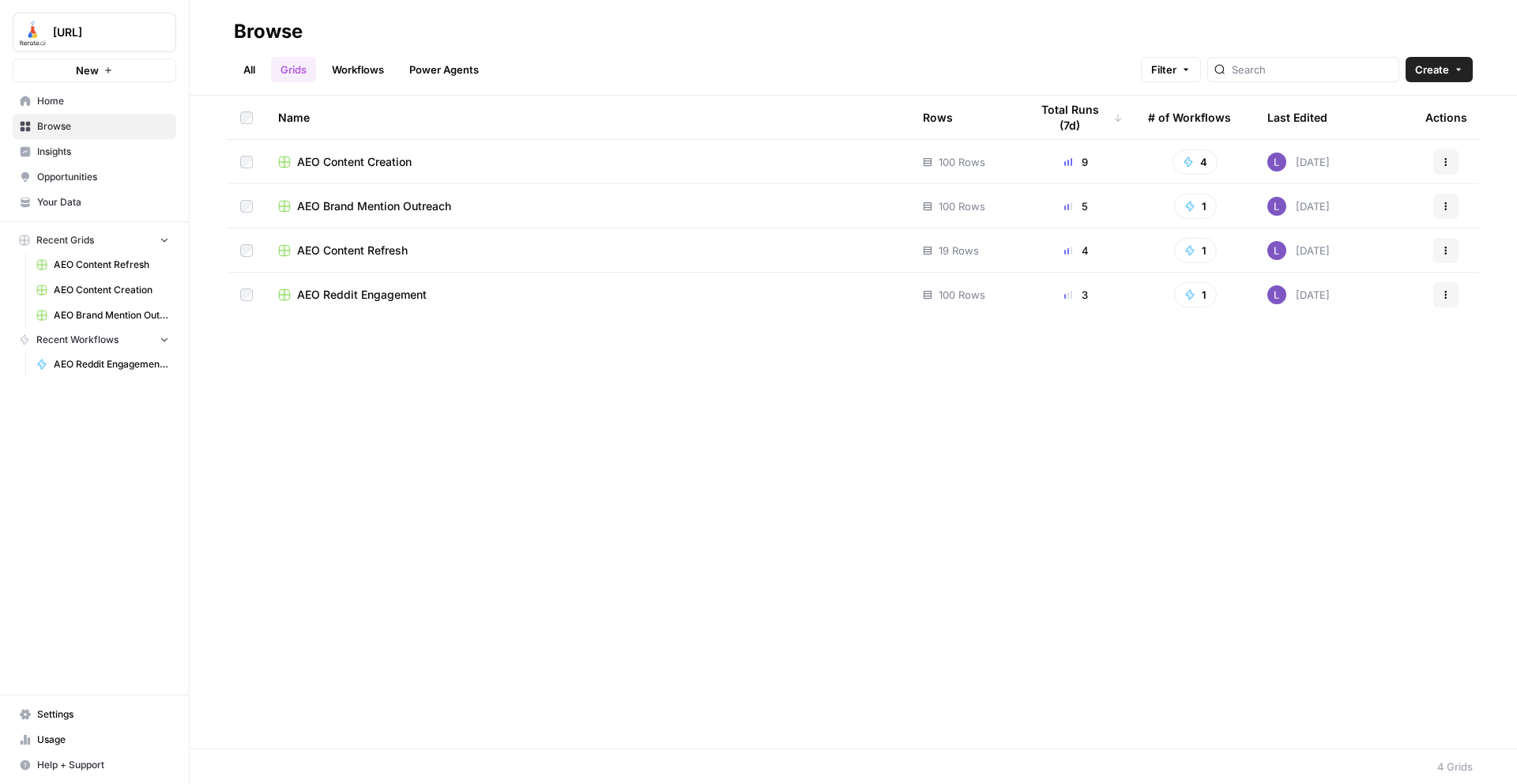
click at [361, 298] on span "AEO Reddit Engagement" at bounding box center [362, 295] width 129 height 16
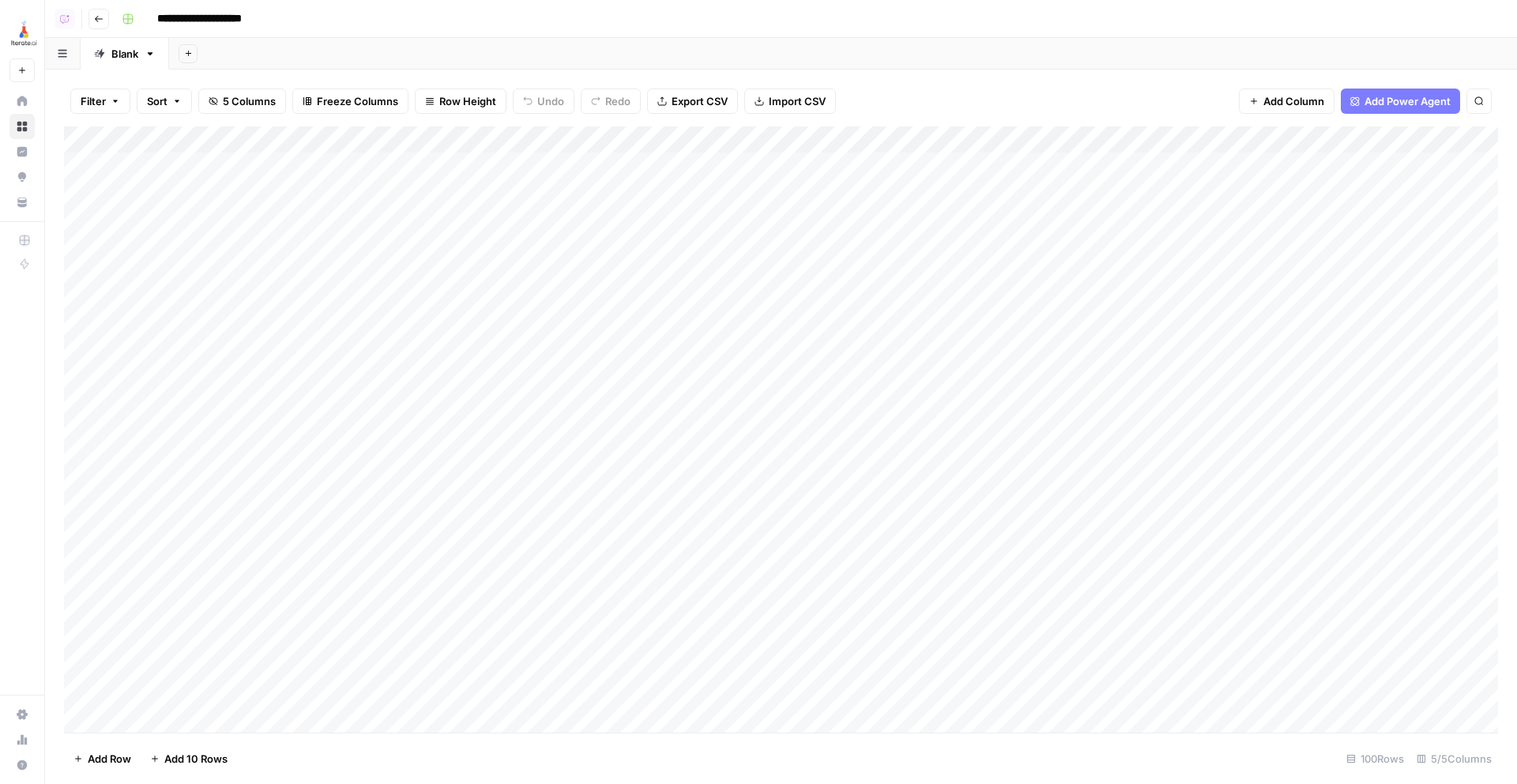
click at [93, 19] on button "Go back" at bounding box center [99, 19] width 21 height 21
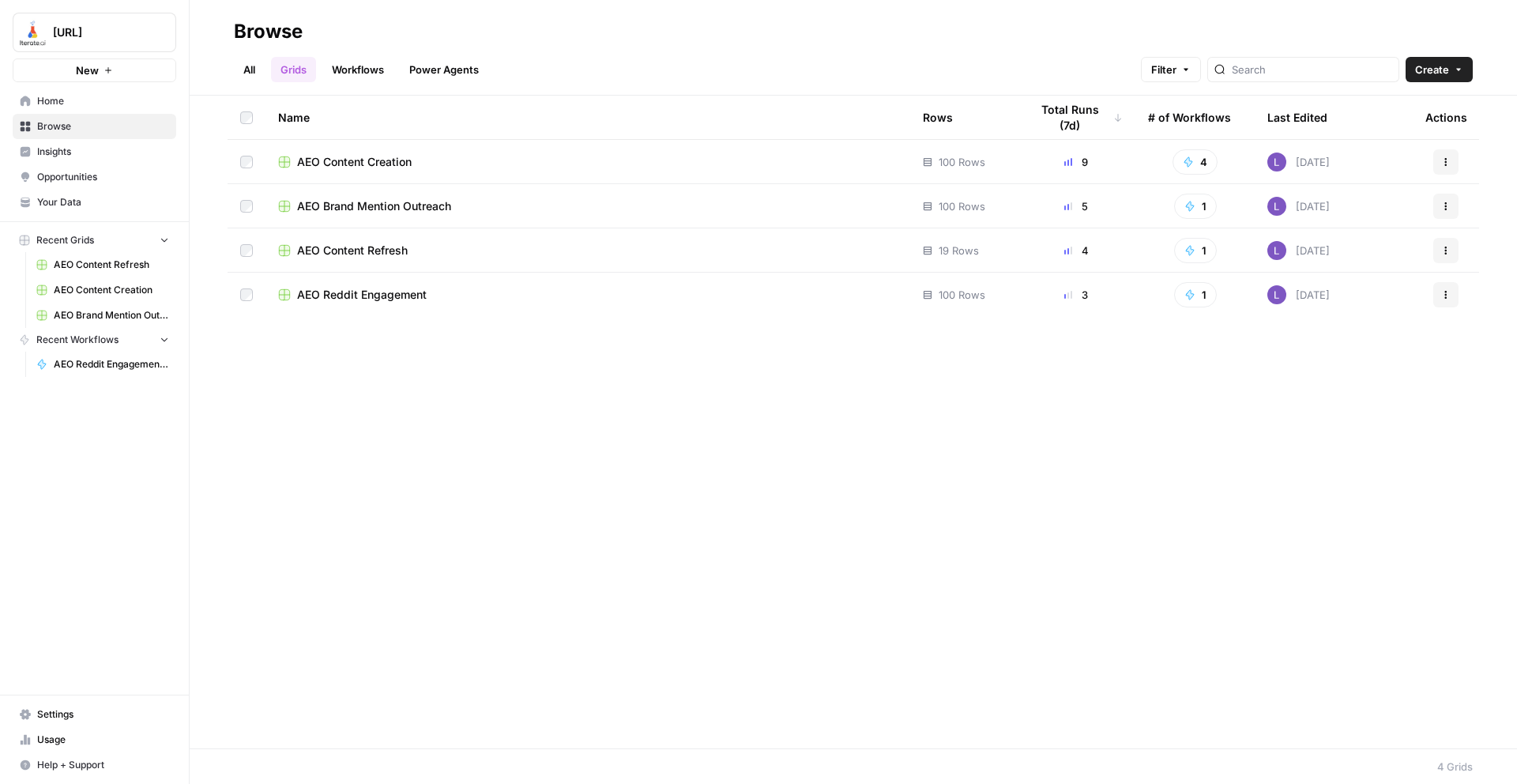
click at [370, 248] on span "AEO Content Refresh" at bounding box center [353, 250] width 111 height 16
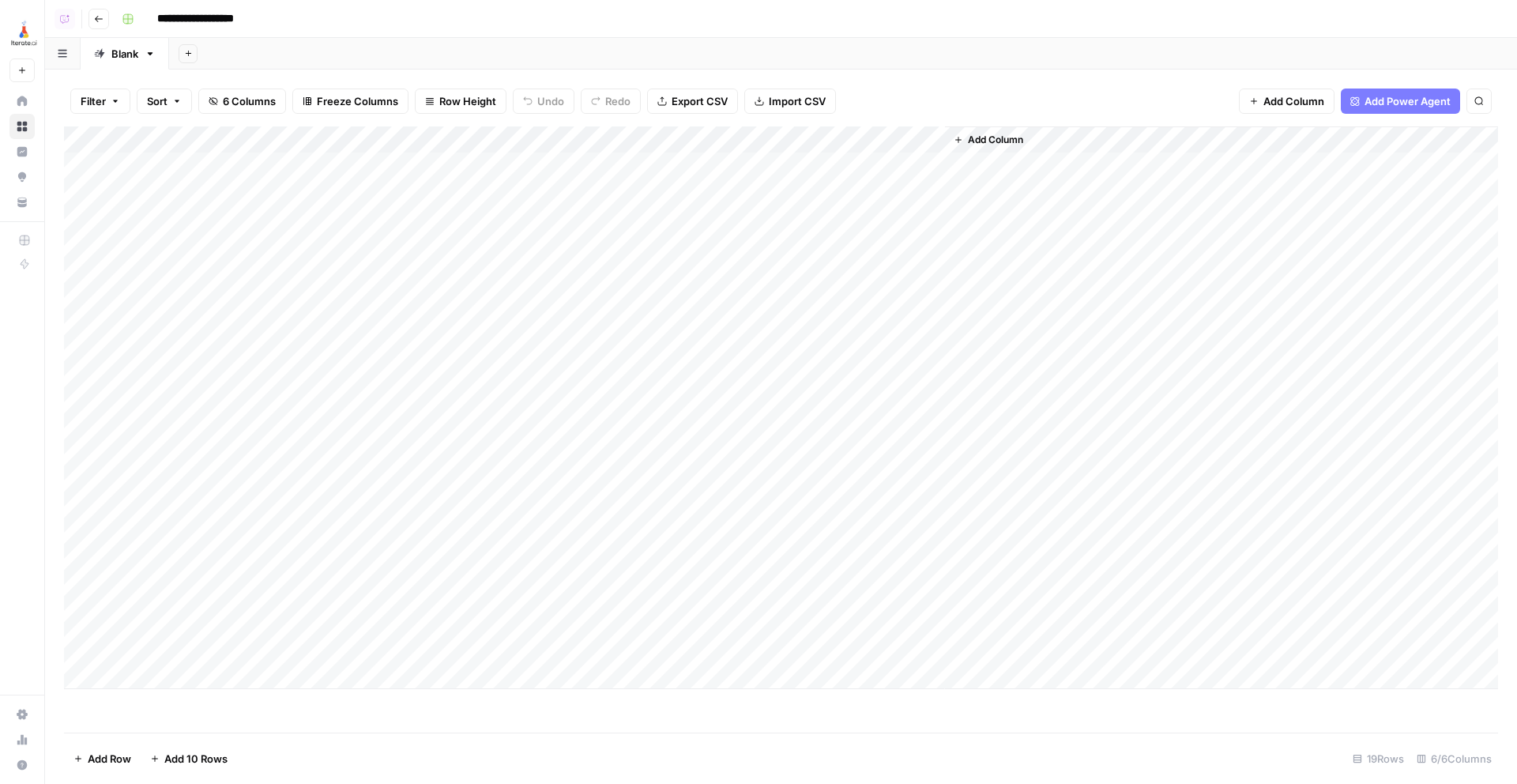
click at [98, 19] on icon "button" at bounding box center [99, 19] width 10 height 10
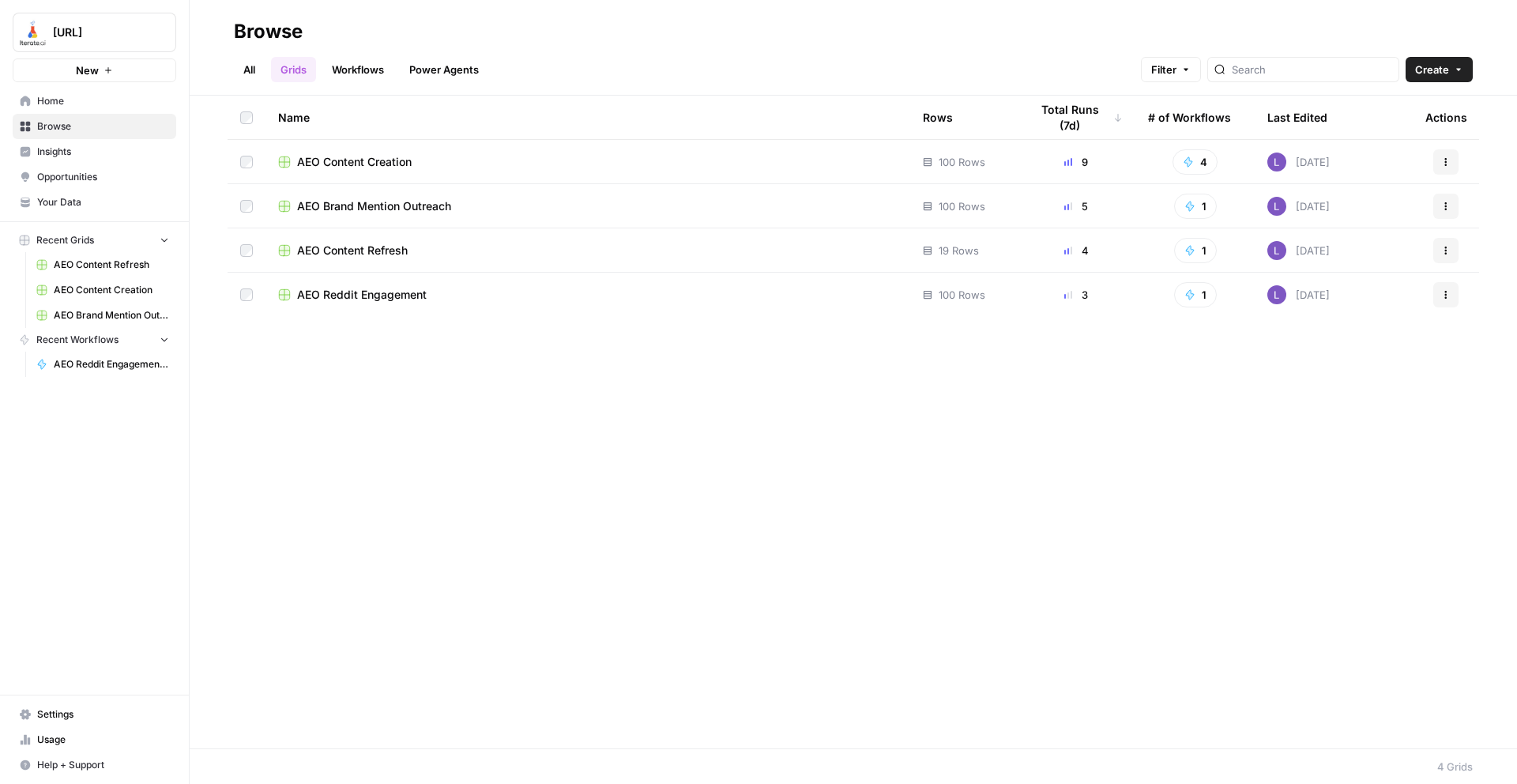
click at [375, 207] on span "AEO Brand Mention Outreach" at bounding box center [374, 207] width 154 height 16
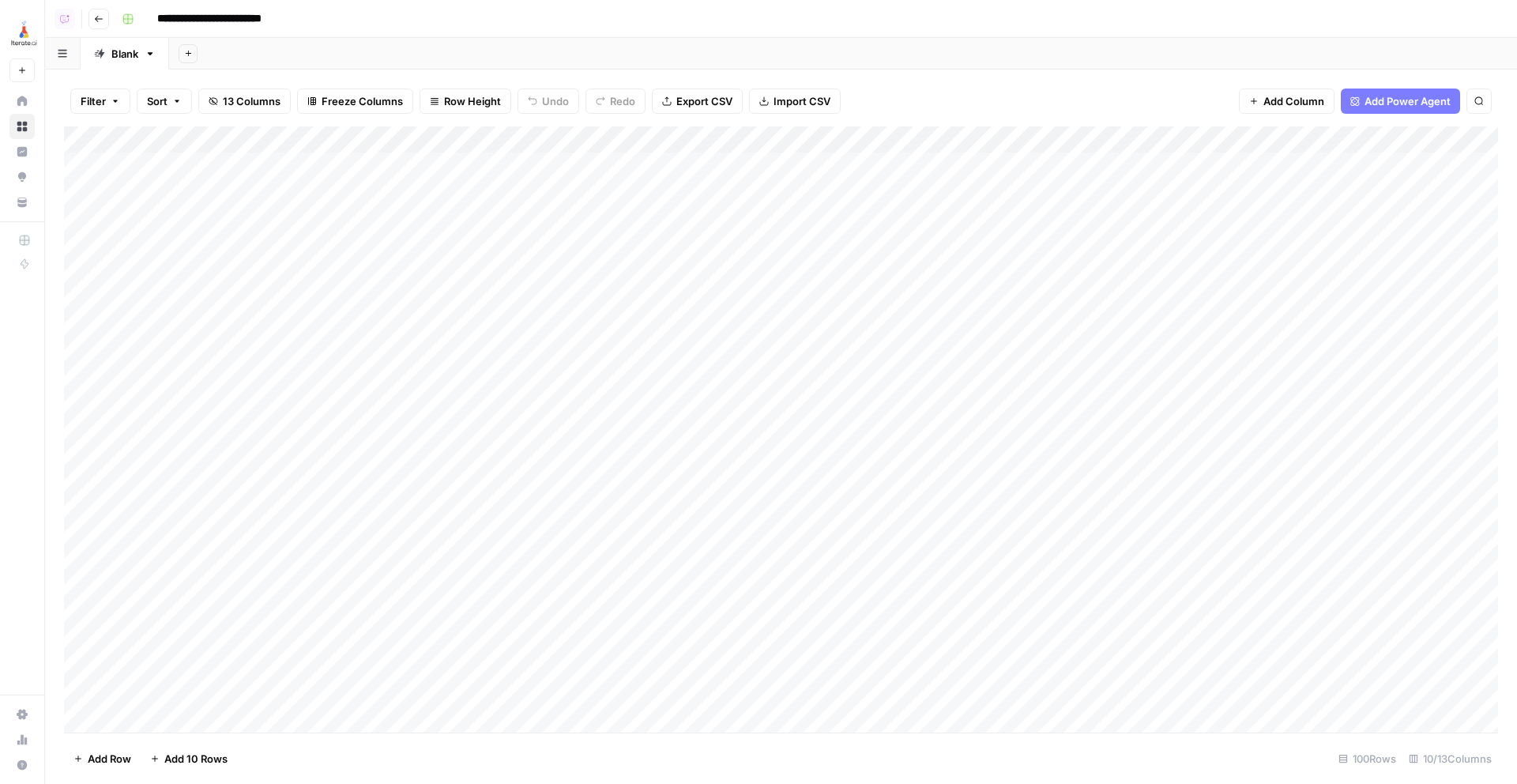
click at [531, 297] on div "Add Column" at bounding box center [781, 430] width 1434 height 606
click at [89, 267] on div "Add Column" at bounding box center [781, 430] width 1434 height 606
click at [85, 244] on div "Add Column" at bounding box center [781, 430] width 1434 height 606
click at [99, 764] on span "Delete 2 Rows" at bounding box center [108, 758] width 70 height 16
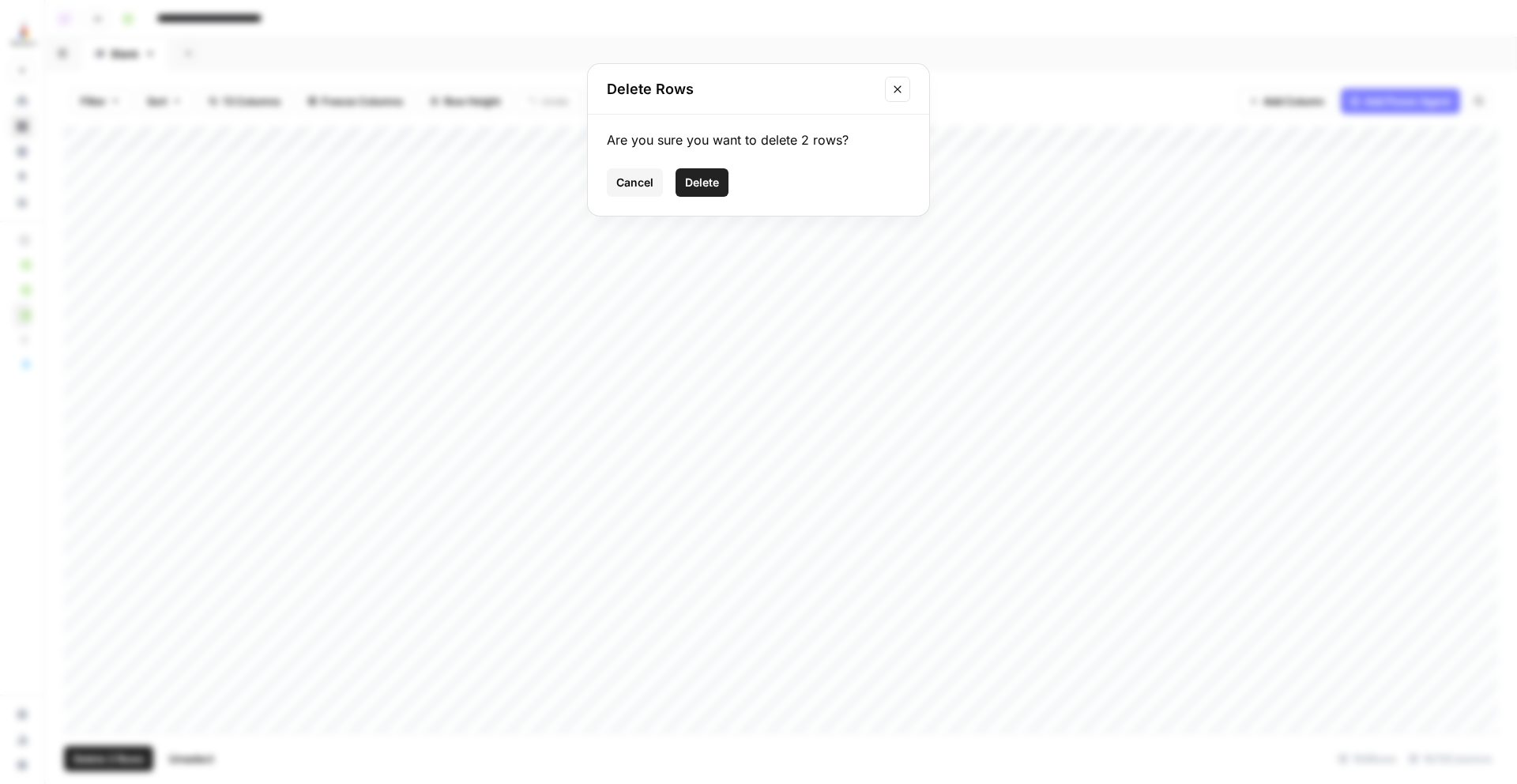
click at [700, 187] on span "Delete" at bounding box center [702, 183] width 34 height 16
